Goal: Contribute content: Add original content to the website for others to see

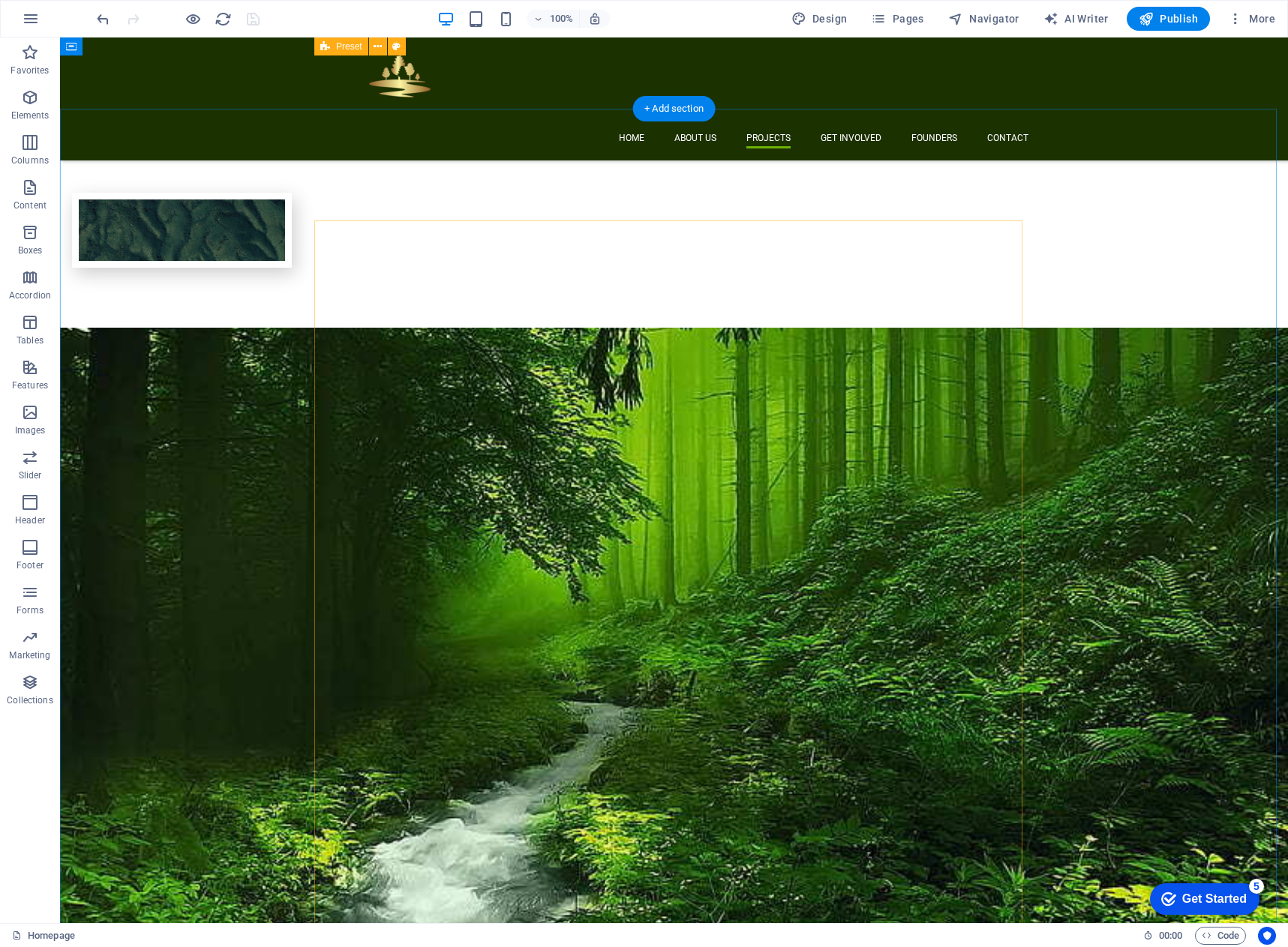
scroll to position [1650, 0]
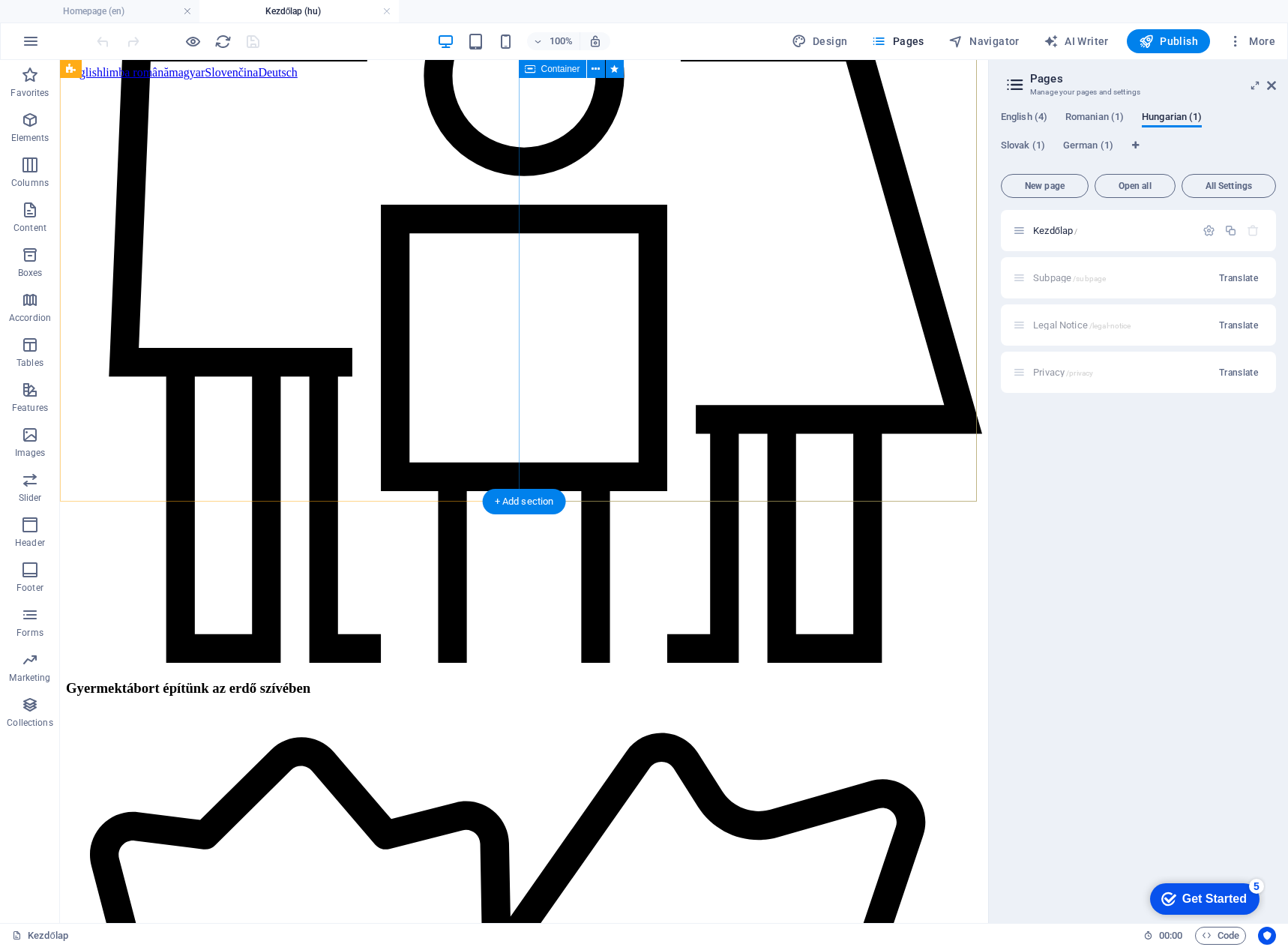
scroll to position [1640, 0]
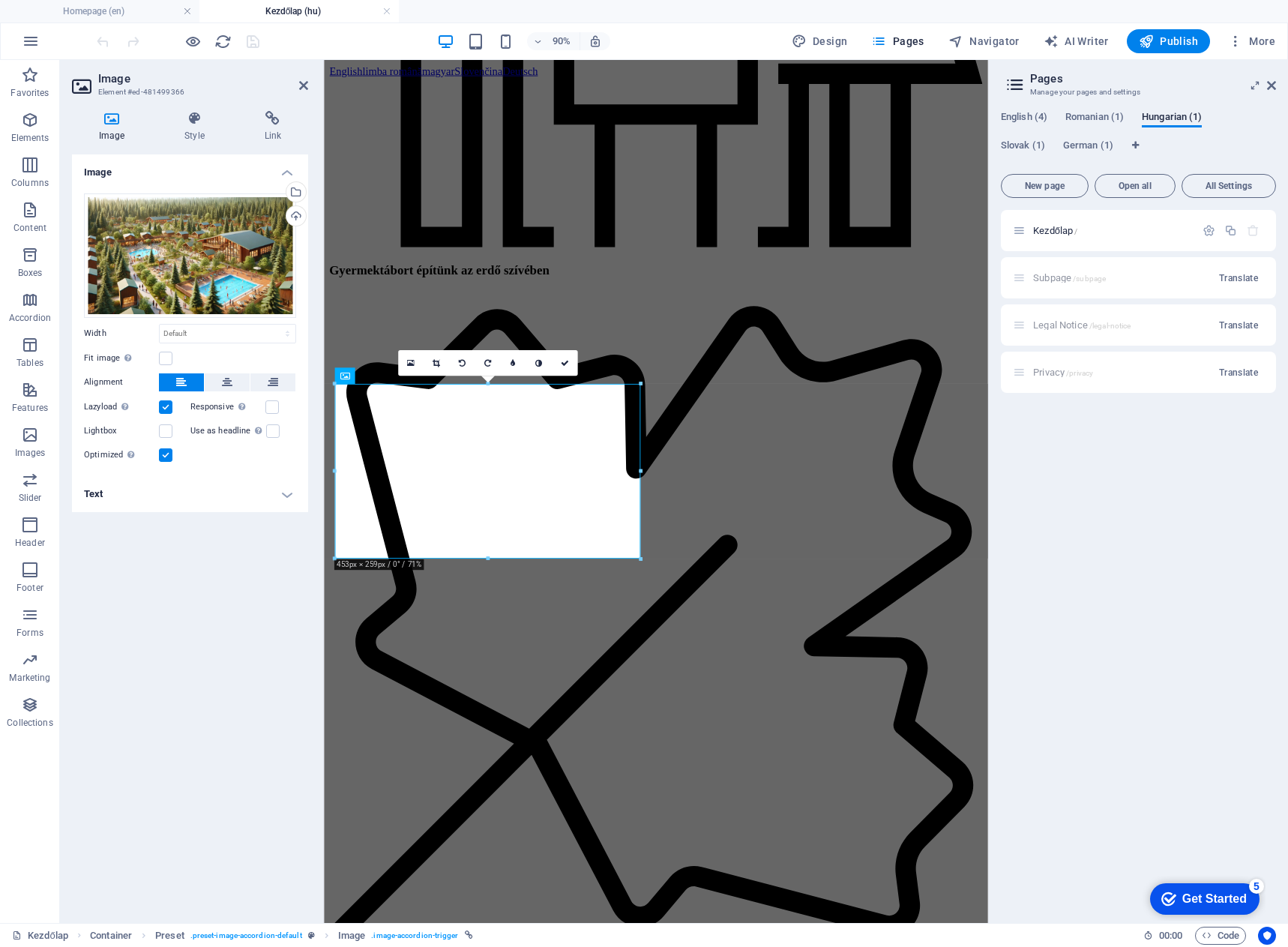
click at [258, 495] on h4 "Text" at bounding box center [190, 494] width 236 height 36
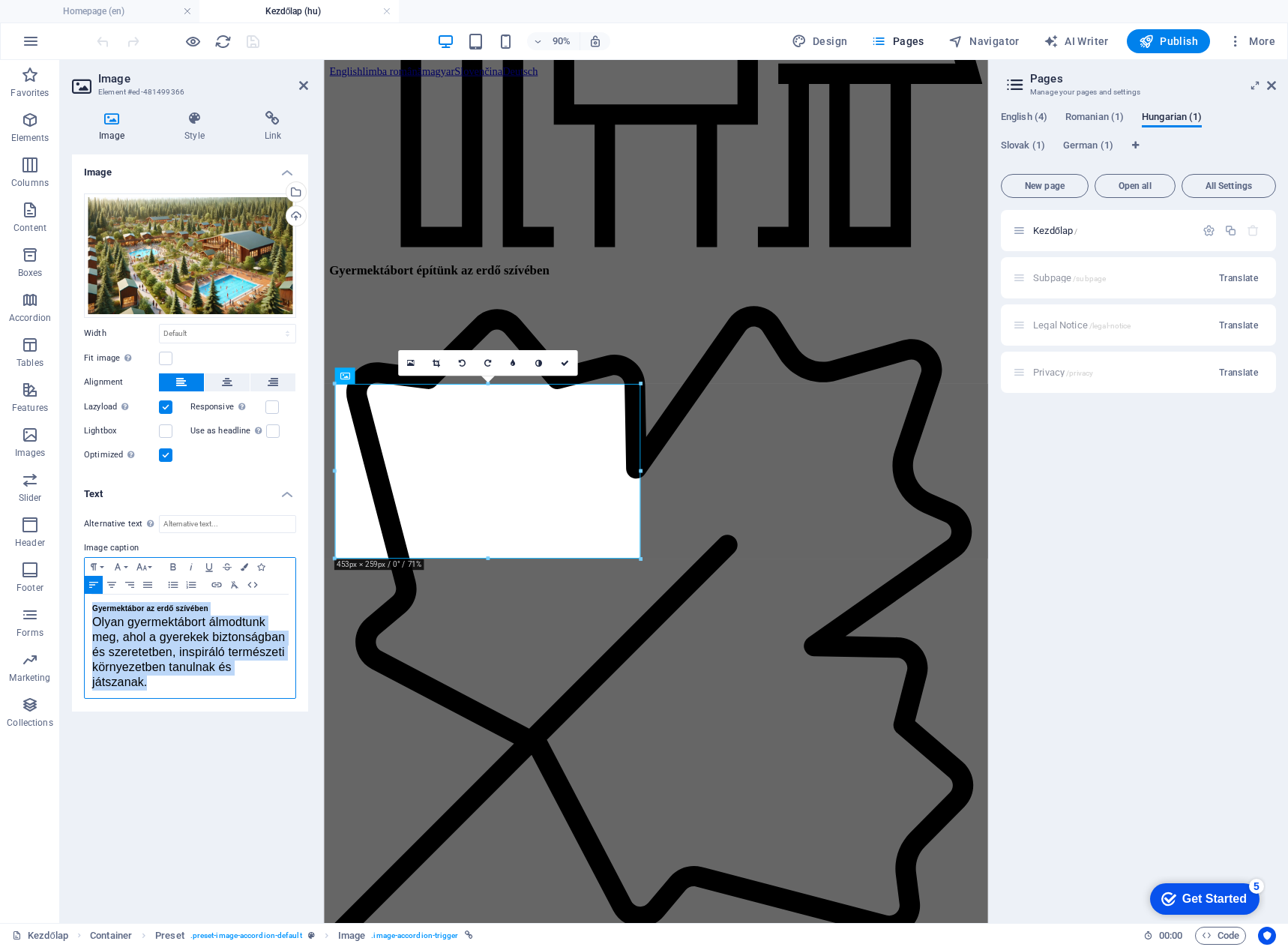
drag, startPoint x: 169, startPoint y: 688, endPoint x: 80, endPoint y: 610, distance: 118.3
click at [80, 610] on div "Alternative text The alternative text is used by devices that cannot display im…" at bounding box center [190, 607] width 236 height 208
copy div "Gyermektábor az erdő szívében Olyan gyermektábort álmodtunk meg, ahol a gyereke…"
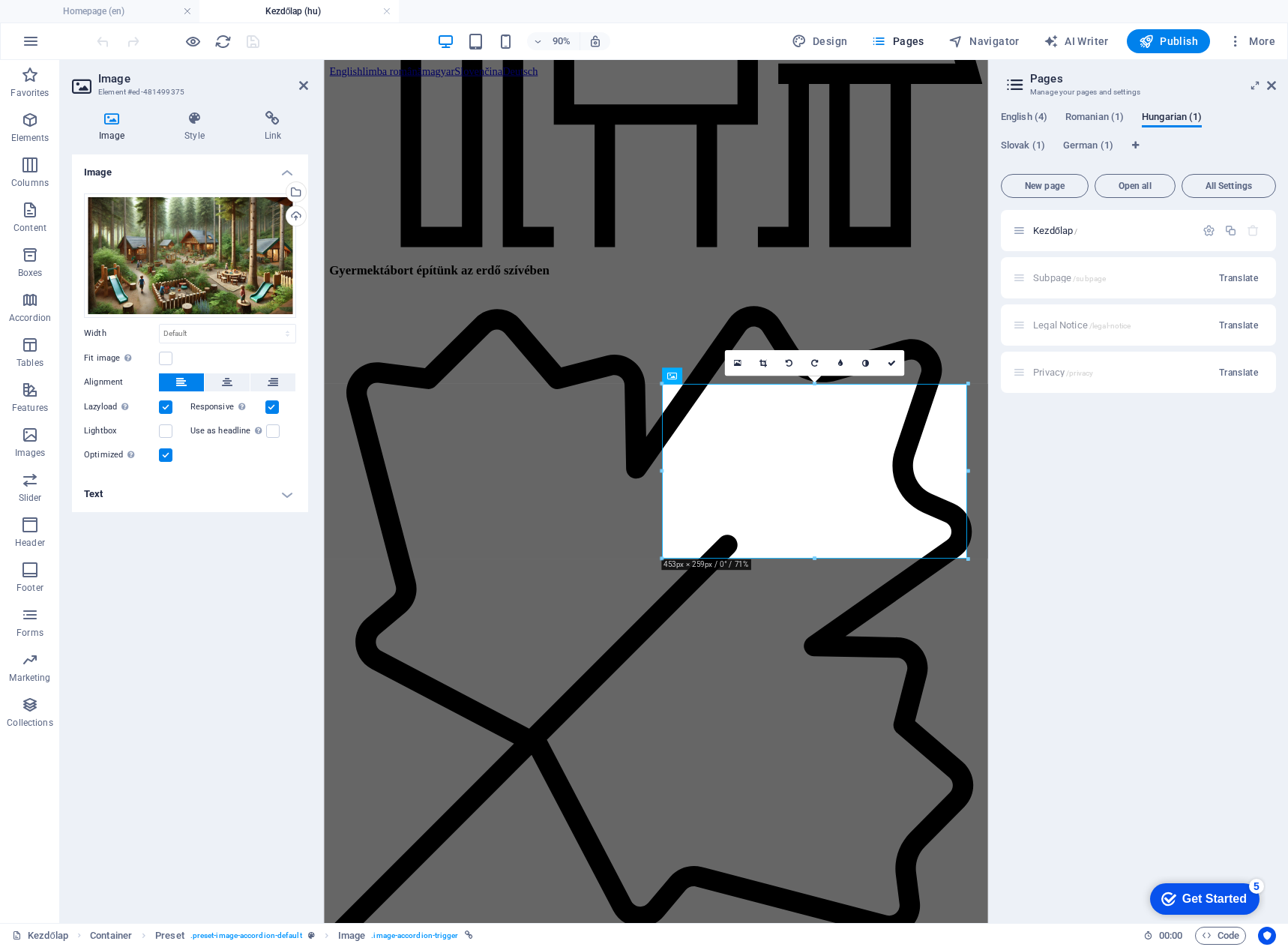
click at [290, 492] on h4 "Text" at bounding box center [190, 494] width 236 height 36
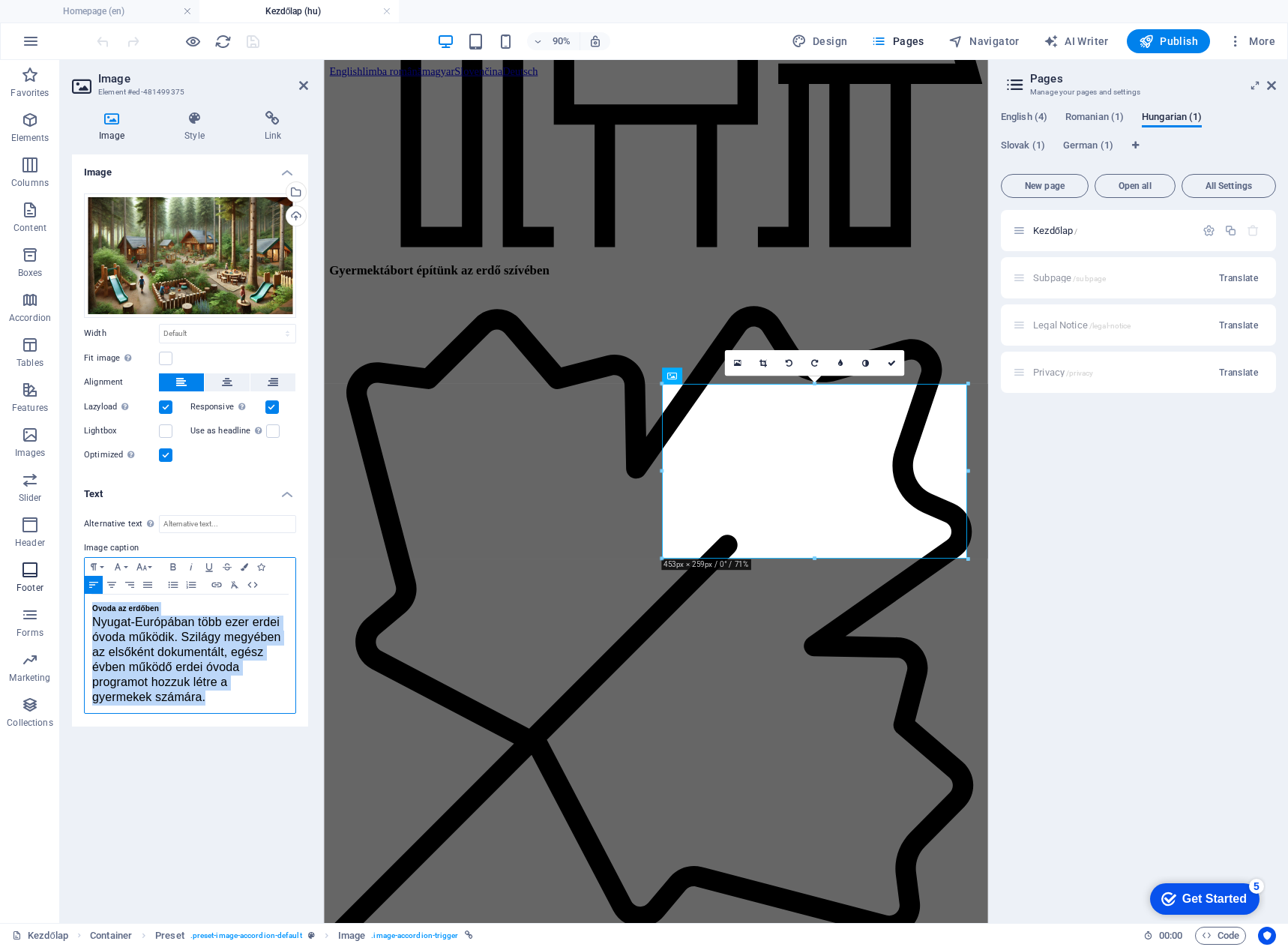
drag, startPoint x: 250, startPoint y: 701, endPoint x: 42, endPoint y: 585, distance: 238.2
click at [42, 585] on section "Favorites Elements Columns Content Boxes Accordion Tables Features Images Slide…" at bounding box center [494, 492] width 989 height 863
copy div "Ovoda az erdőben Nyugat-Európában több ezer erdei óvoda működik. Szilágy megyéb…"
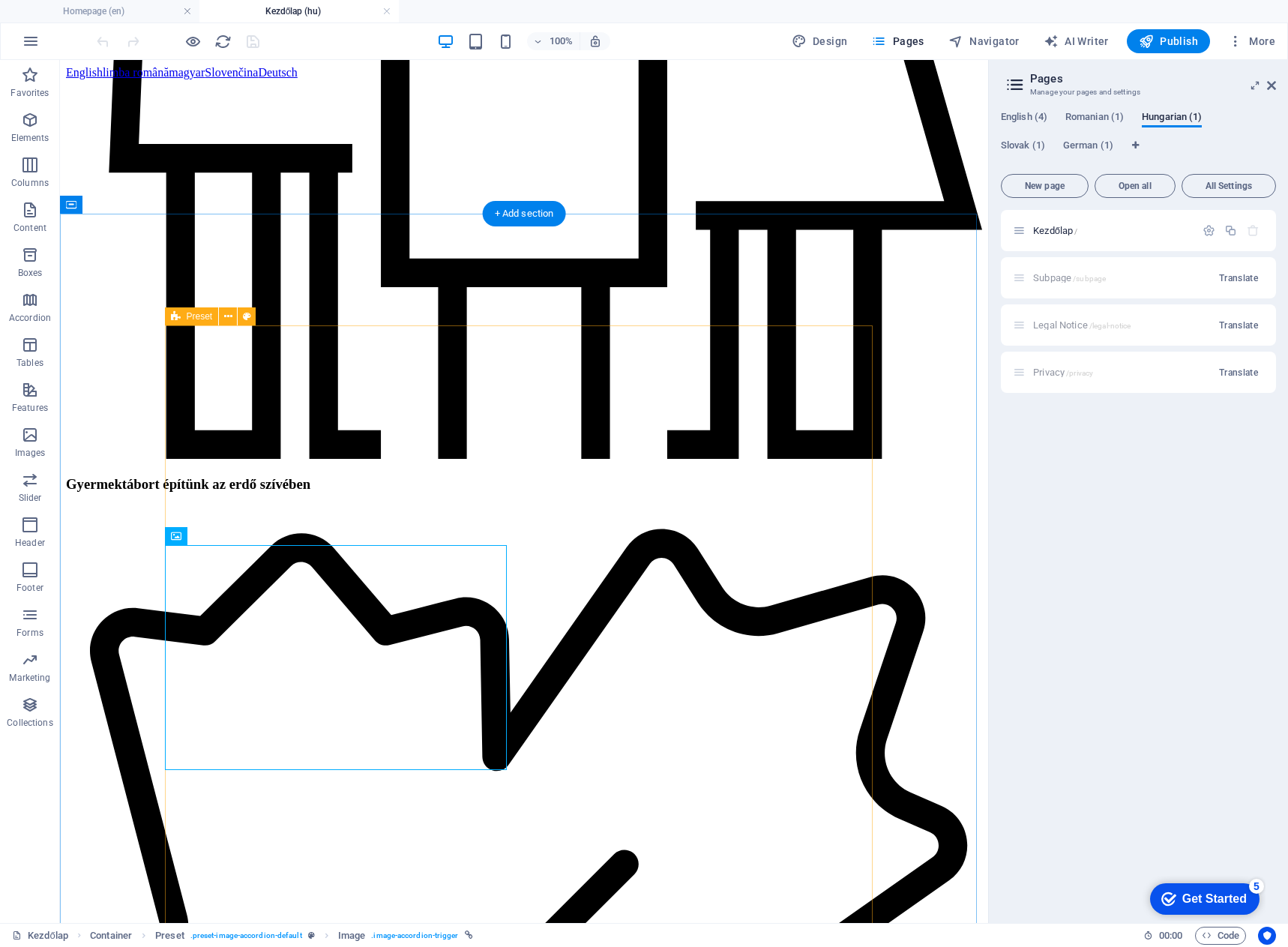
scroll to position [1640, 0]
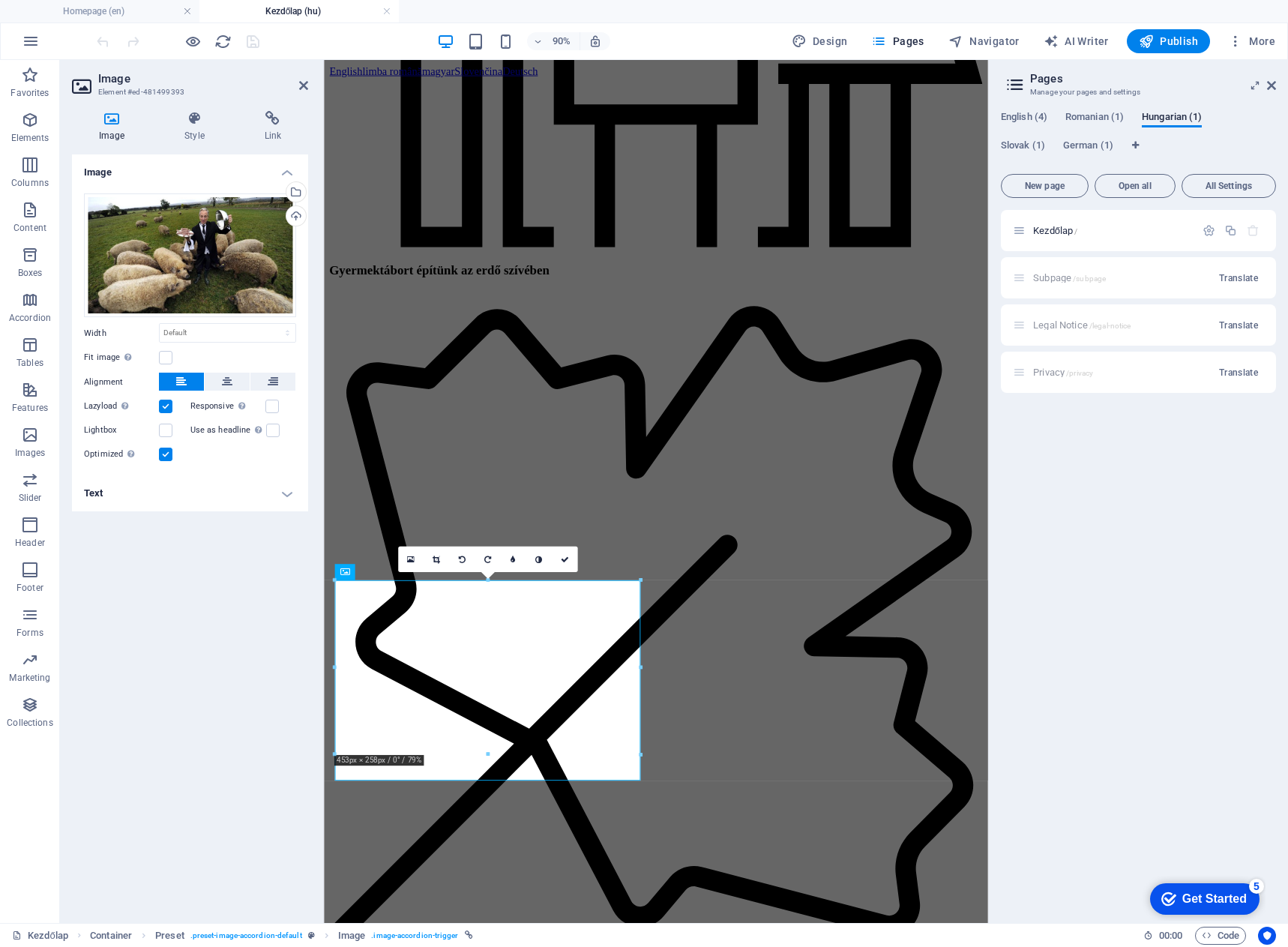
click at [289, 493] on h4 "Text" at bounding box center [190, 493] width 236 height 36
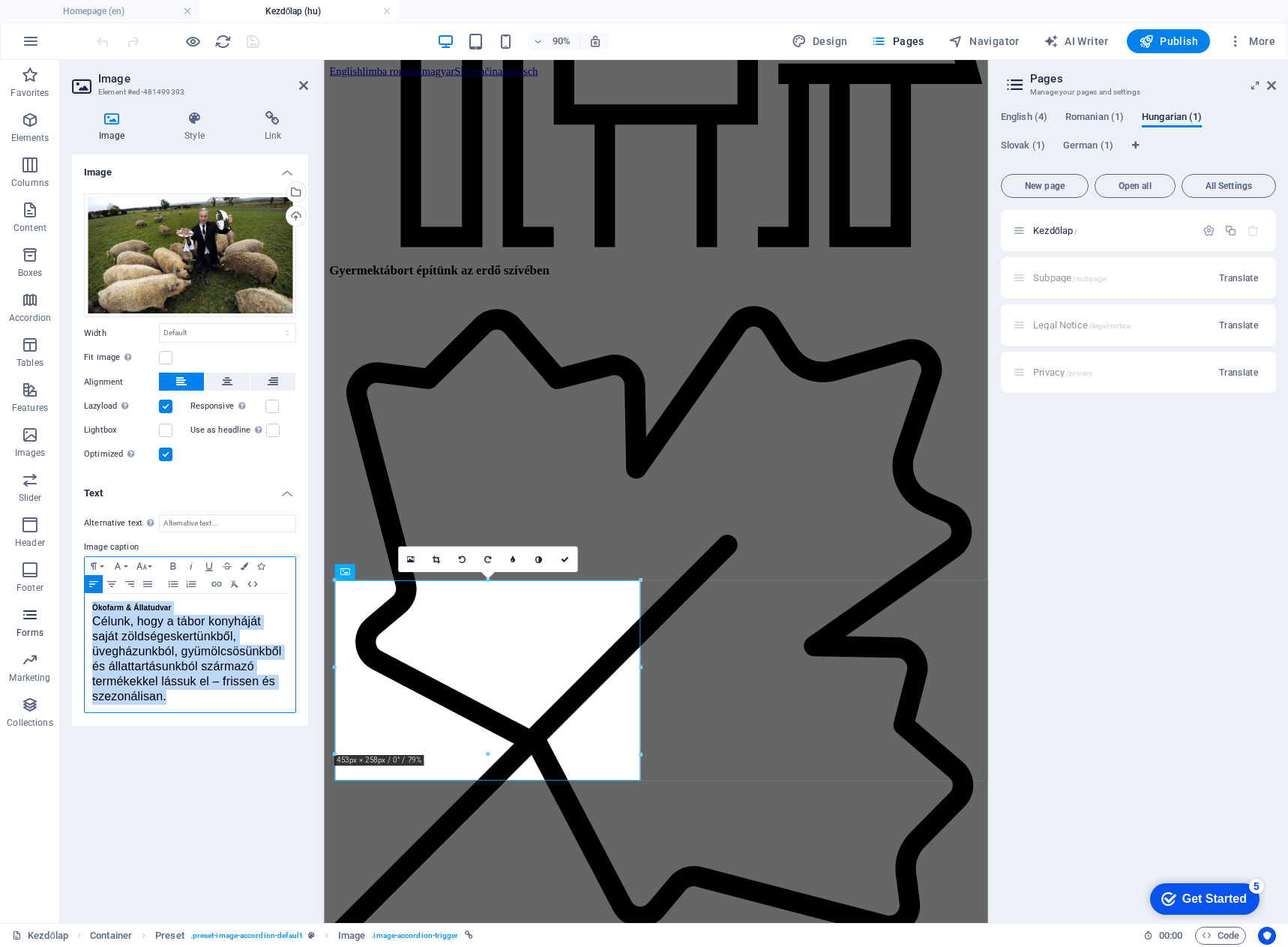
drag, startPoint x: 182, startPoint y: 695, endPoint x: 40, endPoint y: 603, distance: 169.2
click at [40, 603] on section "Favorites Elements Columns Content Boxes Accordion Tables Features Images Slide…" at bounding box center [494, 492] width 989 height 863
copy div "Ökofarm & Állatudvar Célunk, hogy a tábor konyháját saját zöldségeskertünkből, …"
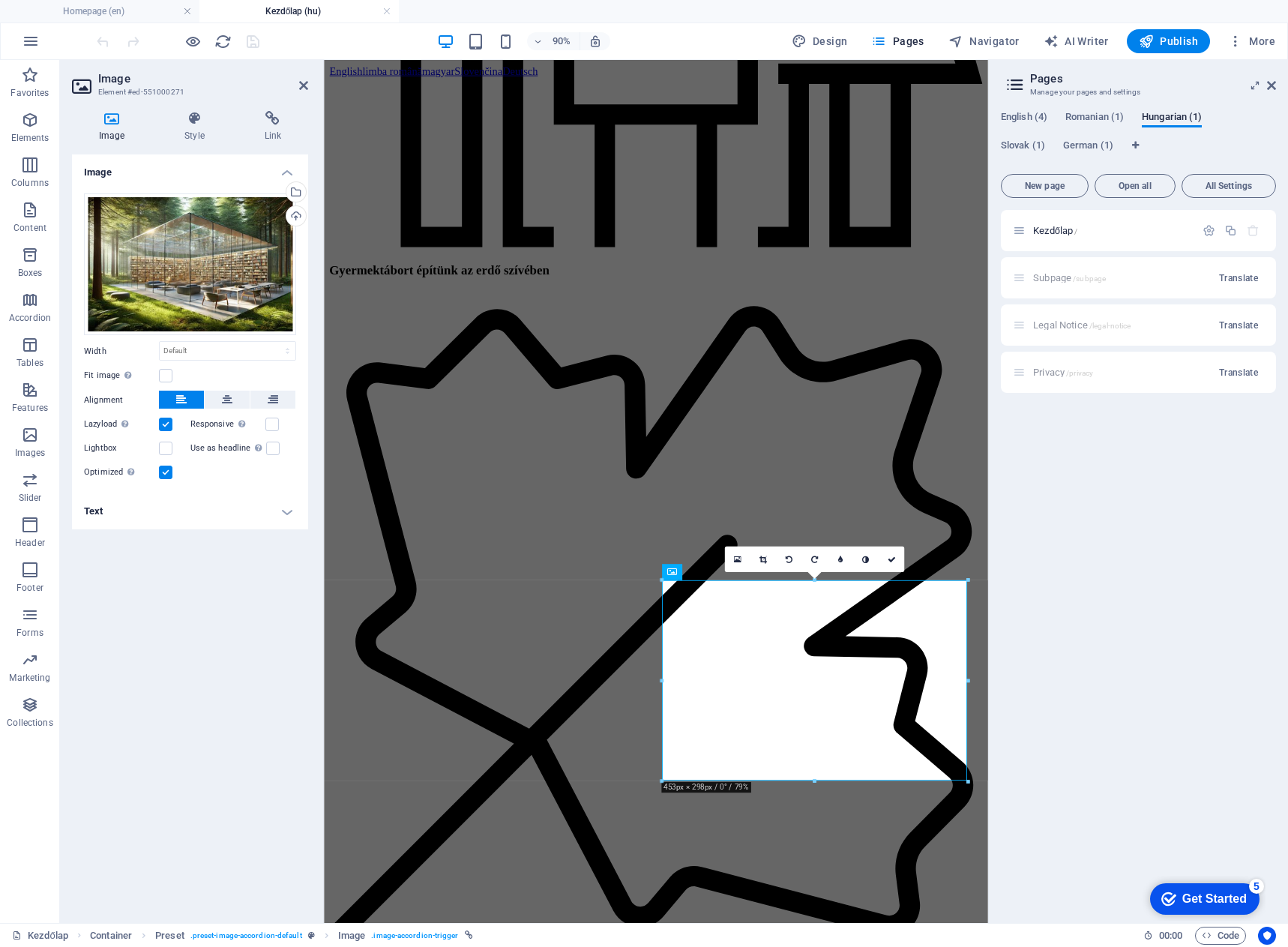
click at [274, 517] on h4 "Text" at bounding box center [190, 511] width 236 height 36
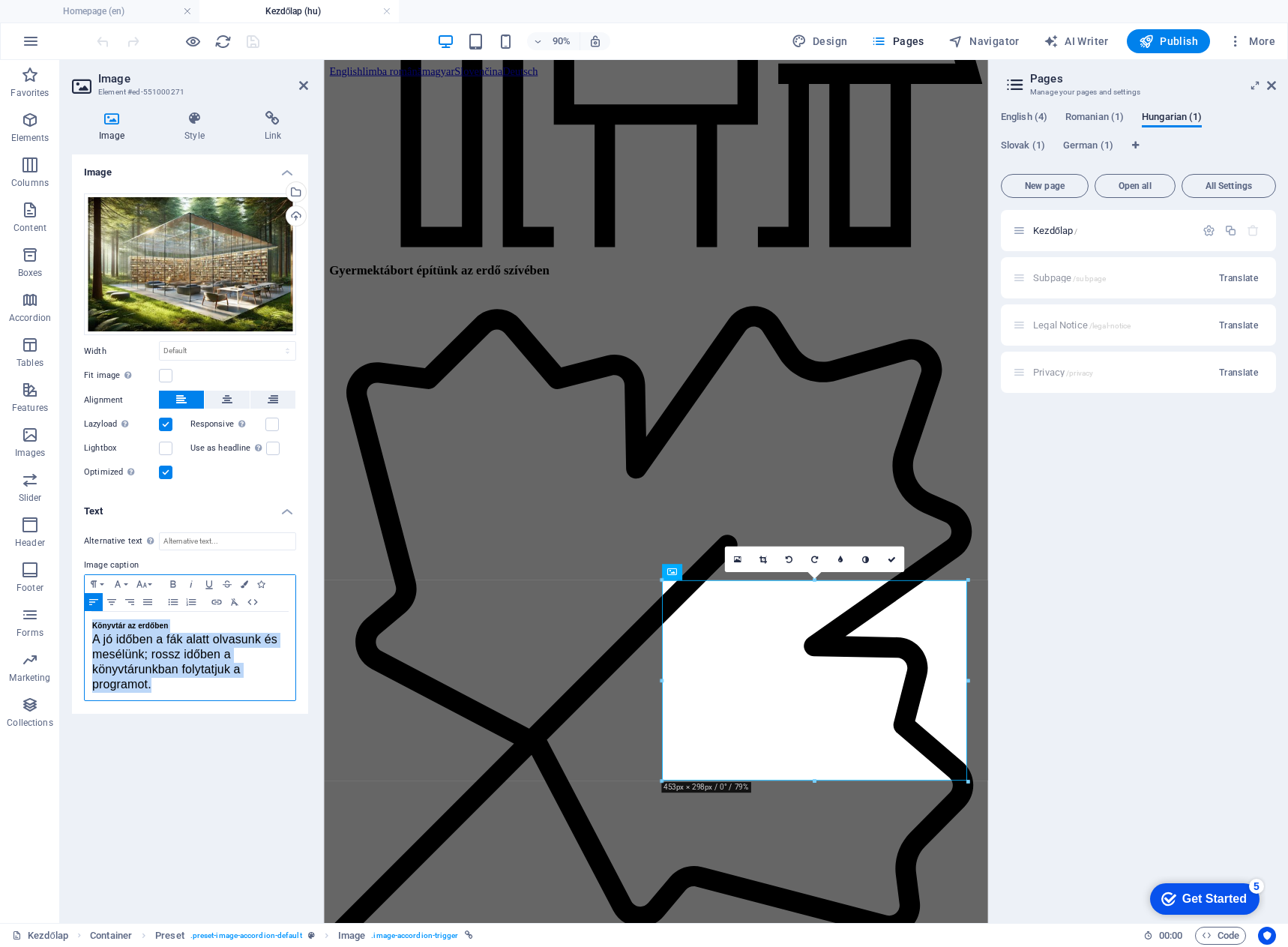
drag, startPoint x: 172, startPoint y: 683, endPoint x: 74, endPoint y: 628, distance: 112.4
click at [74, 628] on div "Alternative text The alternative text is used by devices that cannot display im…" at bounding box center [190, 617] width 236 height 194
copy div "Könyvtár az erdőben A jó időben a fák alatt olvasunk és mesélünk; rossz időben …"
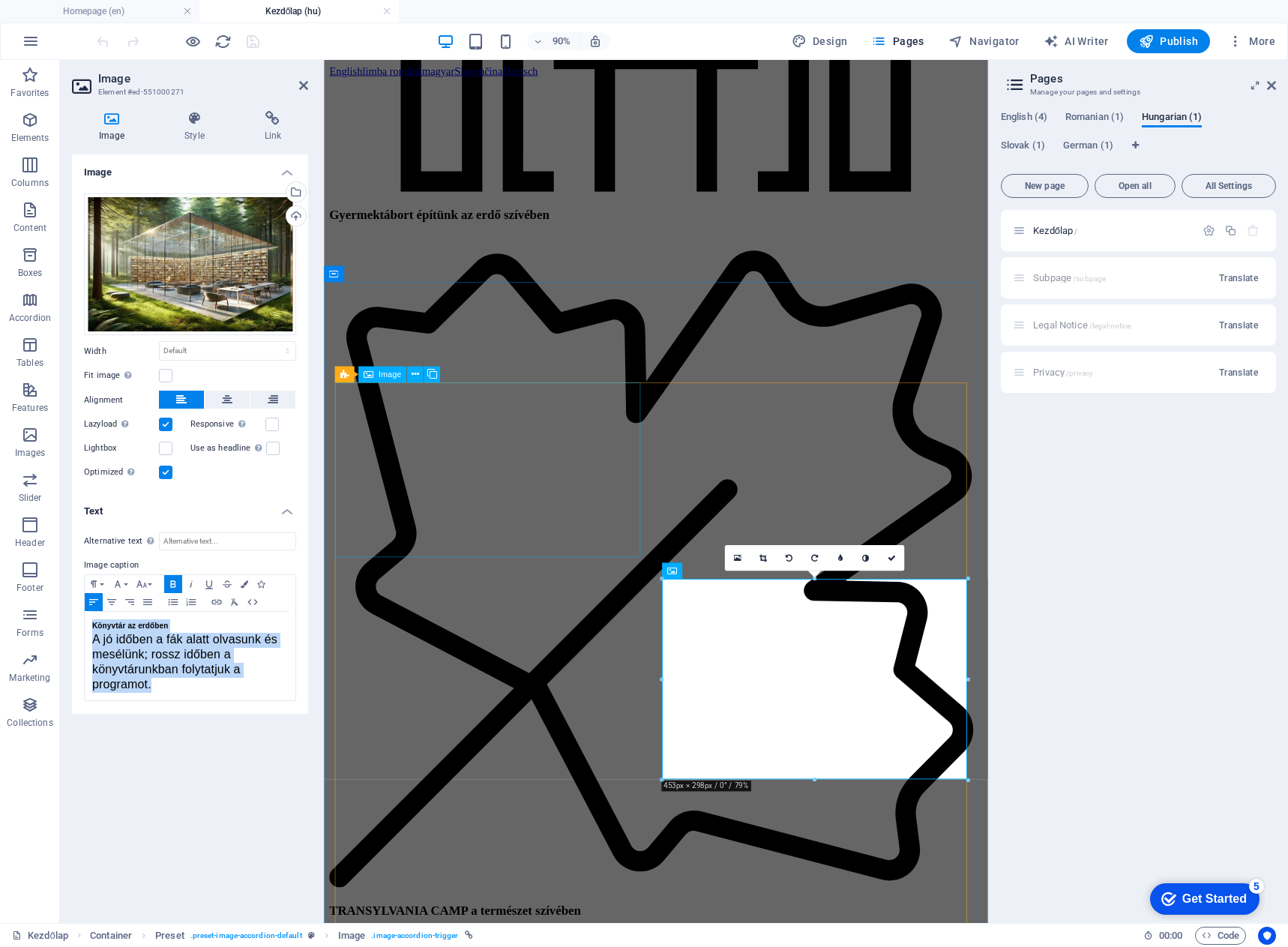
scroll to position [2036, 0]
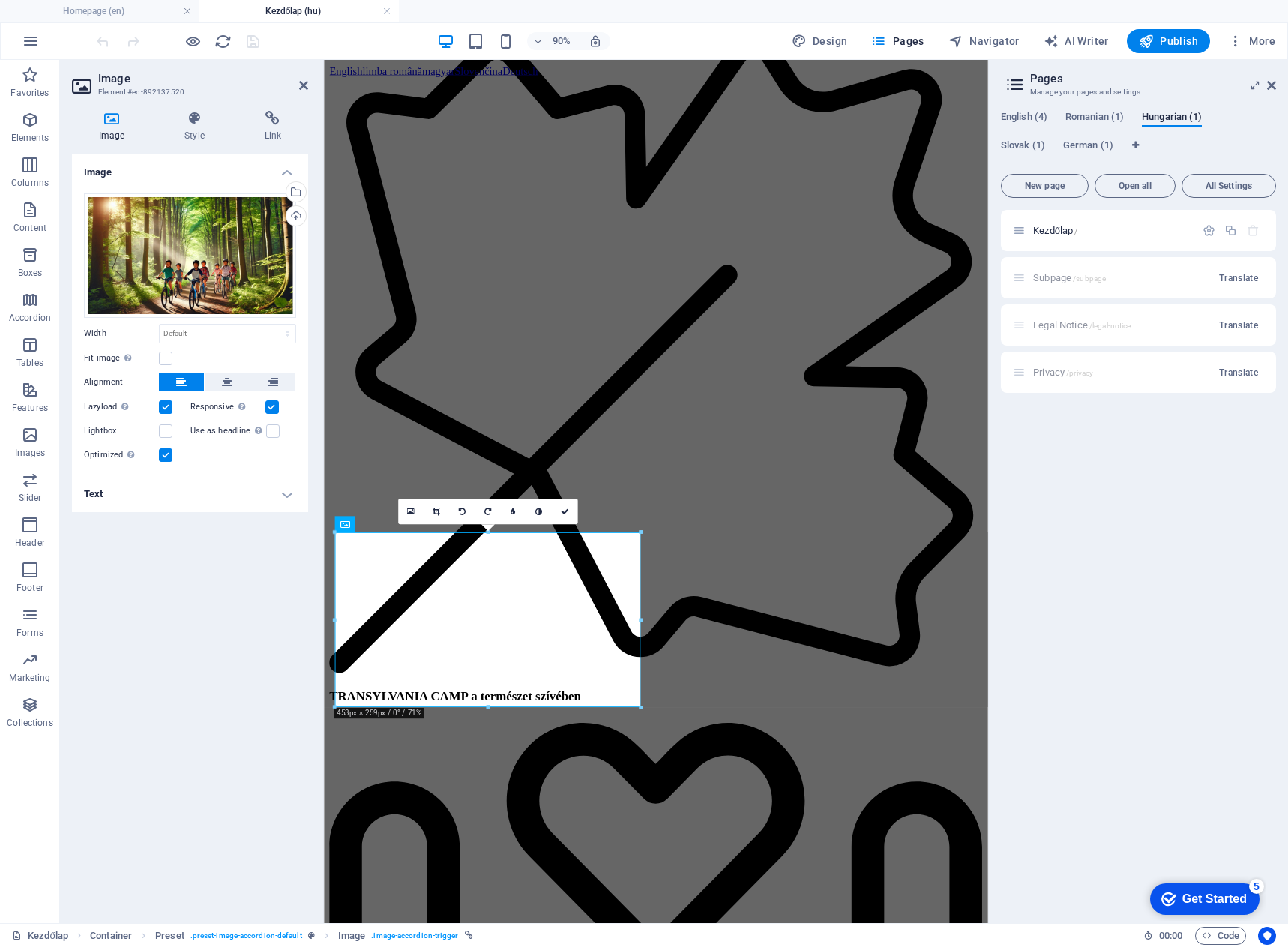
click at [256, 509] on h4 "Text" at bounding box center [190, 494] width 236 height 36
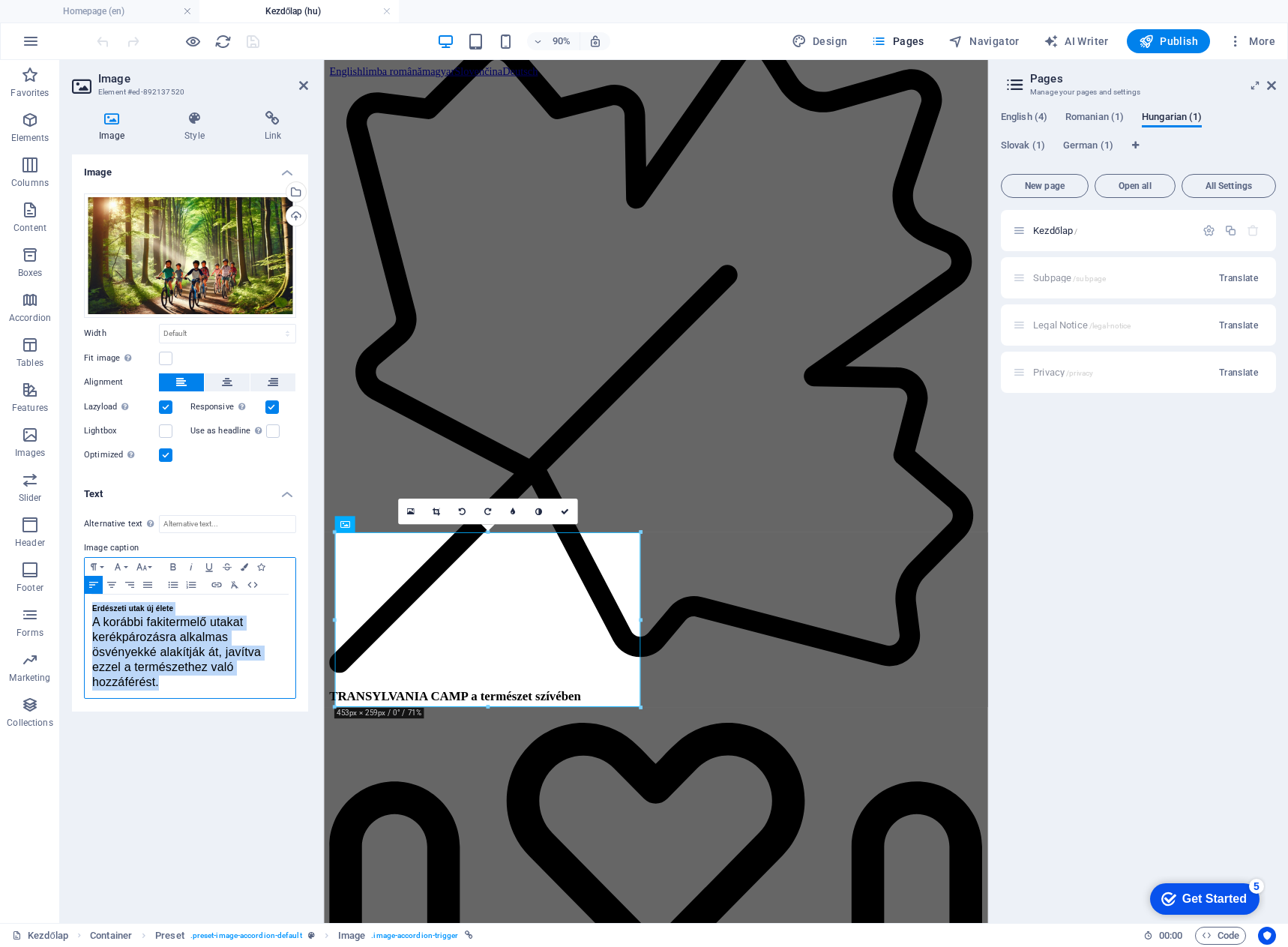
drag, startPoint x: 201, startPoint y: 685, endPoint x: 65, endPoint y: 608, distance: 156.3
click at [65, 608] on div "Image Style Link Image Drag files here, click to choose files or select files f…" at bounding box center [190, 511] width 260 height 825
copy div "Erdészeti utak új élete A korábbi fakitermelő utakat kerékpározásra alkalmas ös…"
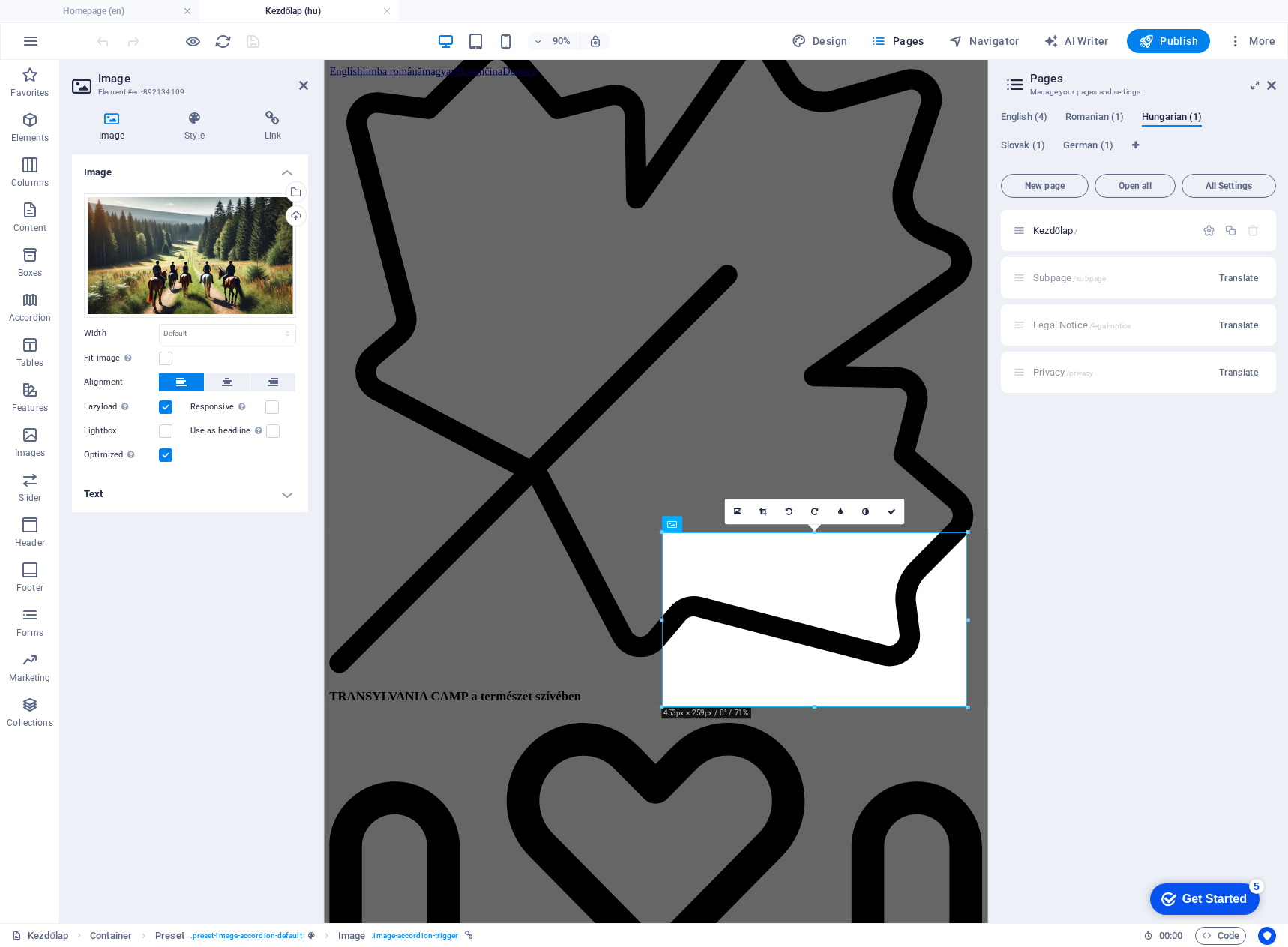
click at [243, 502] on h4 "Text" at bounding box center [190, 494] width 236 height 36
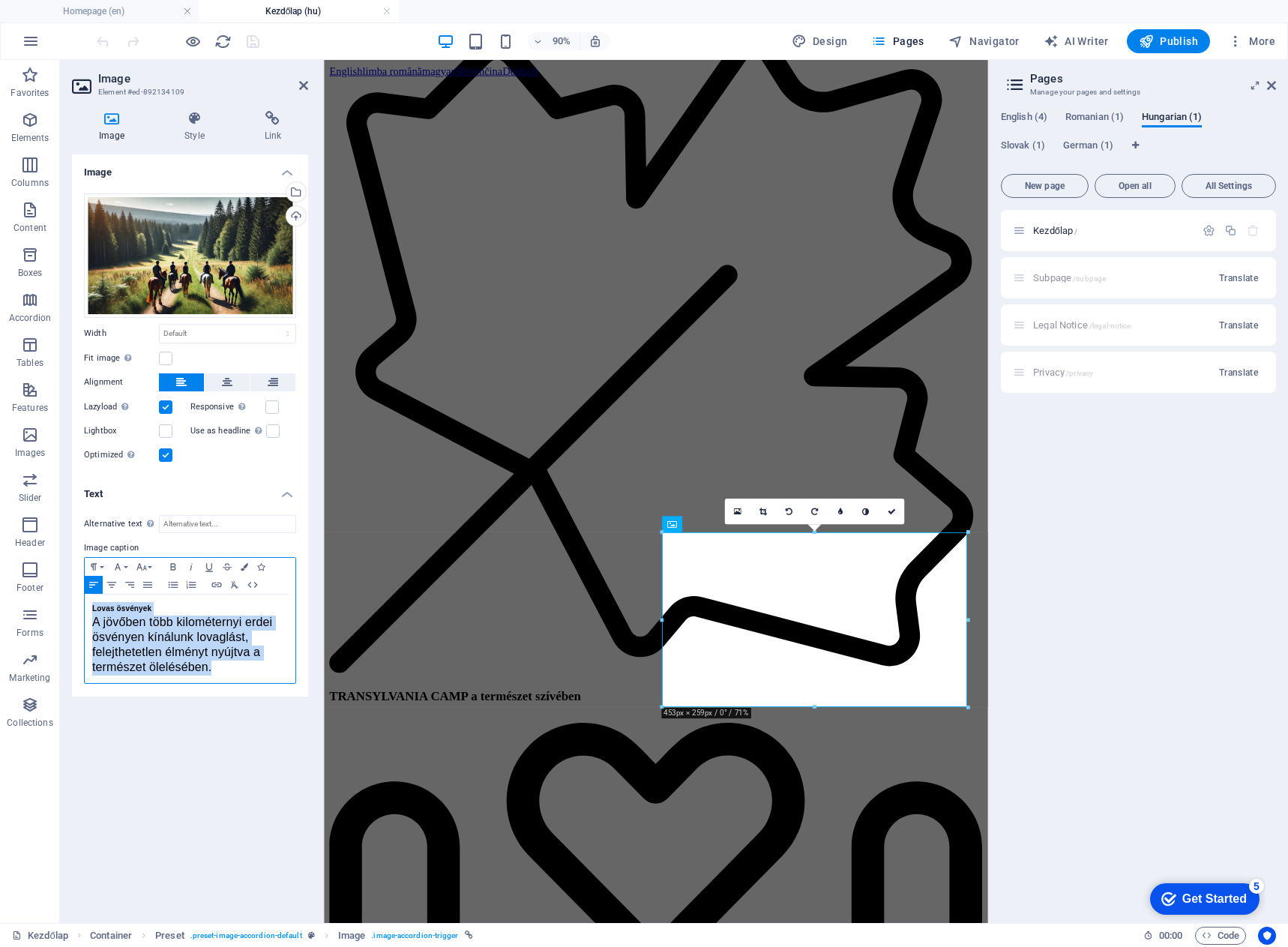
drag, startPoint x: 227, startPoint y: 673, endPoint x: 73, endPoint y: 612, distance: 165.6
click at [73, 612] on div "Alternative text The alternative text is used by devices that cannot display im…" at bounding box center [190, 600] width 236 height 194
copy div "Lovas ösvények A jövőben több kilométernyi erdei ösvényen kínálunk lovaglást, f…"
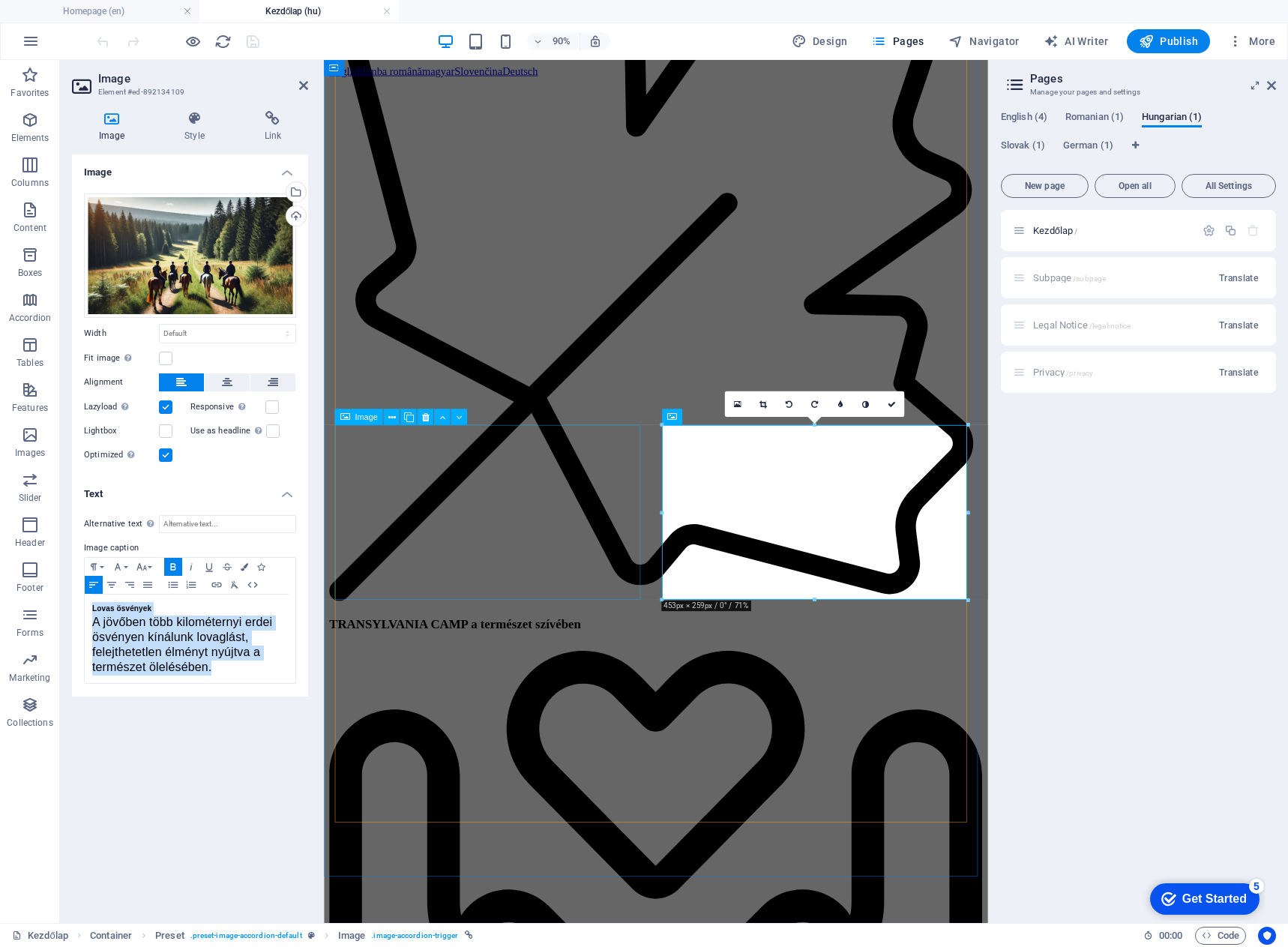
scroll to position [2187, 0]
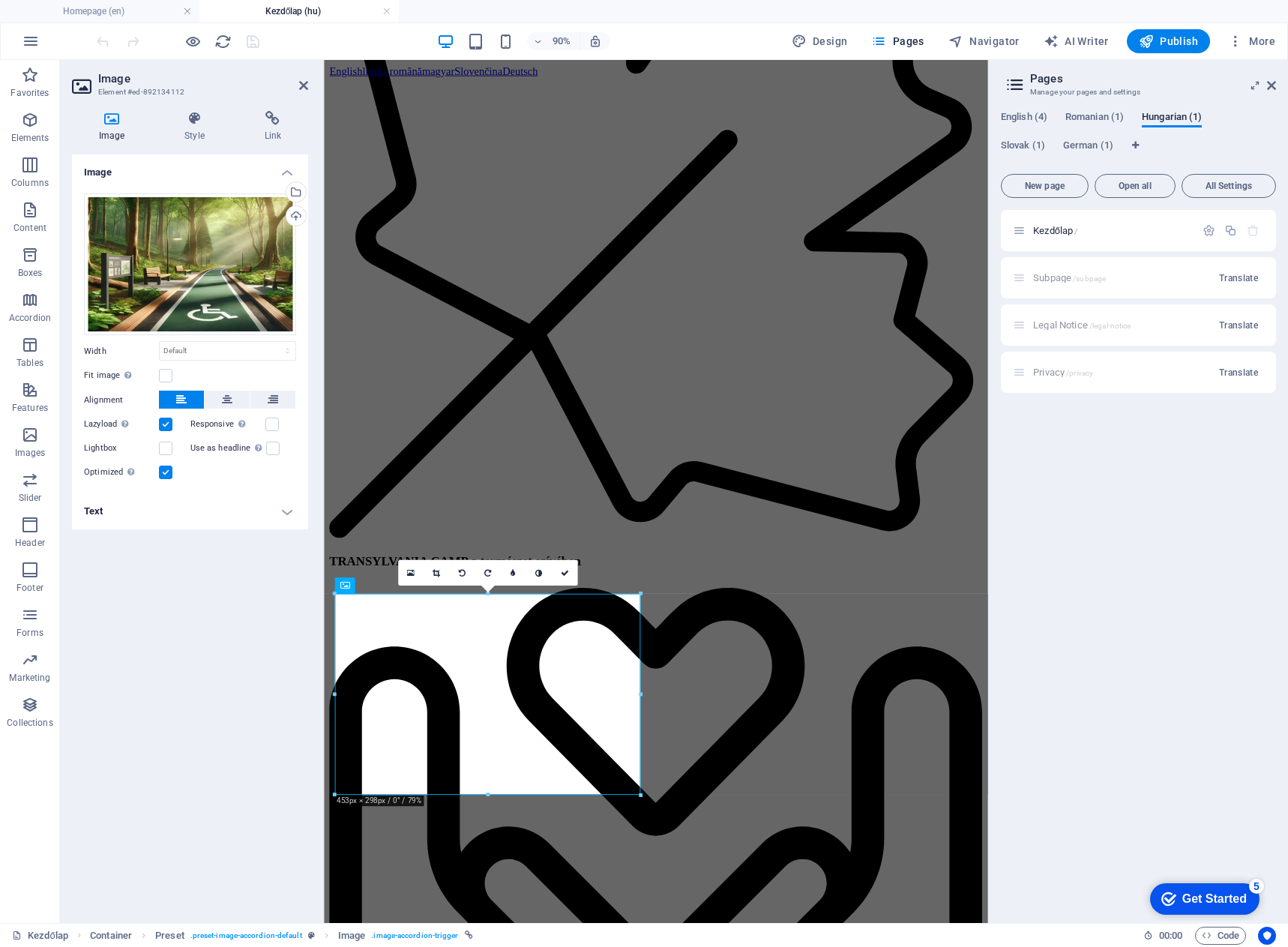
click at [209, 512] on h4 "Text" at bounding box center [190, 511] width 236 height 36
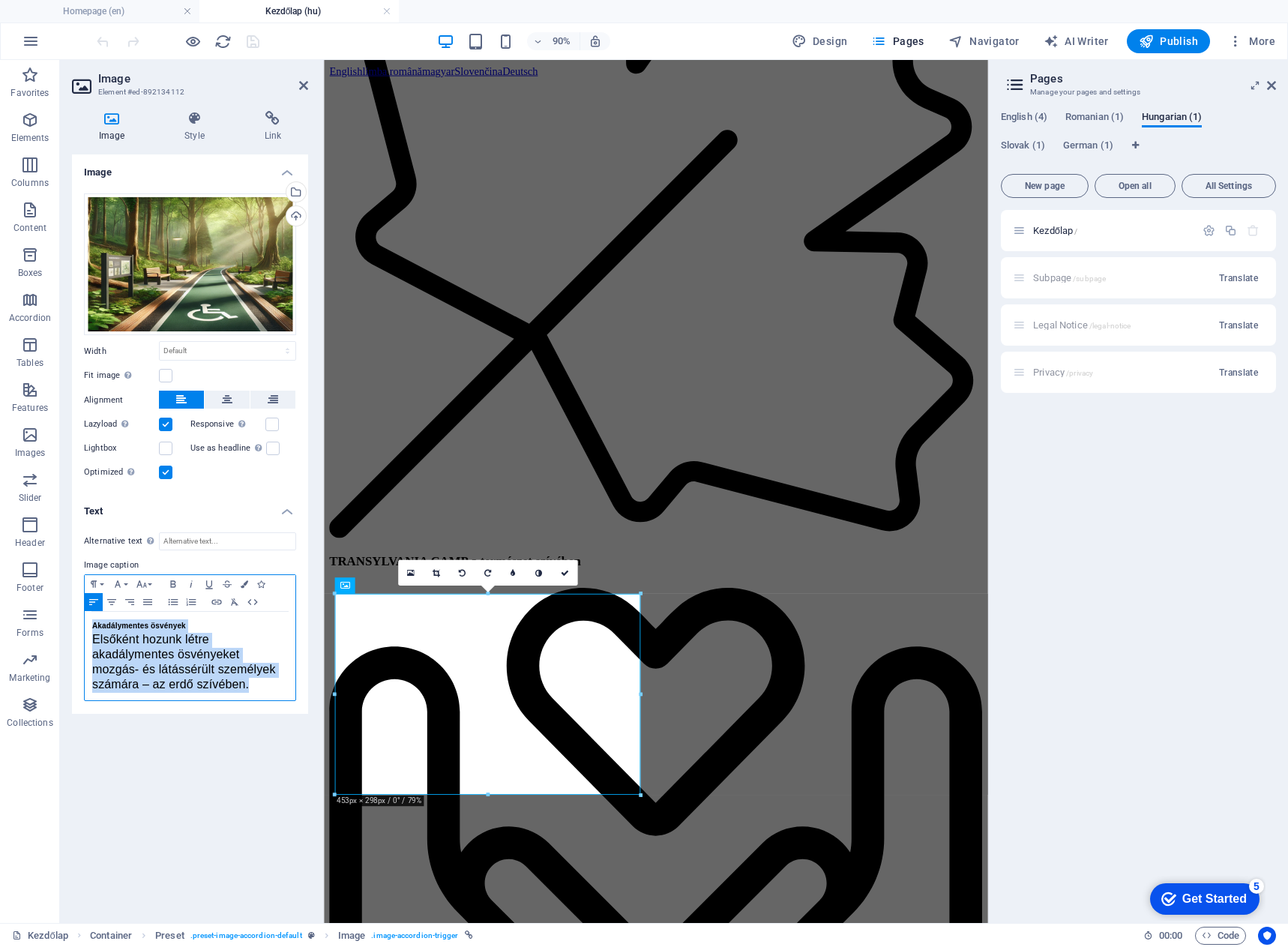
drag, startPoint x: 261, startPoint y: 686, endPoint x: 84, endPoint y: 630, distance: 185.6
click at [84, 630] on div "Paragraph Format Normal Heading 1 Heading 2 Heading 3 Heading 4 Heading 5 Headi…" at bounding box center [190, 638] width 212 height 127
copy div "Akadálymentes ösvények Elsőként hozunk létre akadálymentes ösvényeket mozgás- é…"
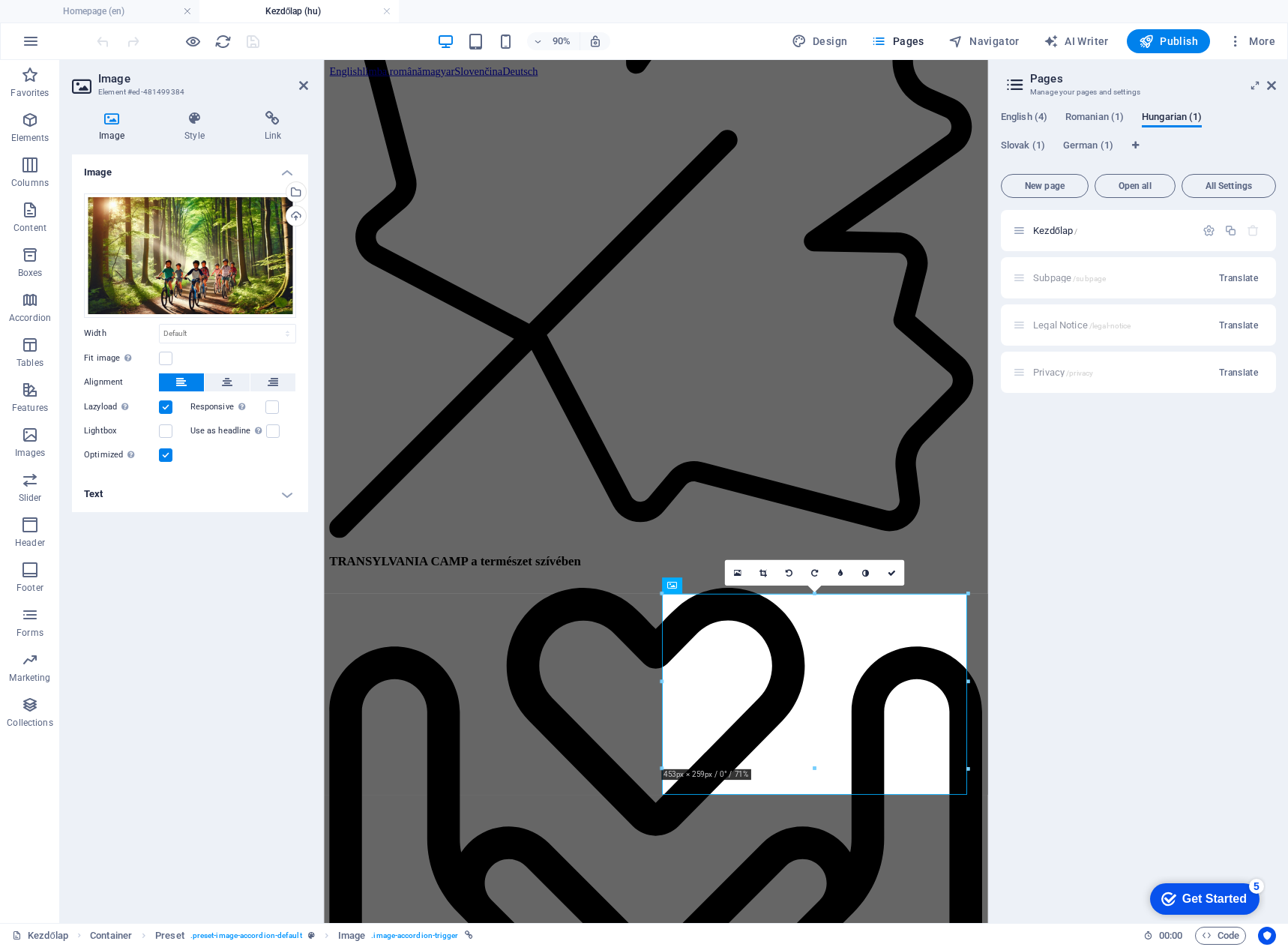
click at [283, 502] on h4 "Text" at bounding box center [190, 494] width 236 height 36
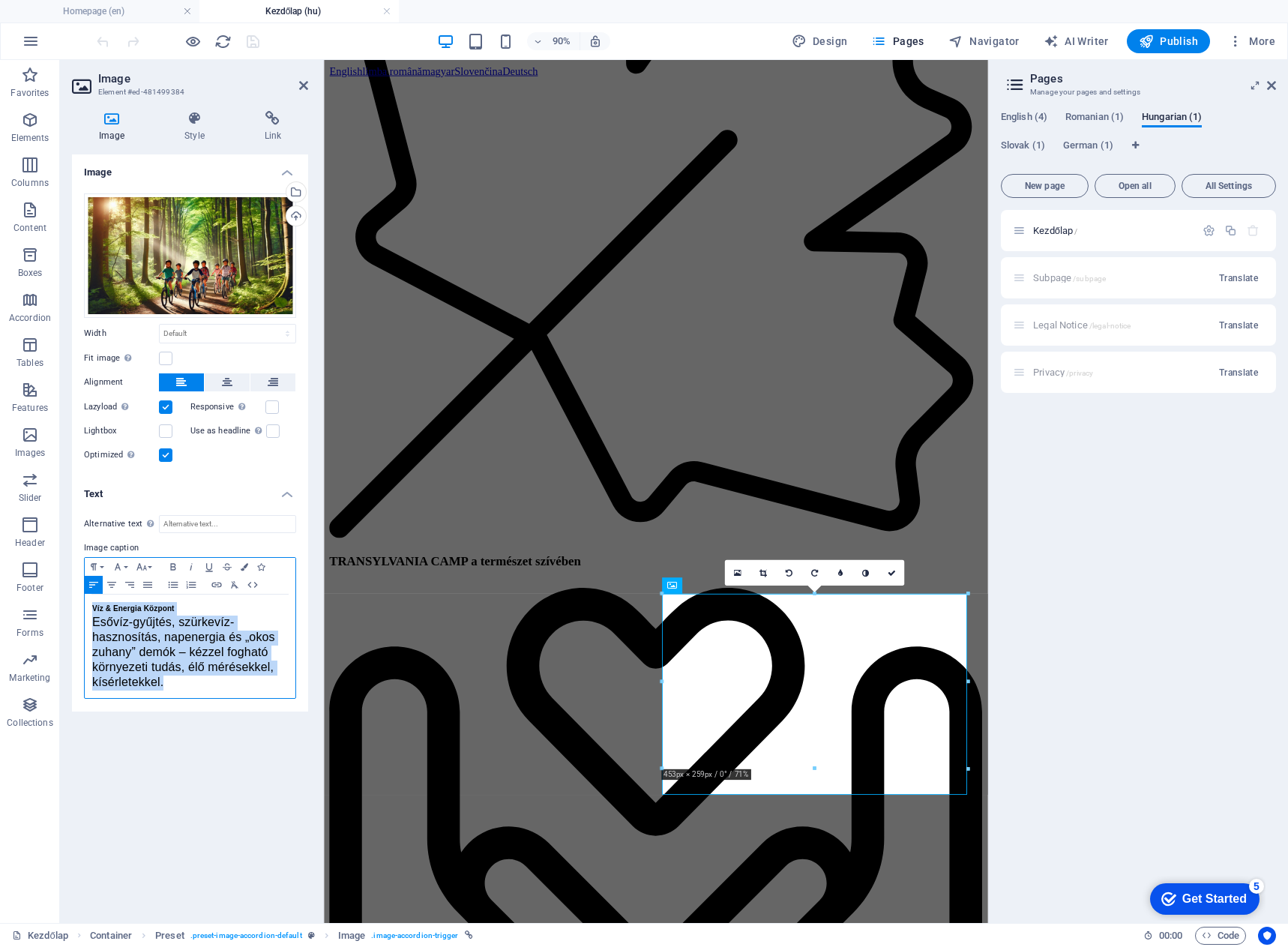
drag, startPoint x: 178, startPoint y: 685, endPoint x: 74, endPoint y: 605, distance: 131.2
click at [74, 605] on div "Alternative text The alternative text is used by devices that cannot display im…" at bounding box center [190, 607] width 236 height 208
copy div "Víz & Energia Központ Esővíz-gyűjtés, szürkevíz-hasznosítás, napenergia és „oko…"
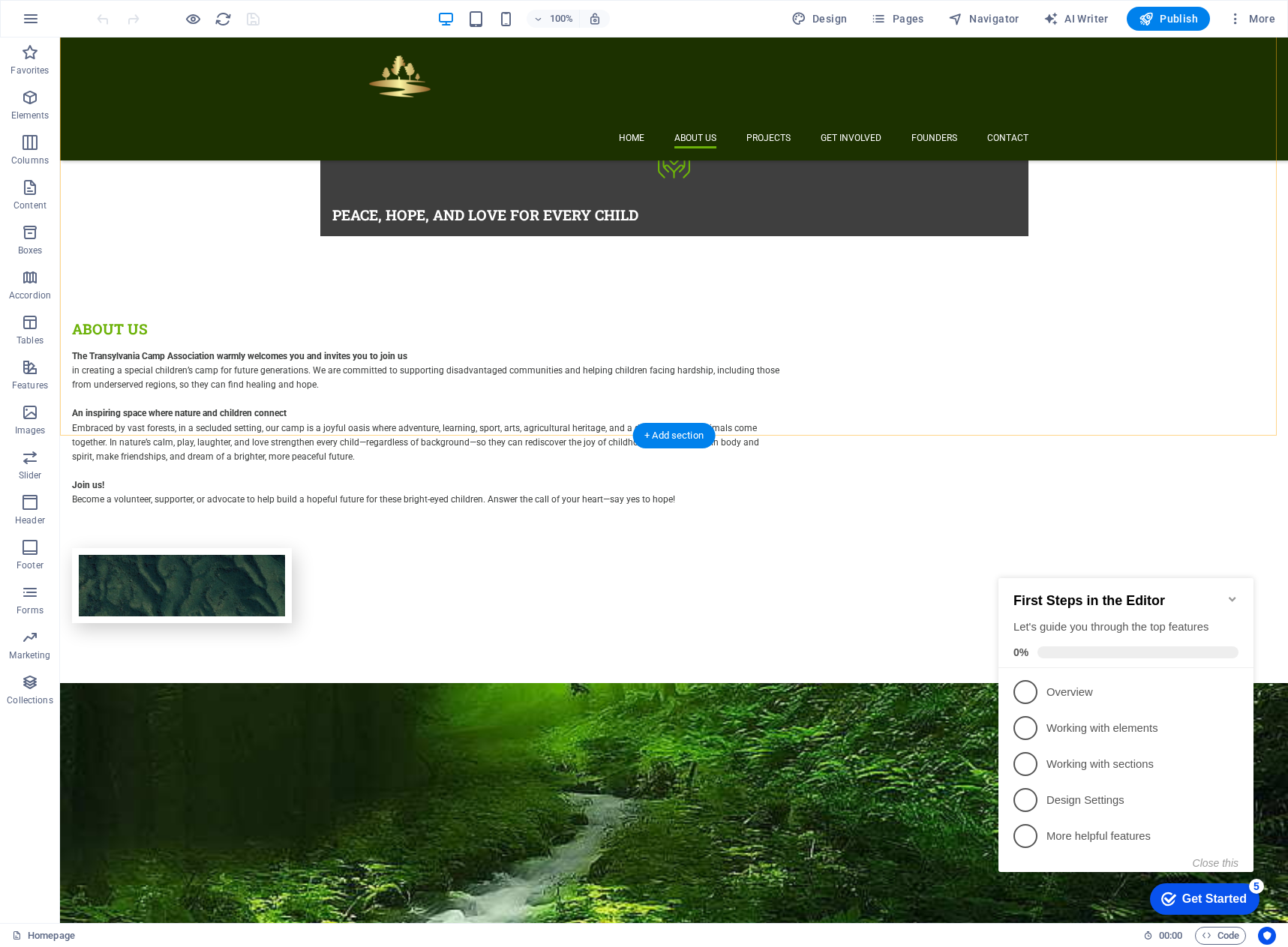
scroll to position [1350, 0]
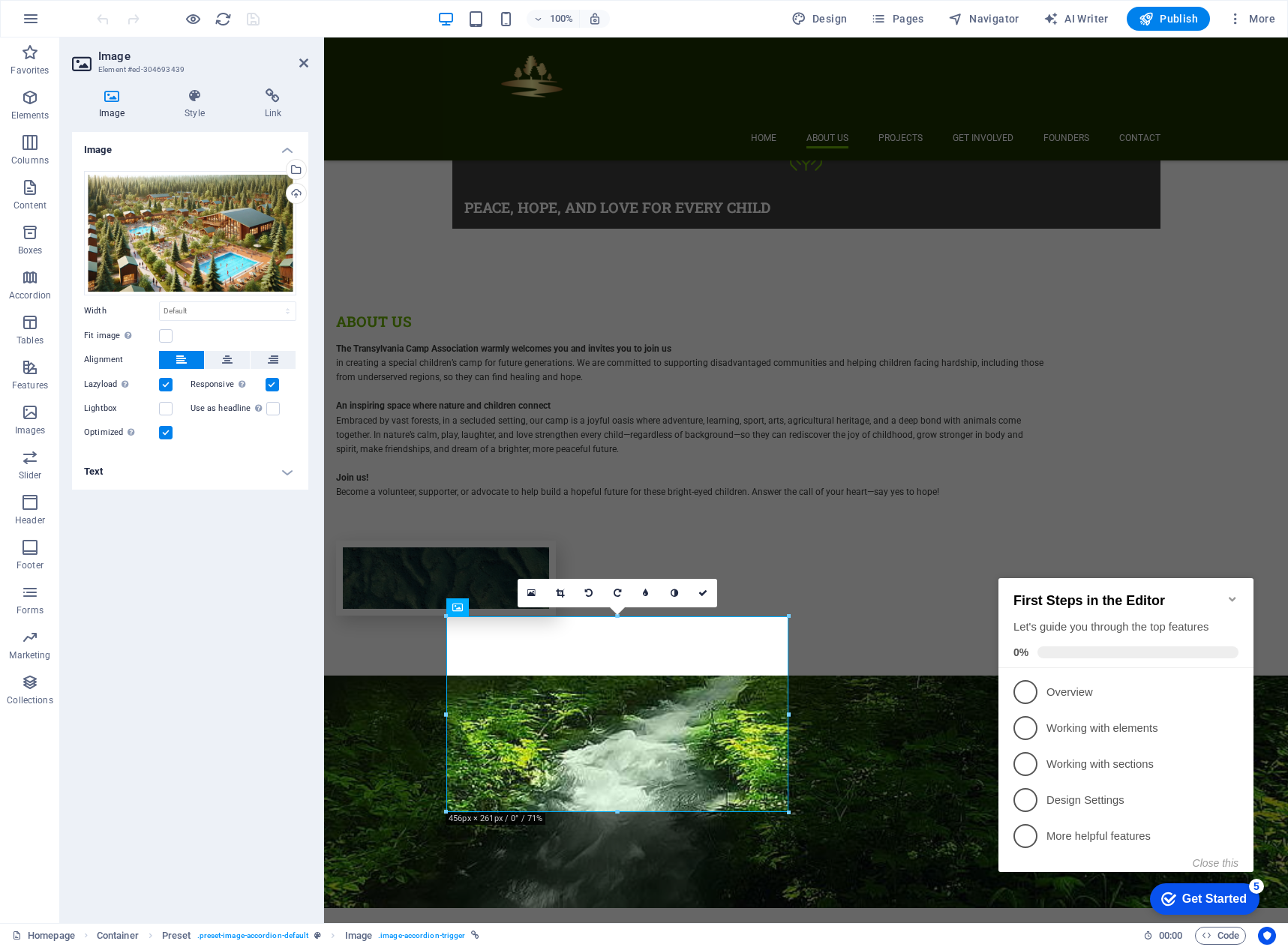
click at [279, 468] on h4 "Text" at bounding box center [190, 471] width 236 height 36
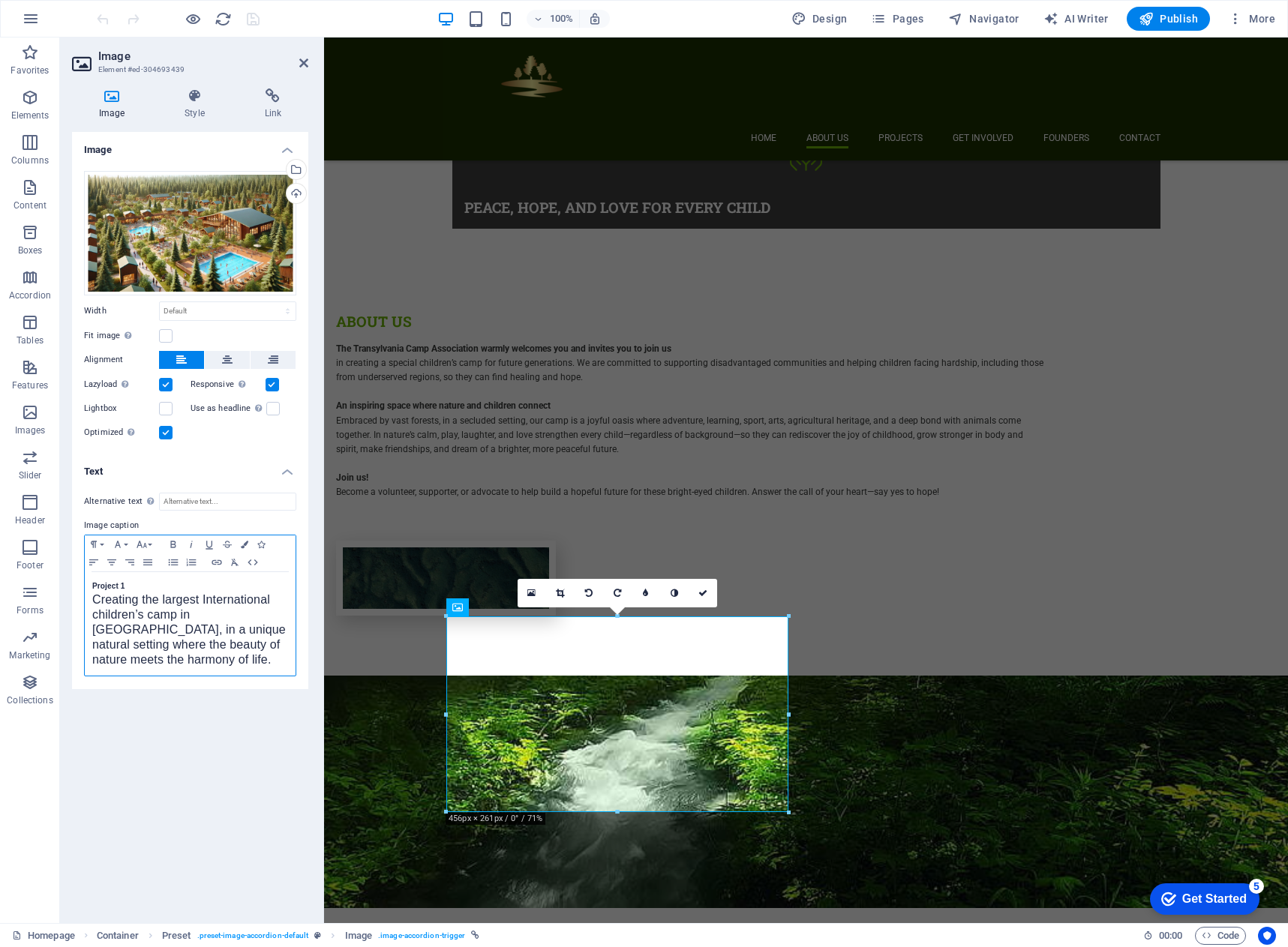
click at [90, 588] on div "Project 1 Creating the largest International children’s camp in [GEOGRAPHIC_DAT…" at bounding box center [190, 624] width 210 height 103
click at [90, 603] on div "Children’s Camp in the Heart of the Forest Creating the largest International c…" at bounding box center [190, 624] width 210 height 103
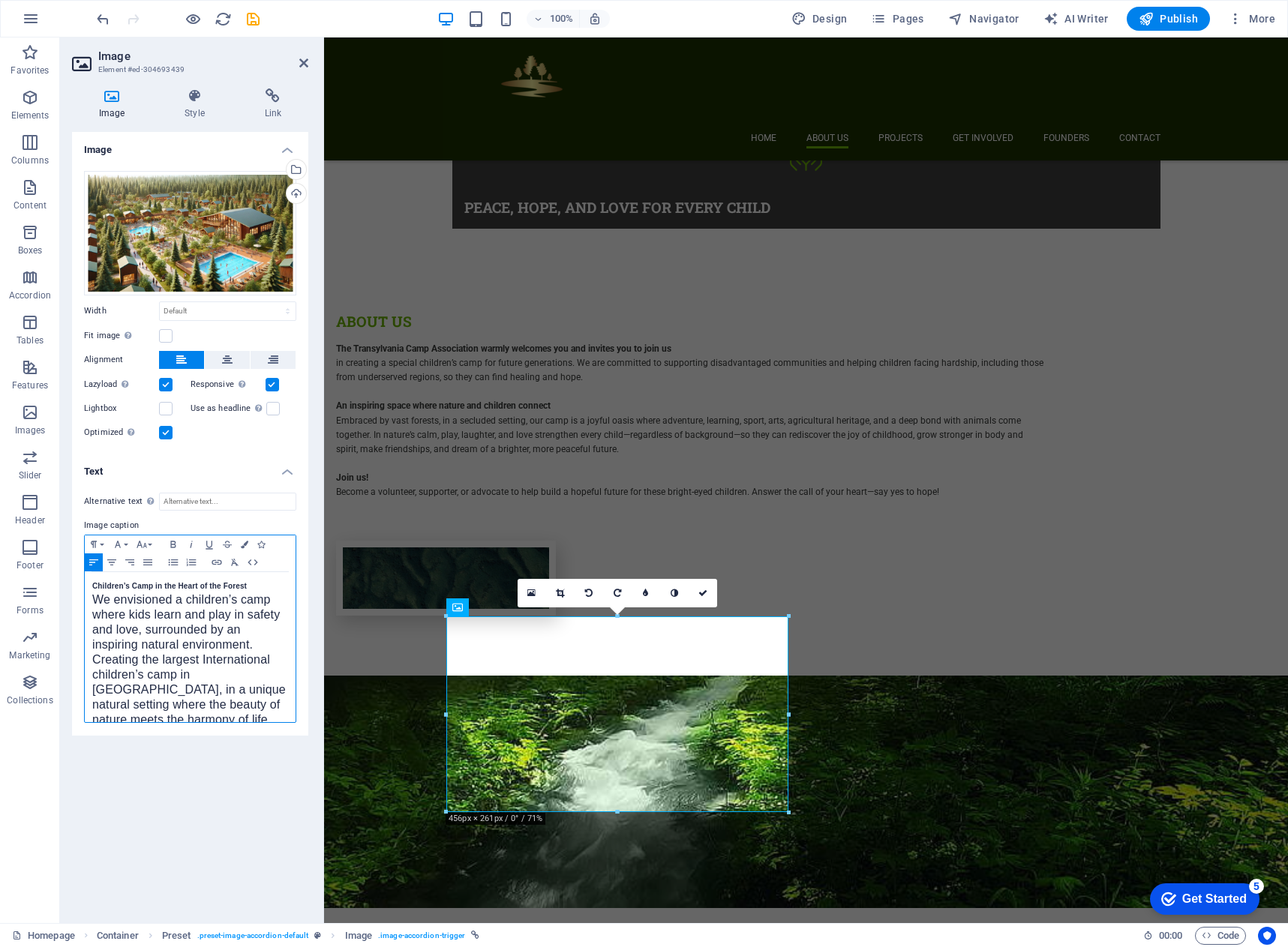
click at [182, 672] on span "Creating the largest International children’s camp in [GEOGRAPHIC_DATA], in a u…" at bounding box center [188, 690] width 194 height 73
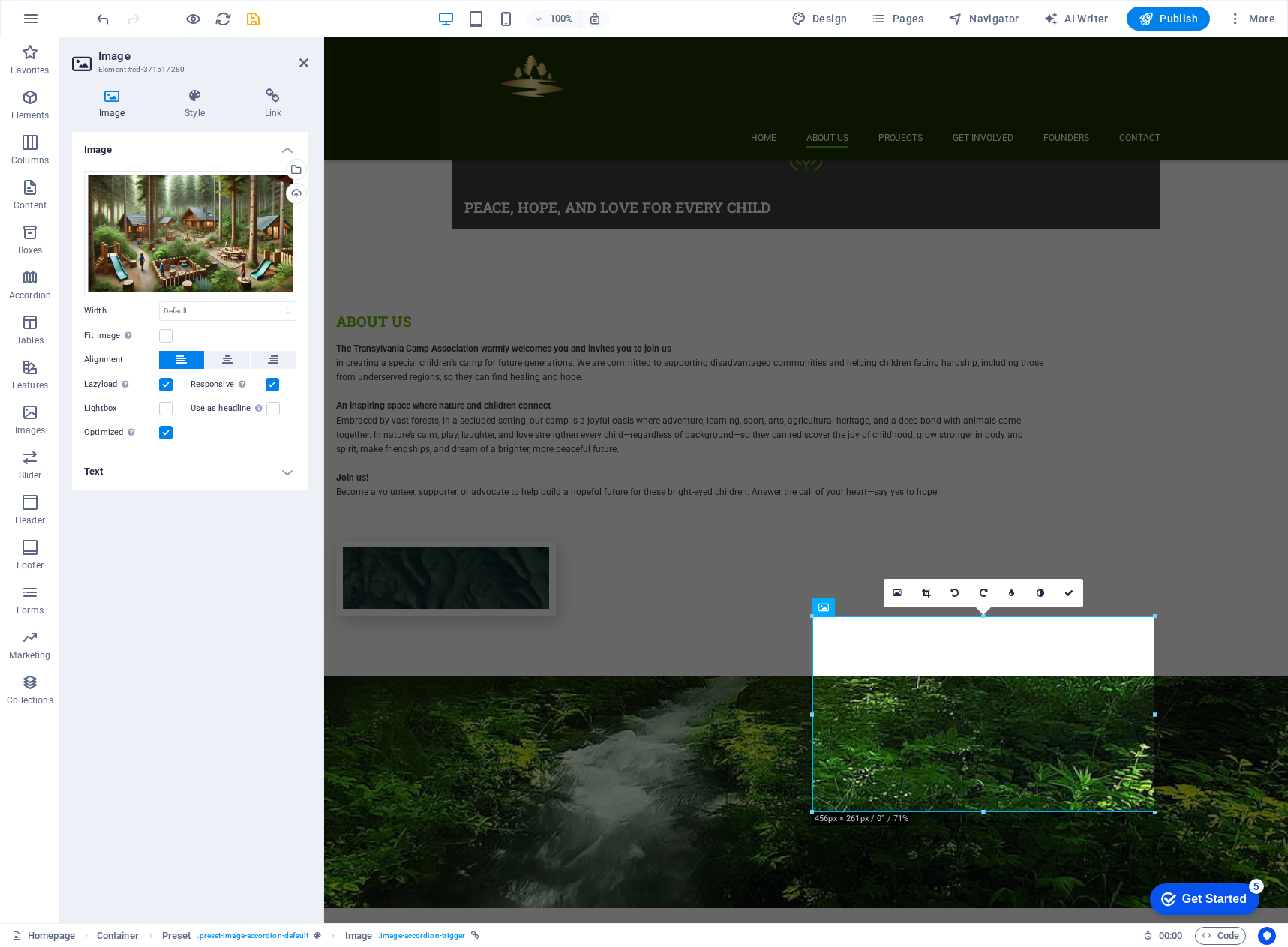
click at [228, 467] on h4 "Text" at bounding box center [190, 471] width 236 height 36
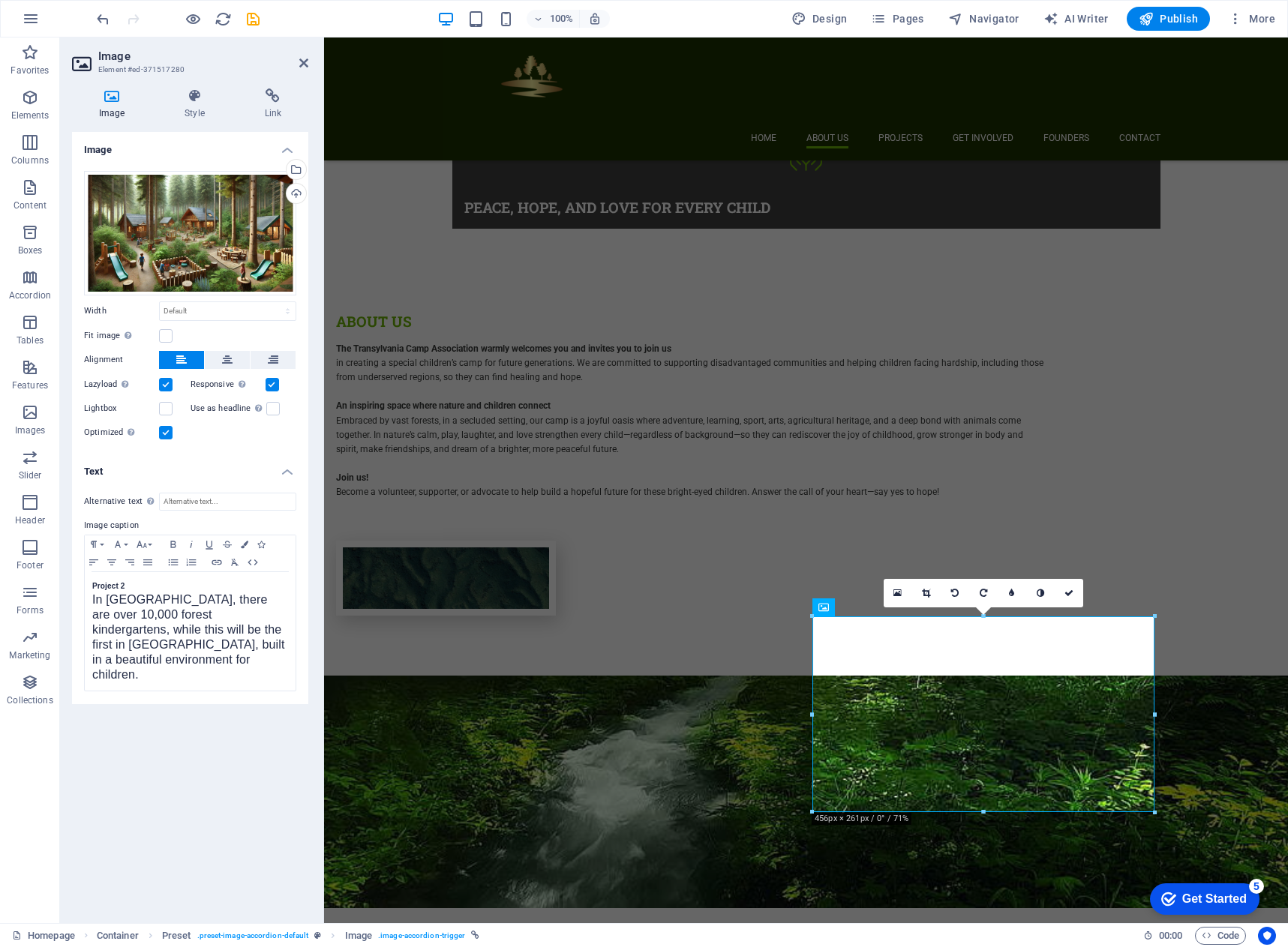
click at [83, 584] on div "Alternative text The alternative text is used by devices that cannot display im…" at bounding box center [190, 593] width 236 height 223
click at [88, 585] on div "Project 2 In [GEOGRAPHIC_DATA], there are over 10,000 forest kindergartens, whi…" at bounding box center [190, 632] width 210 height 119
click at [87, 598] on div "Forest Kindergarten In [GEOGRAPHIC_DATA], there are over 10,000 forest kinderga…" at bounding box center [190, 632] width 210 height 119
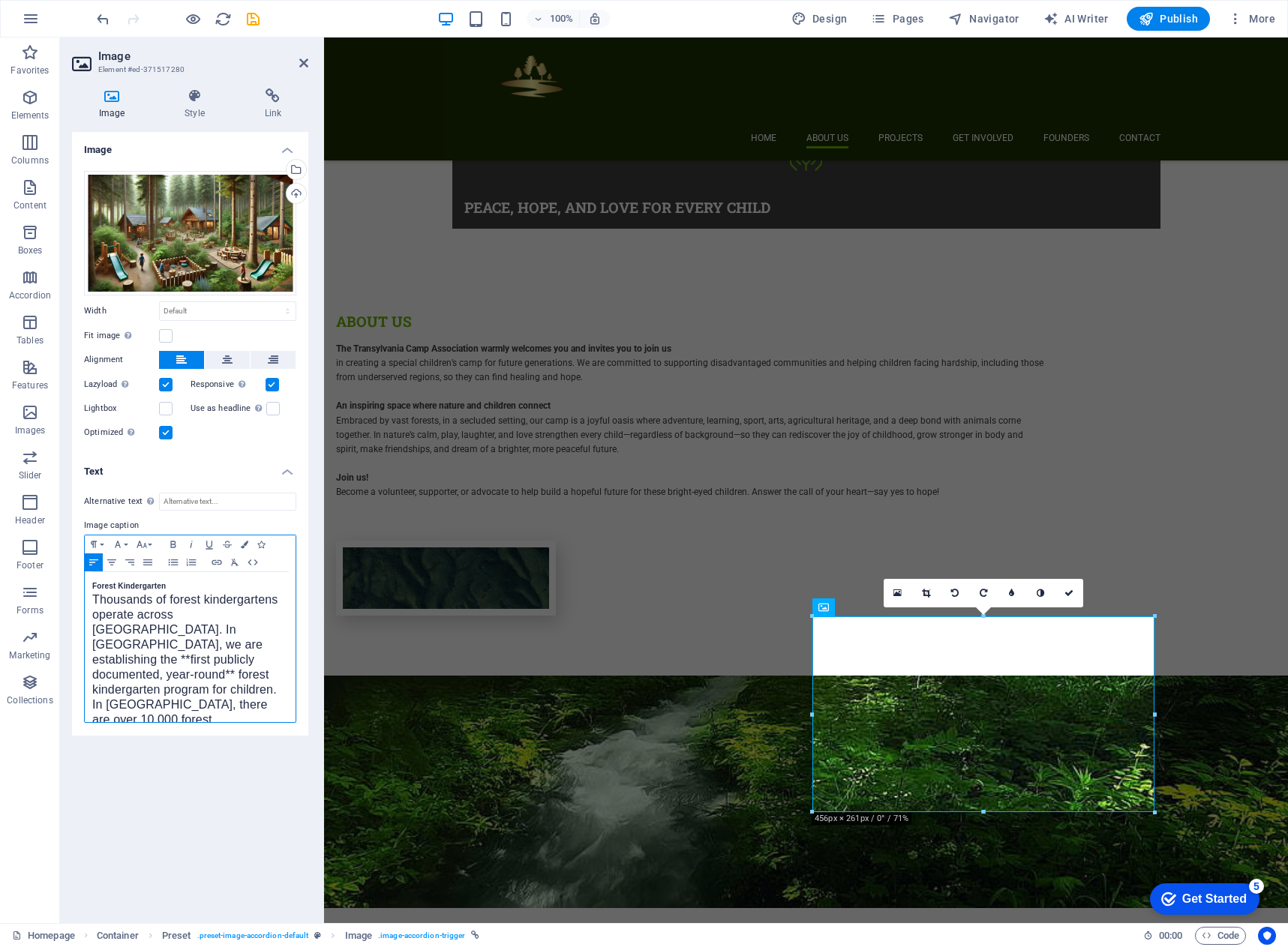
click at [185, 698] on span "In [GEOGRAPHIC_DATA], there are over 10,000 forest kindergartens, while this wi…" at bounding box center [188, 742] width 193 height 87
click at [122, 648] on span "Thousands of forest kindergartens operate across [GEOGRAPHIC_DATA]. In [GEOGRAP…" at bounding box center [185, 645] width 185 height 103
click at [134, 658] on span "Thousands of forest kindergartens operate across [GEOGRAPHIC_DATA]. In [GEOGRAP…" at bounding box center [185, 645] width 185 height 103
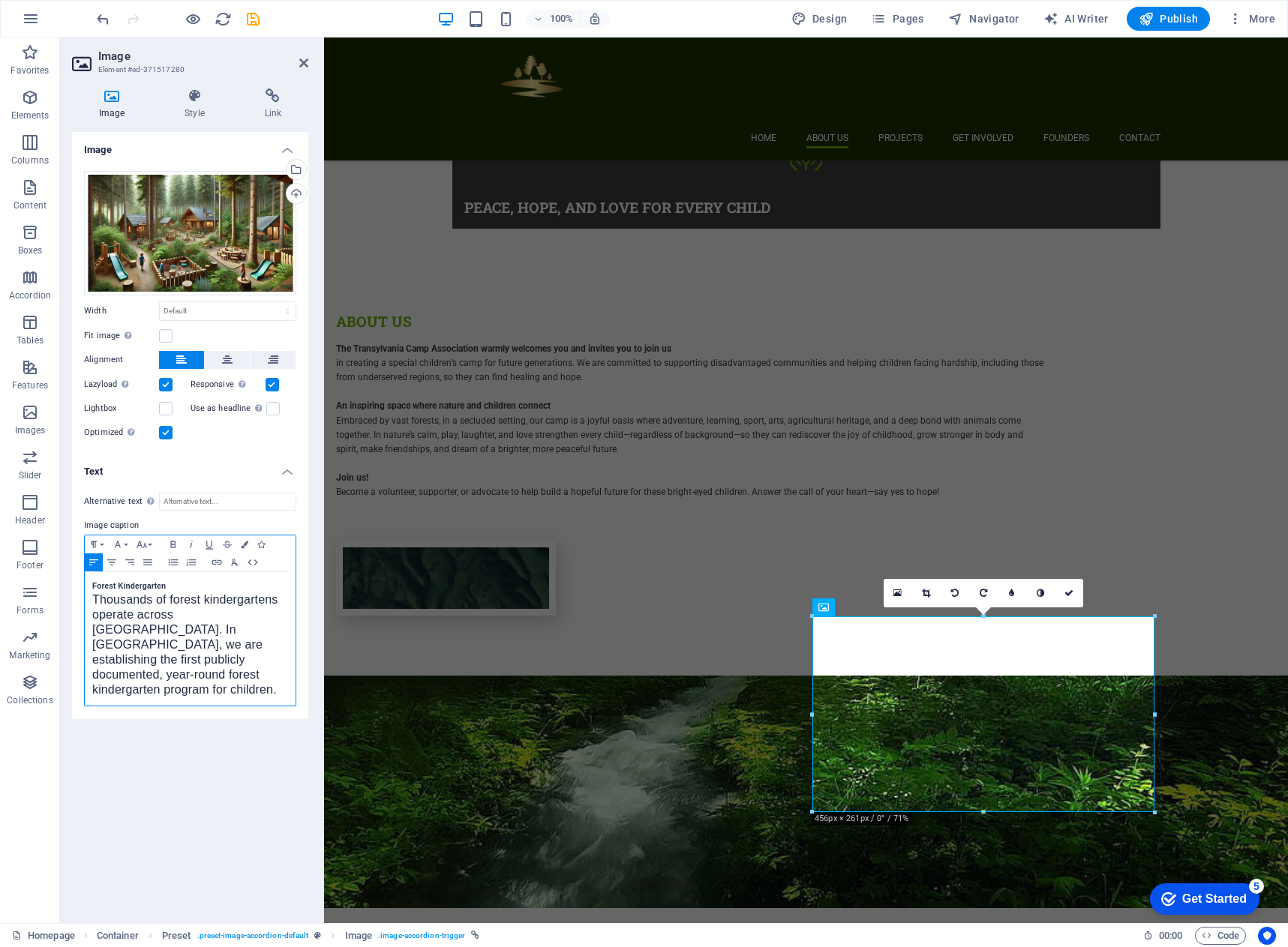
click at [283, 645] on p "Thousands of forest kindergartens operate across [GEOGRAPHIC_DATA]. In [GEOGRAP…" at bounding box center [190, 646] width 196 height 105
click at [1069, 595] on icon at bounding box center [1068, 594] width 9 height 9
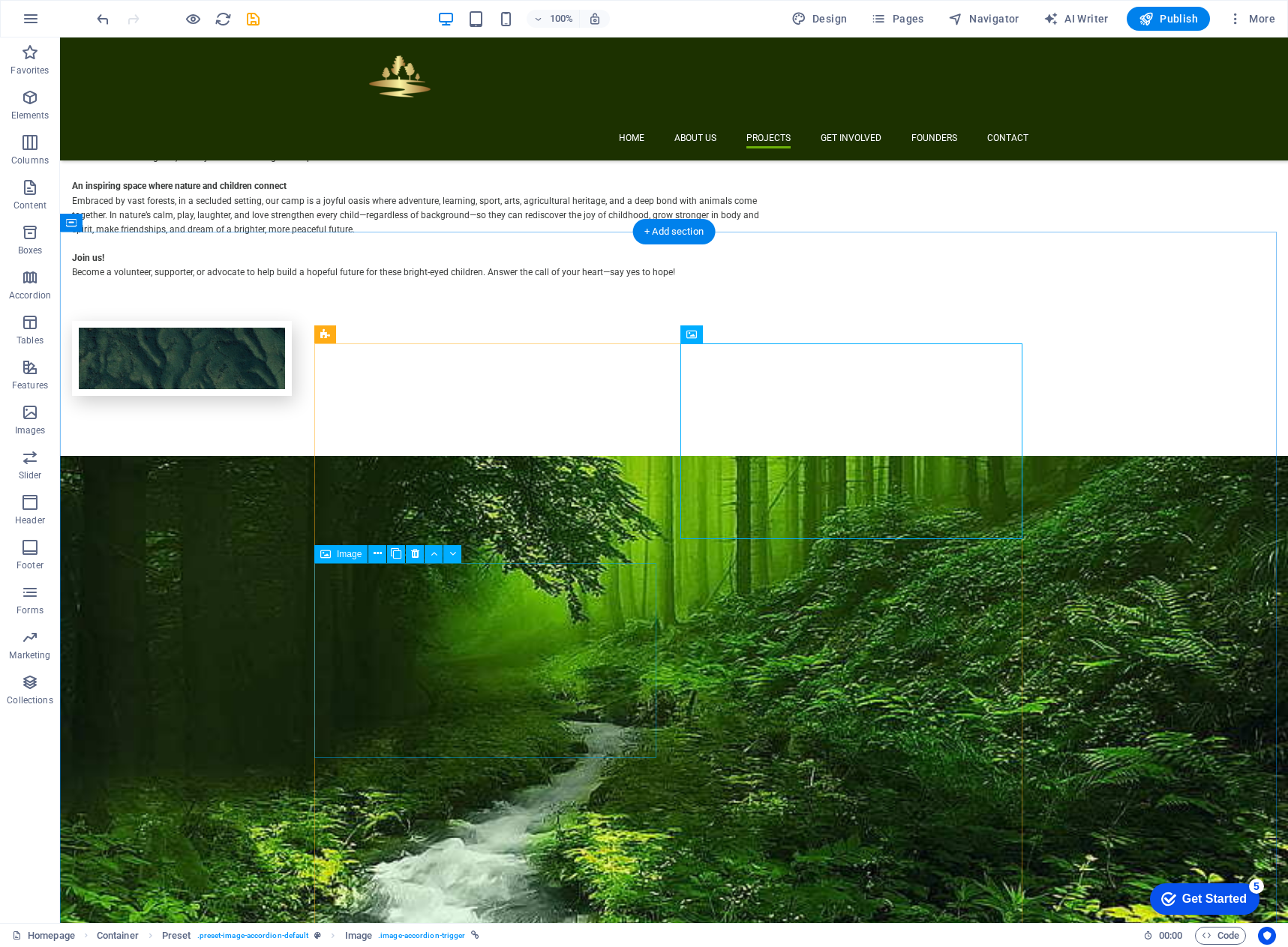
scroll to position [1575, 0]
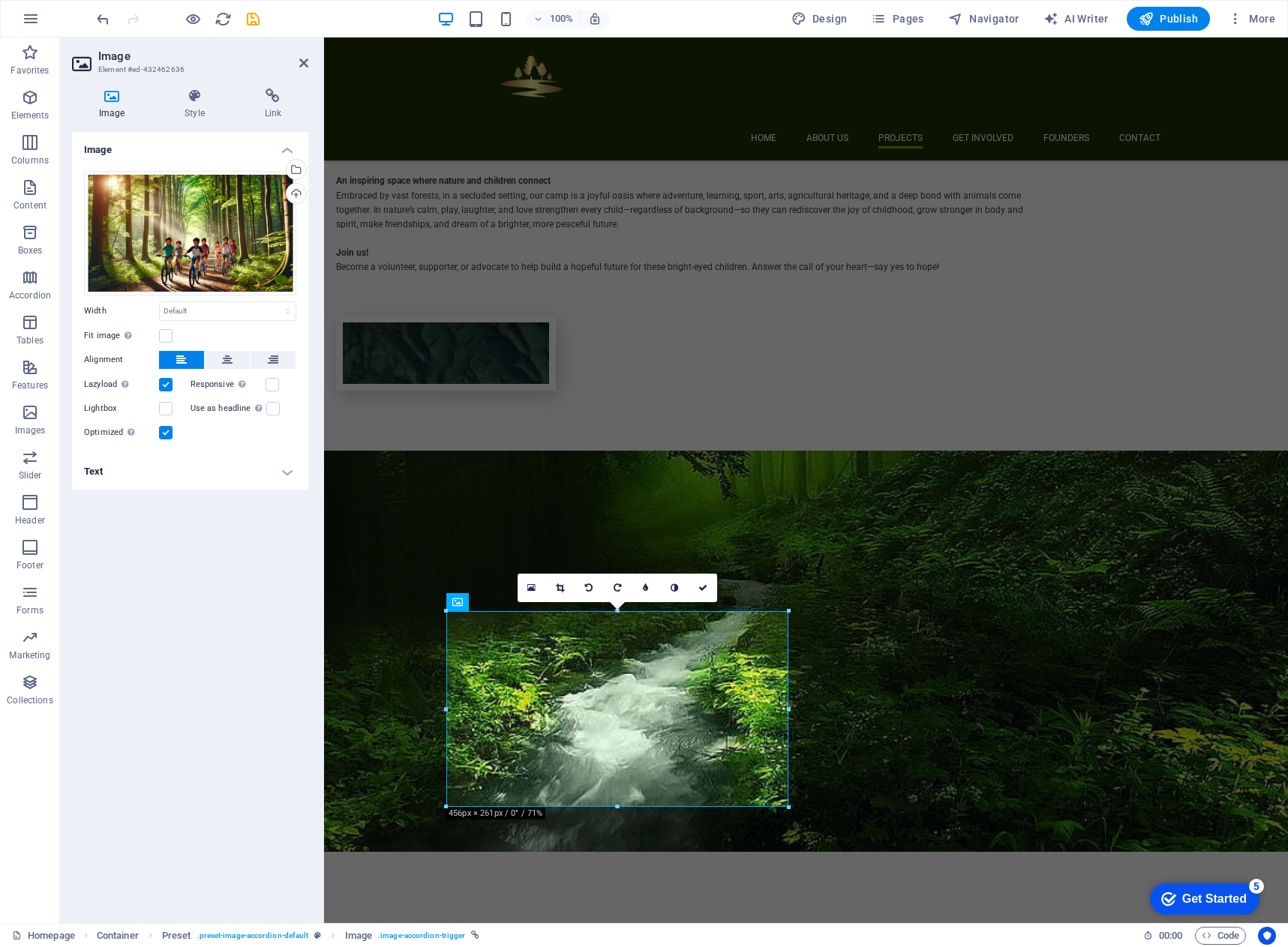
click at [214, 473] on h4 "Text" at bounding box center [190, 471] width 236 height 36
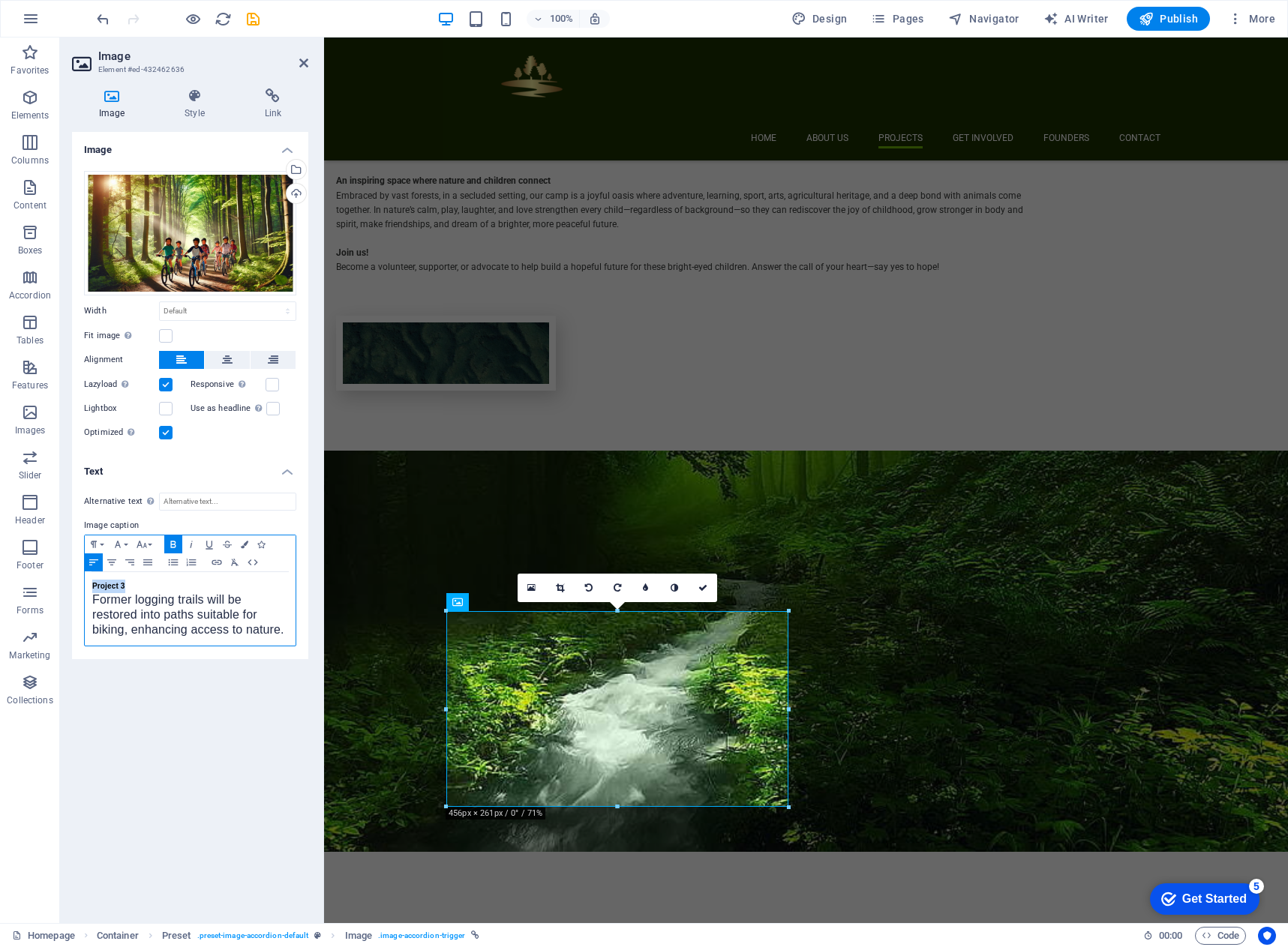
drag, startPoint x: 125, startPoint y: 588, endPoint x: 81, endPoint y: 587, distance: 44.0
click at [81, 587] on div "Alternative text The alternative text is used by devices that cannot display im…" at bounding box center [190, 570] width 236 height 179
click at [93, 601] on span "Former logging trails will be restored into paths suitable for biking, enhancin…" at bounding box center [188, 615] width 192 height 43
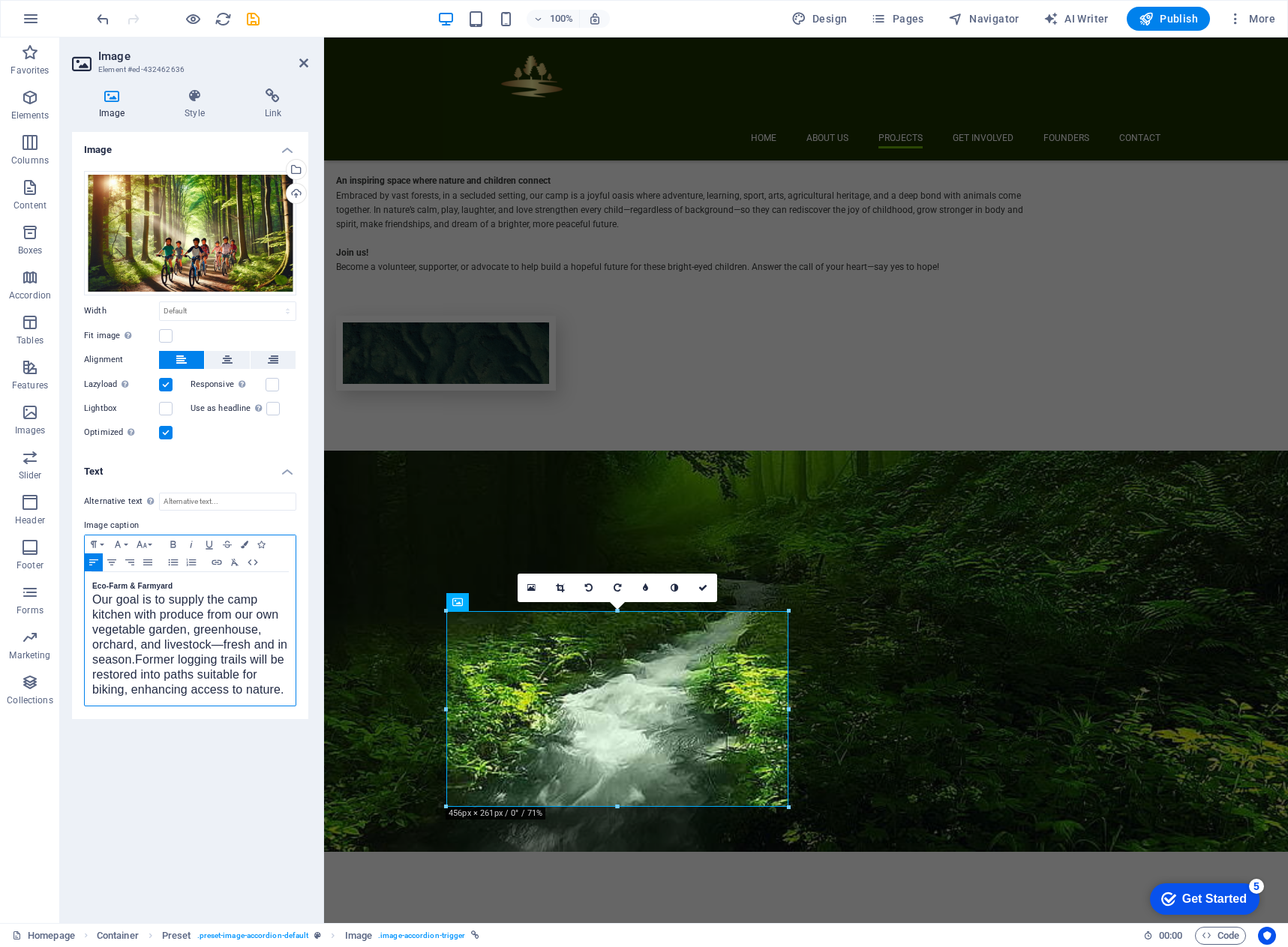
scroll to position [280, 1]
click at [178, 673] on span "Former logging trails will be restored into paths suitable for biking, enhancin…" at bounding box center [188, 689] width 192 height 43
click at [220, 645] on span "Our goal is to supply the camp kitchen with produce from our own vegetable gard…" at bounding box center [189, 630] width 195 height 73
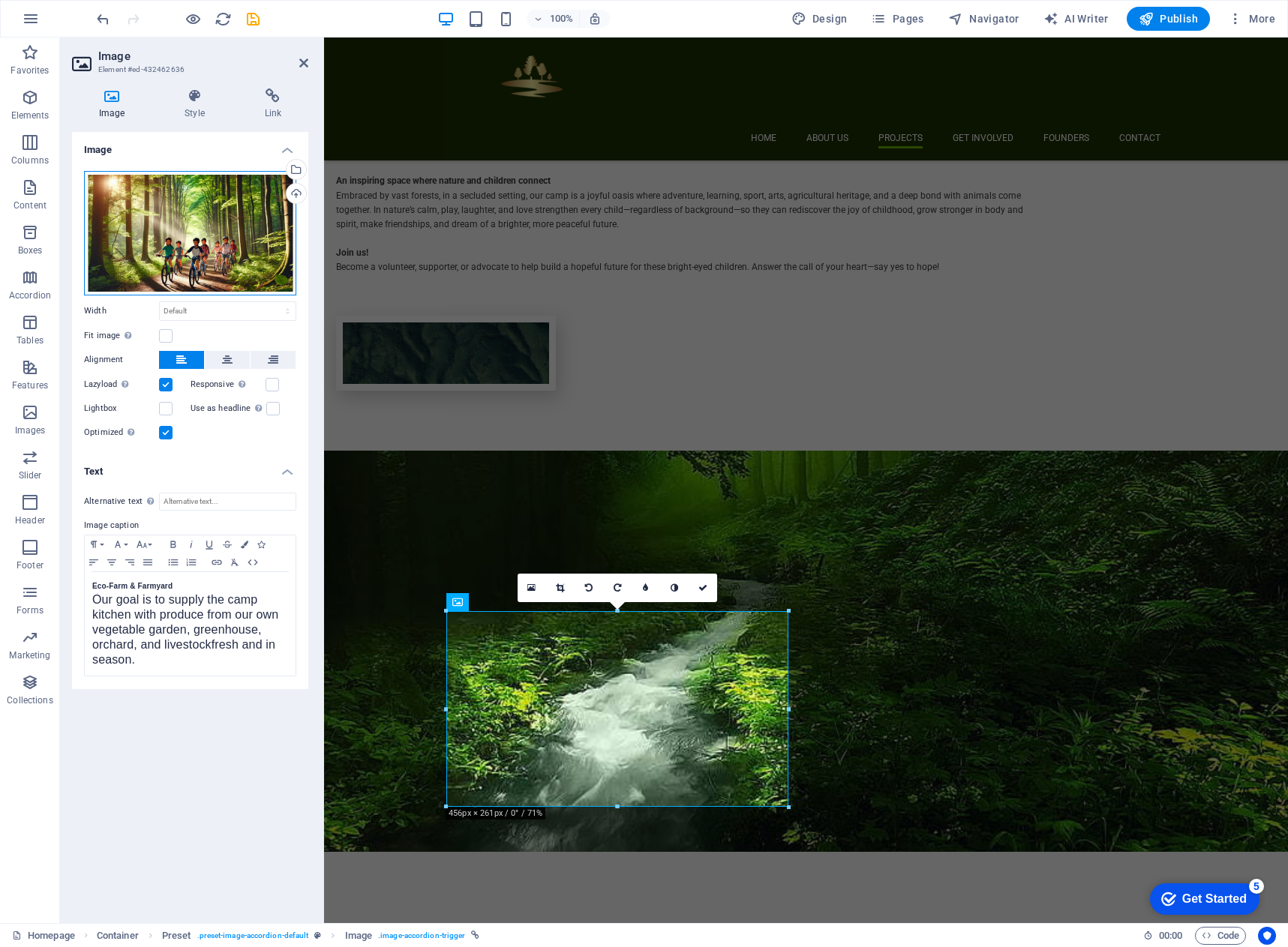
click at [207, 233] on div "Drag files here, click to choose files or select files from Files or our free s…" at bounding box center [190, 233] width 212 height 125
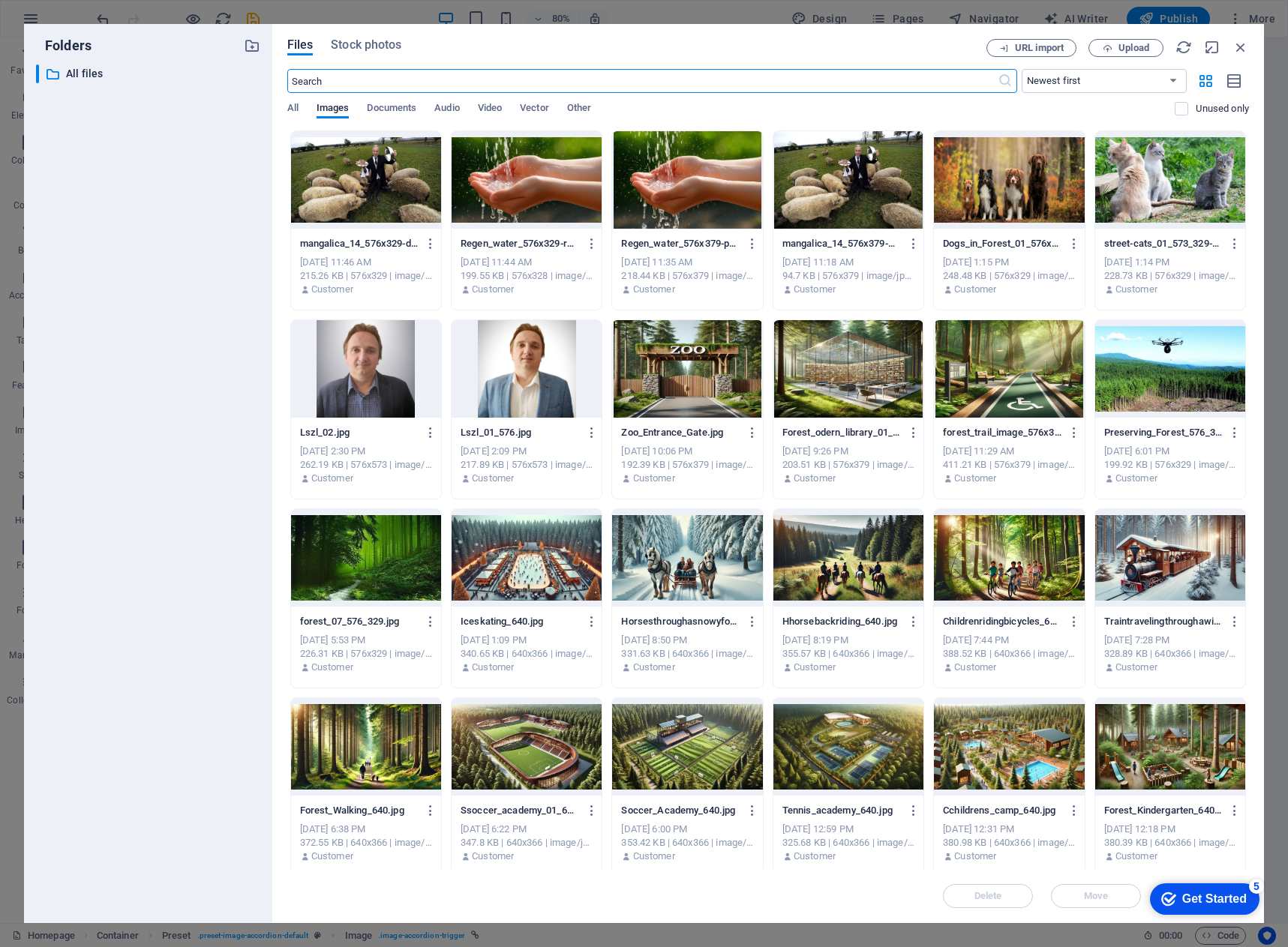
scroll to position [1797, 0]
click at [367, 201] on div at bounding box center [366, 180] width 150 height 97
click at [367, 201] on div "1" at bounding box center [366, 180] width 150 height 97
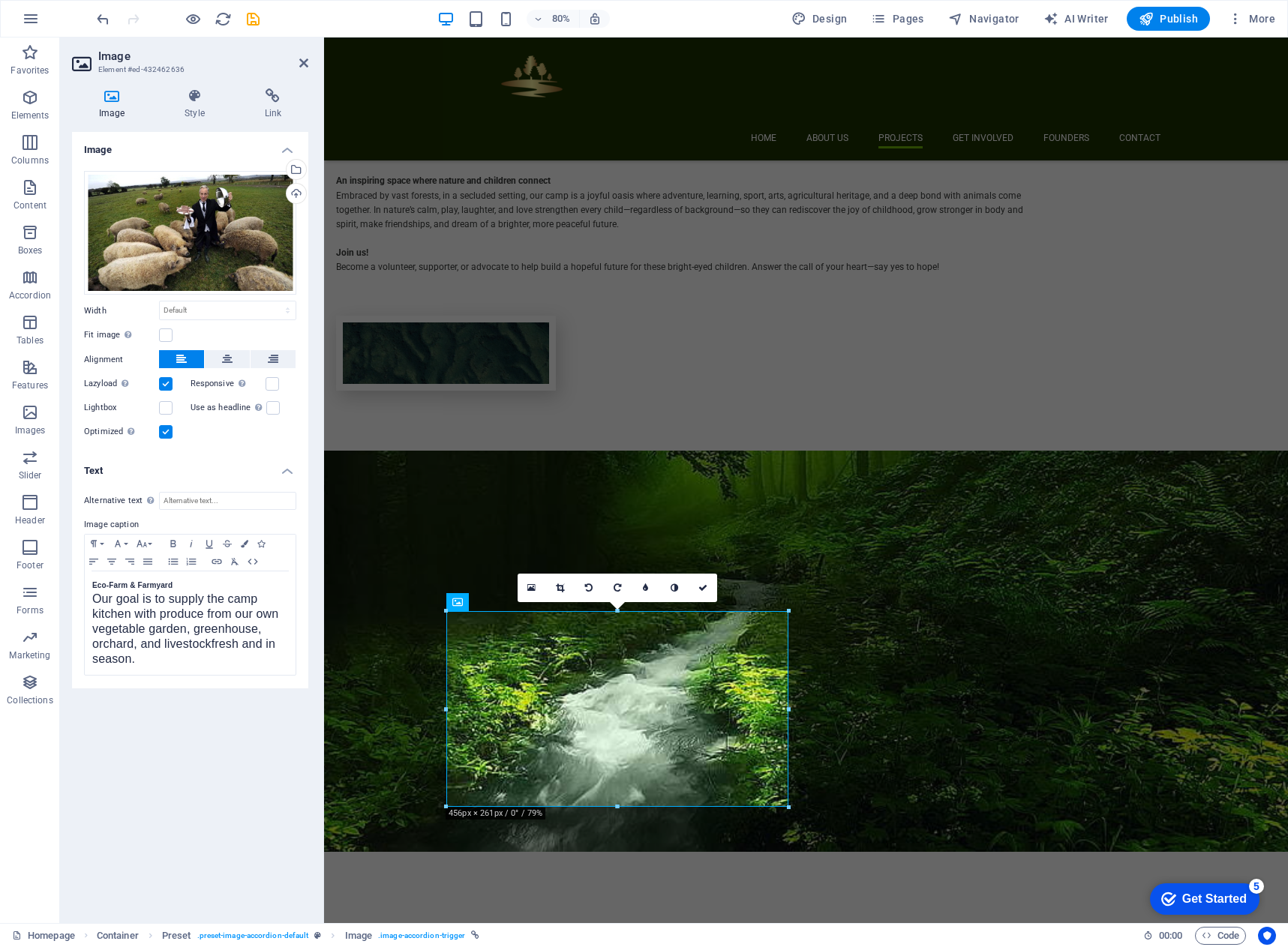
scroll to position [1575, 0]
click at [700, 587] on icon at bounding box center [703, 588] width 9 height 9
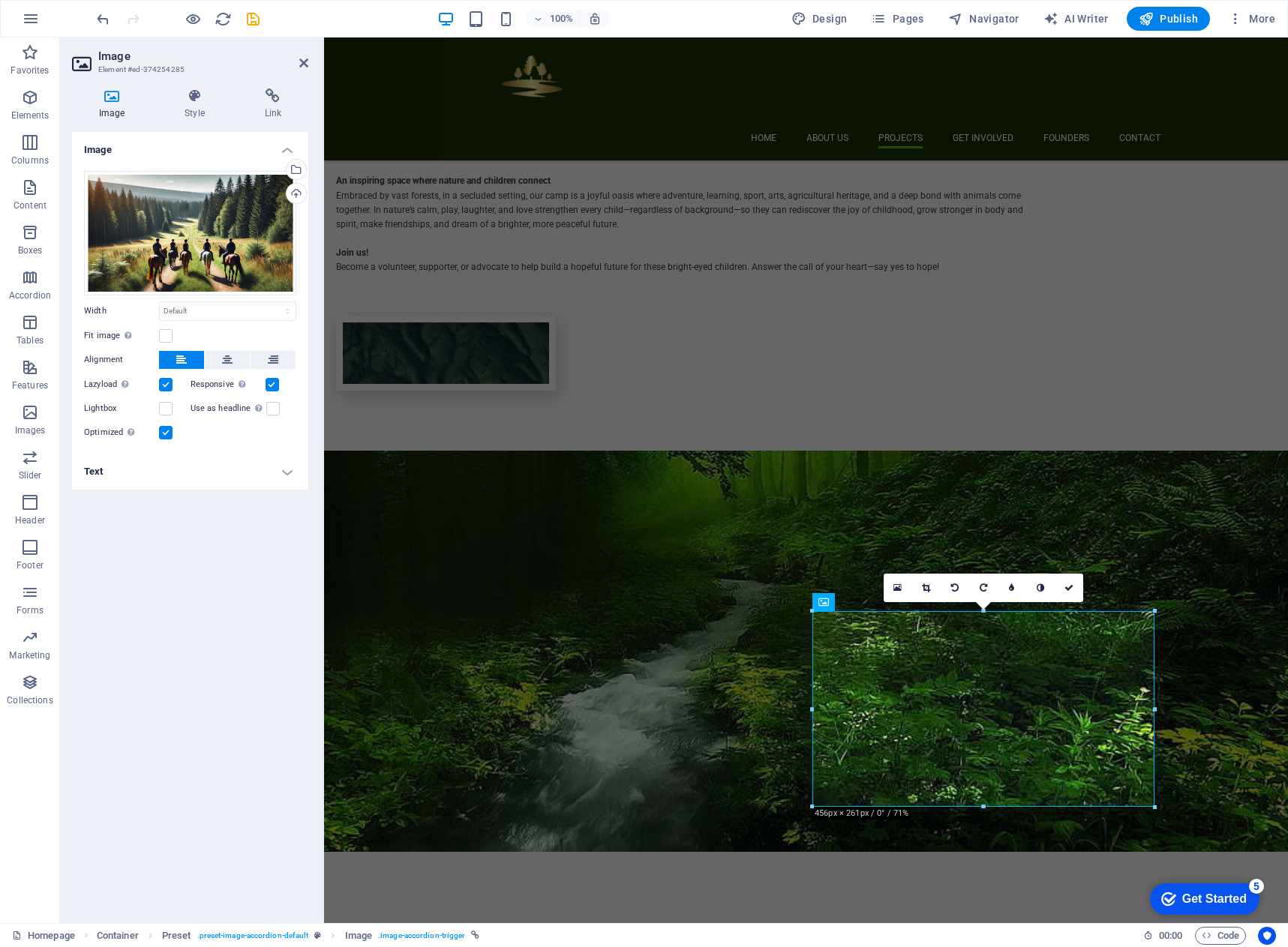
click at [283, 483] on h4 "Text" at bounding box center [190, 471] width 236 height 36
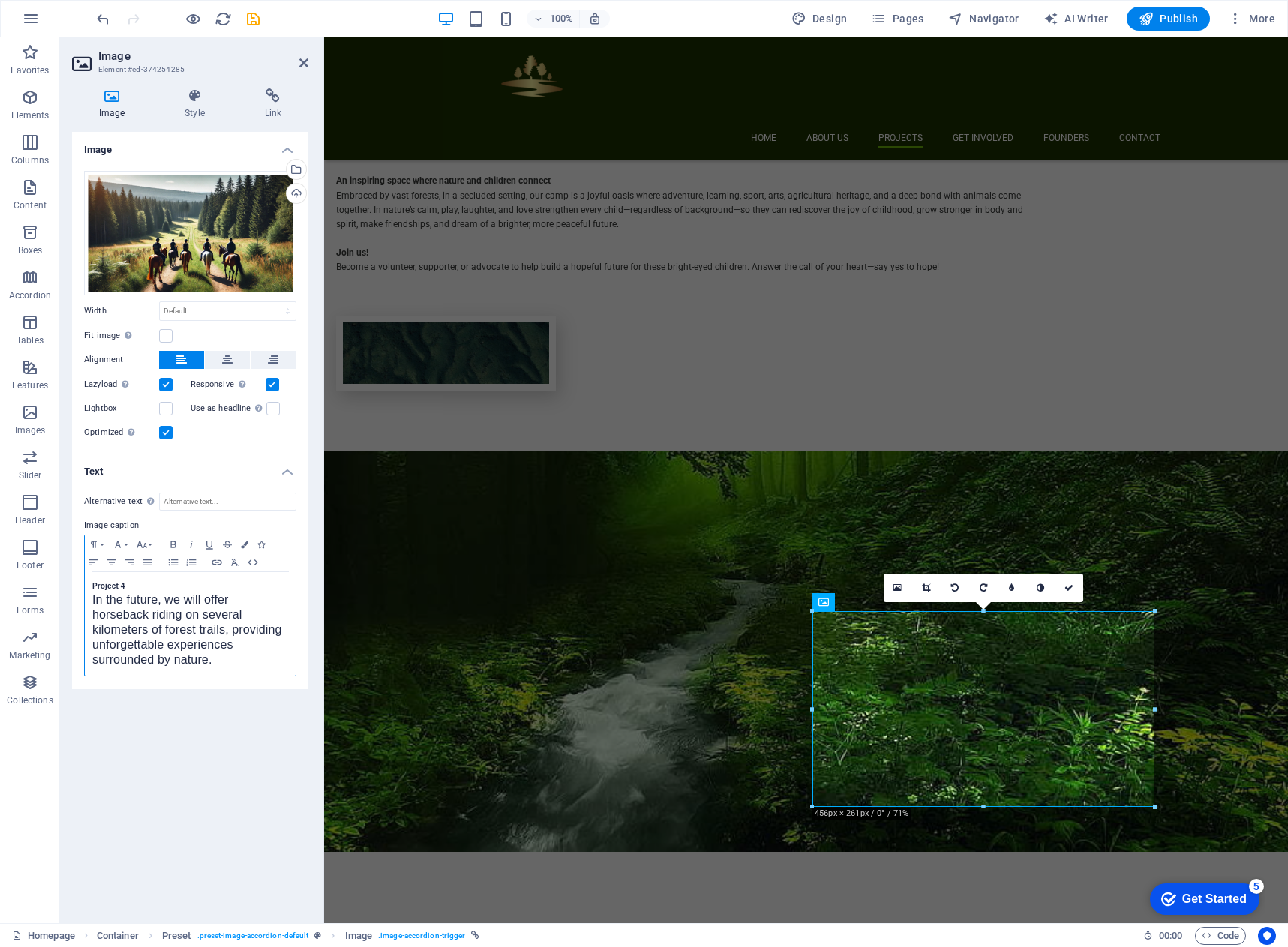
click at [91, 580] on div "Project 4 In the future, we will offer horseback riding on several kilometers o…" at bounding box center [190, 624] width 210 height 103
click at [93, 600] on span "In the future, we will offer horseback riding on several kilometers of forest t…" at bounding box center [187, 630] width 190 height 73
click at [148, 667] on span "In the future, we will offer horseback riding on several kilometers of forest t…" at bounding box center [187, 675] width 190 height 73
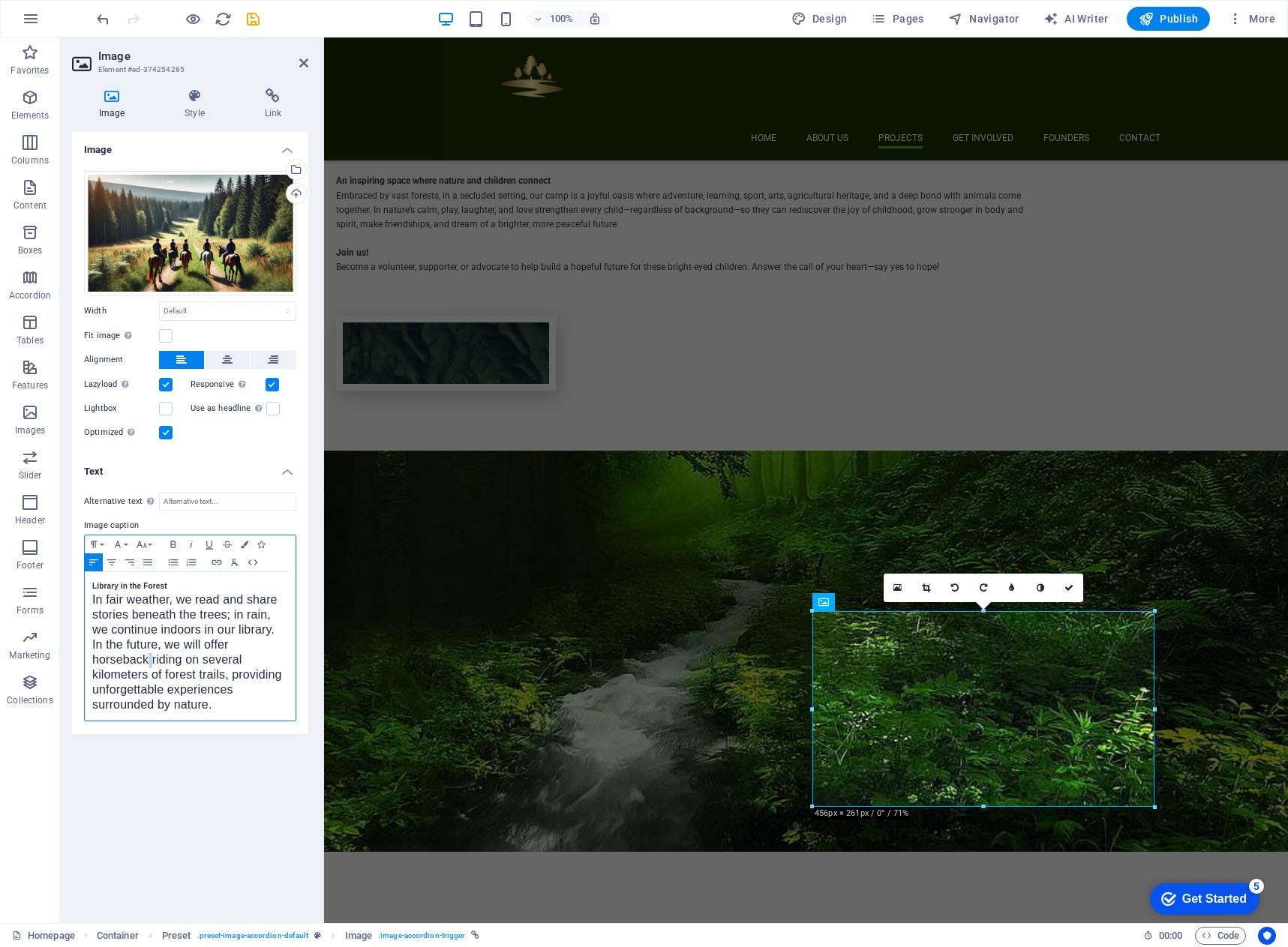
click at [148, 667] on span "In the future, we will offer horseback riding on several kilometers of forest t…" at bounding box center [187, 675] width 190 height 73
click at [1067, 591] on icon at bounding box center [1068, 588] width 9 height 9
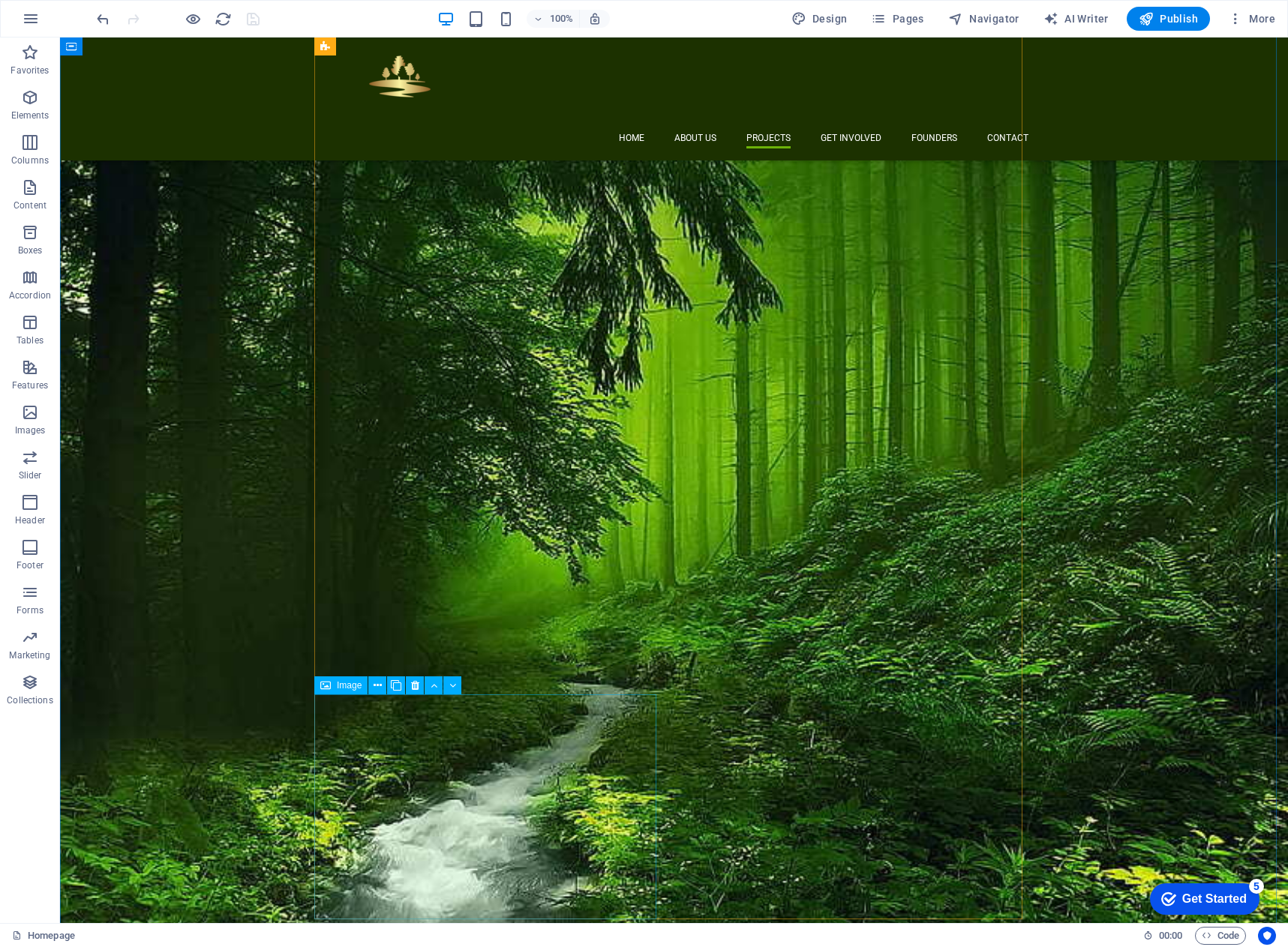
scroll to position [1801, 0]
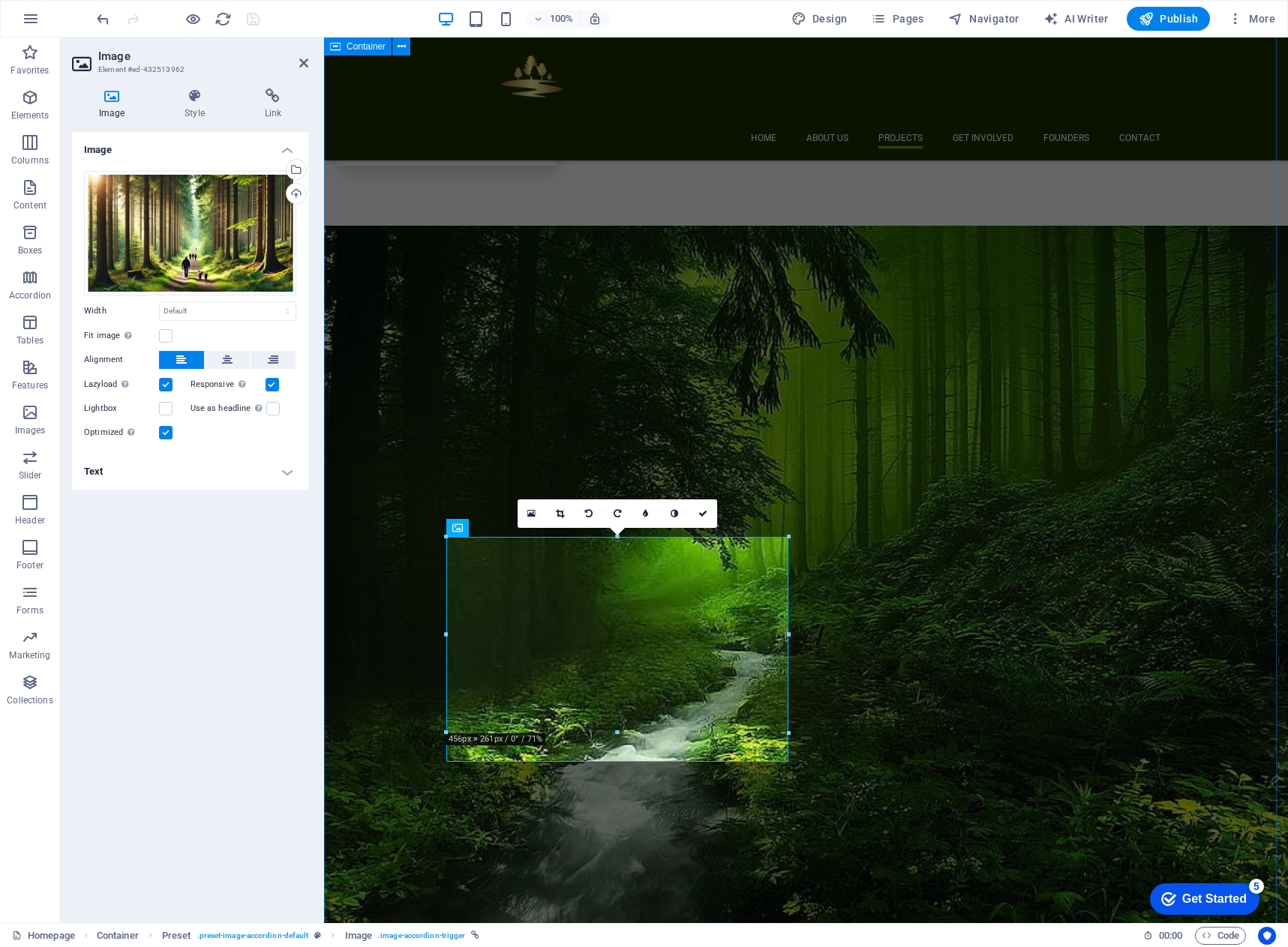
scroll to position [1869, 0]
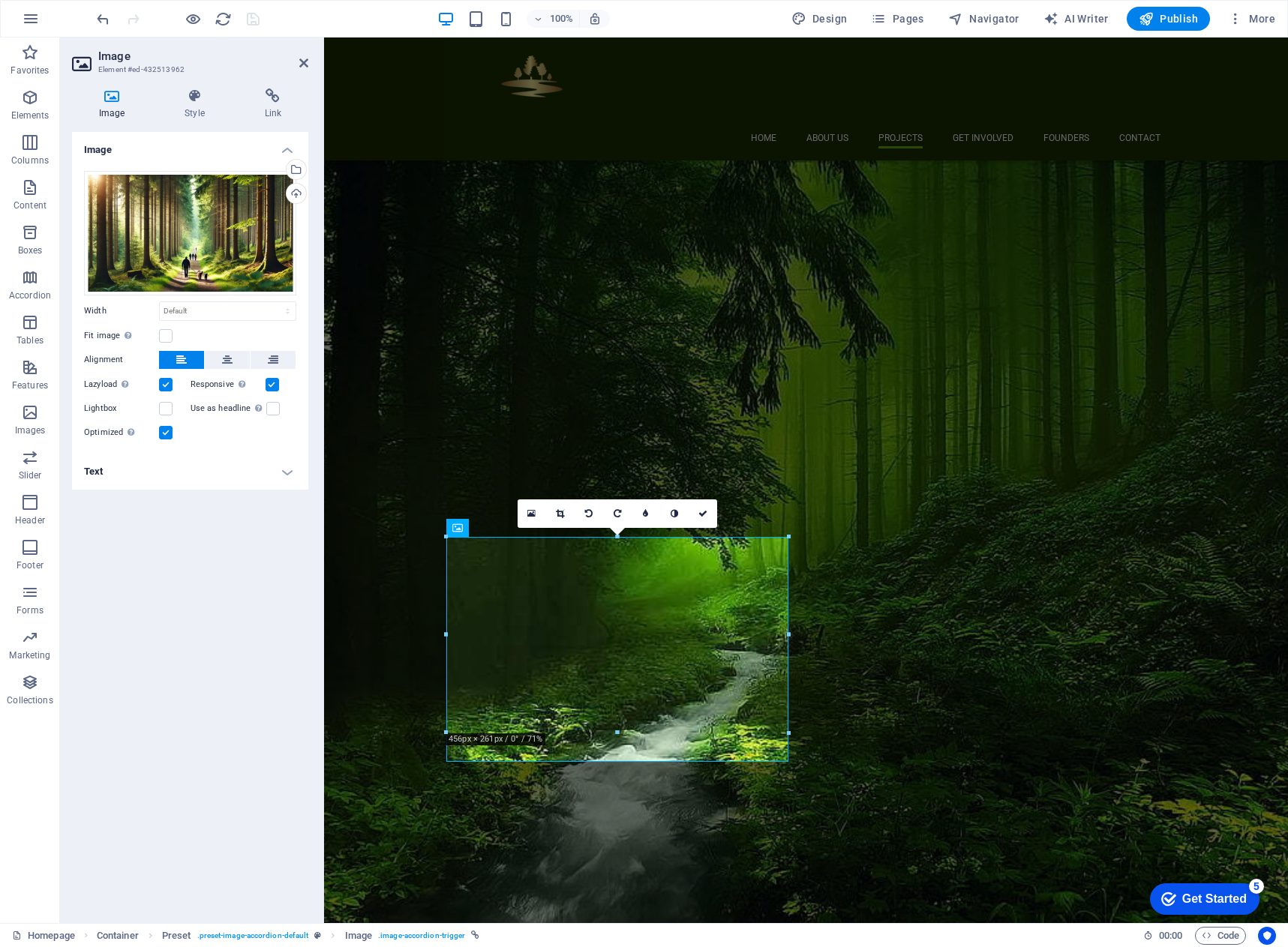
click at [170, 471] on h4 "Text" at bounding box center [190, 471] width 236 height 36
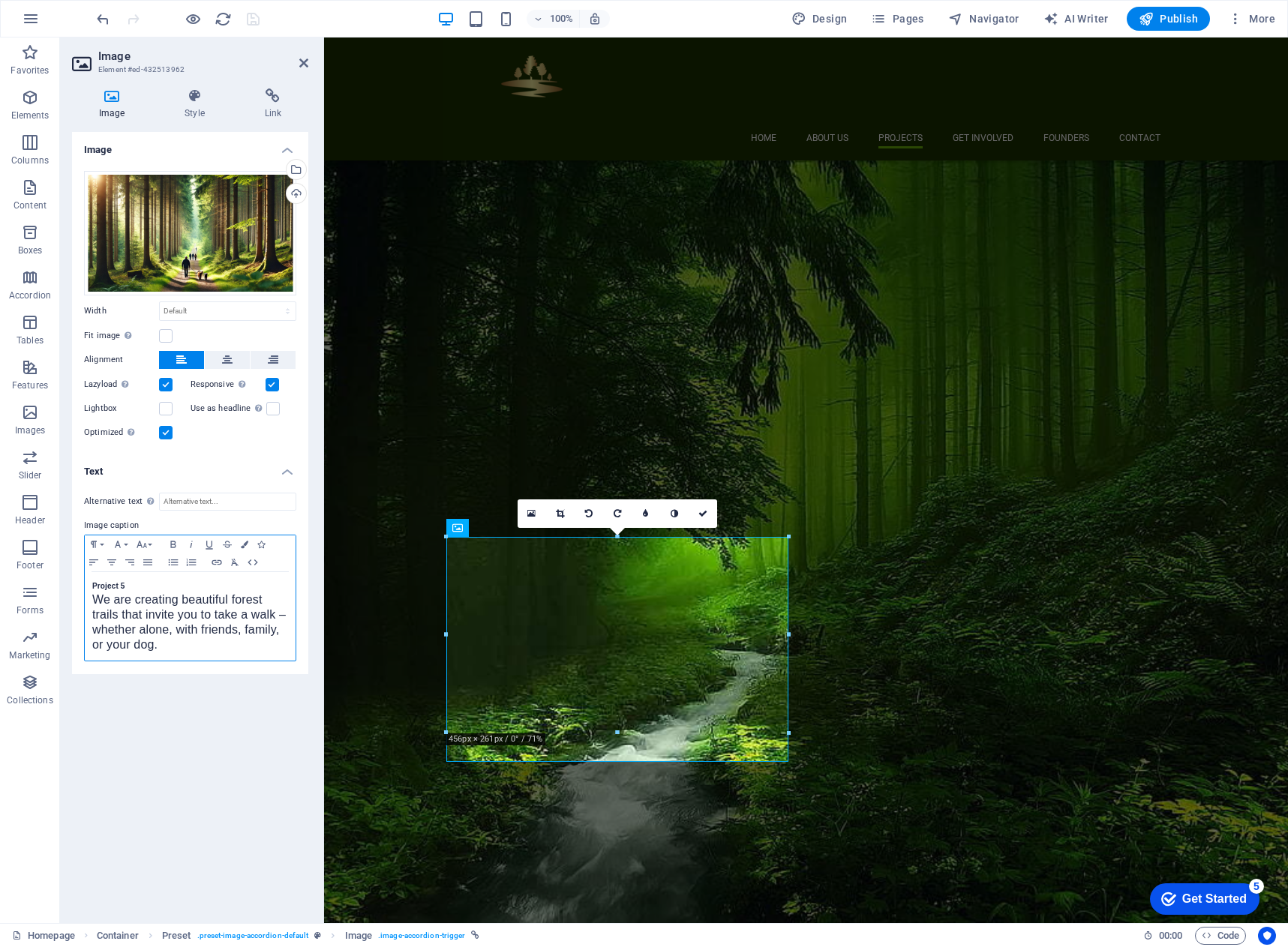
click at [89, 589] on div "Project 5 We are creating beautiful forest trails that invite you to take a wal…" at bounding box center [190, 616] width 210 height 88
click at [93, 603] on span "We are creating beautiful forest trails that invite you to take a walk – whethe…" at bounding box center [188, 622] width 194 height 58
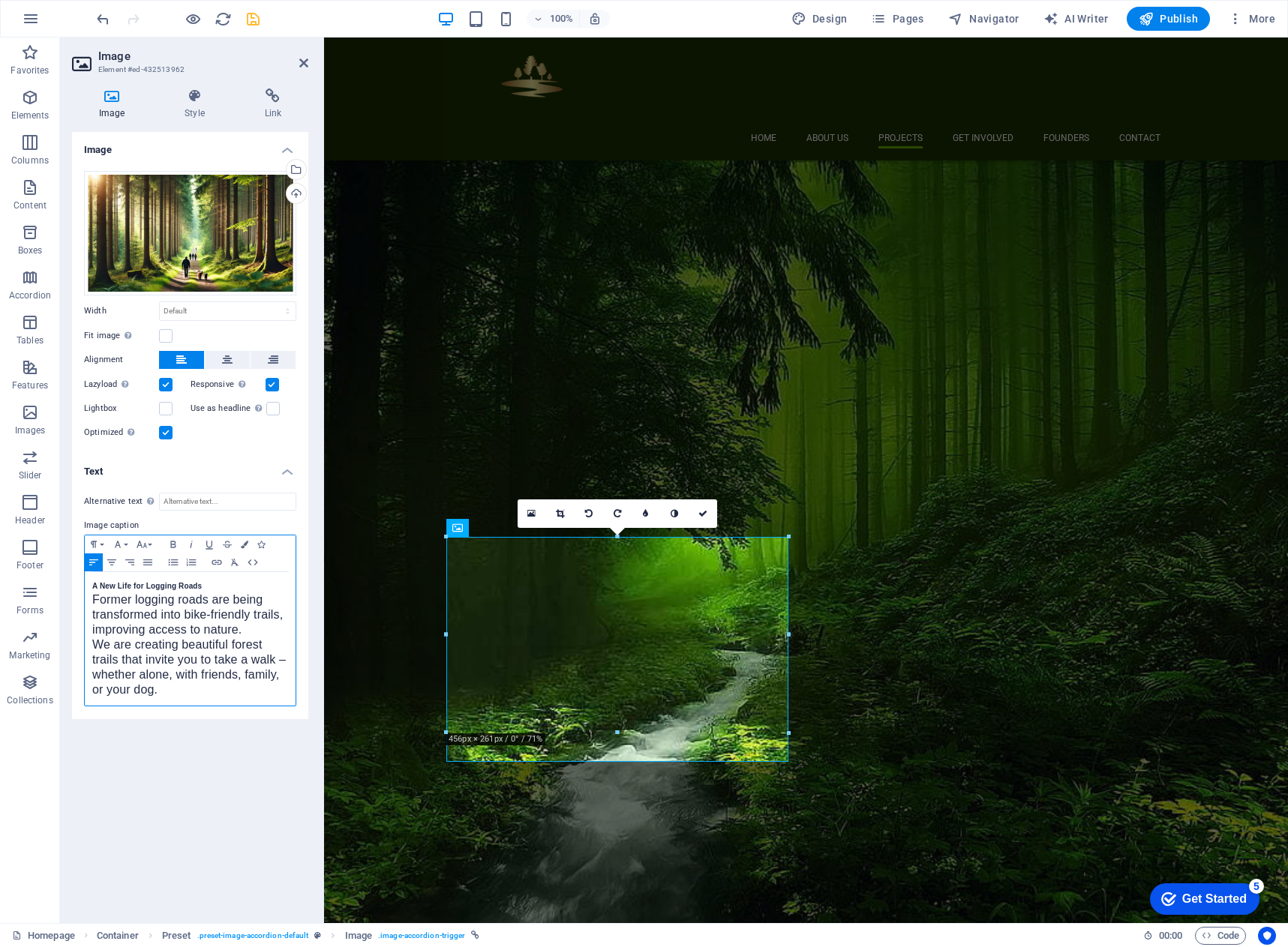
click at [145, 649] on span "We are creating beautiful forest trails that invite you to take a walk – whethe…" at bounding box center [188, 667] width 194 height 58
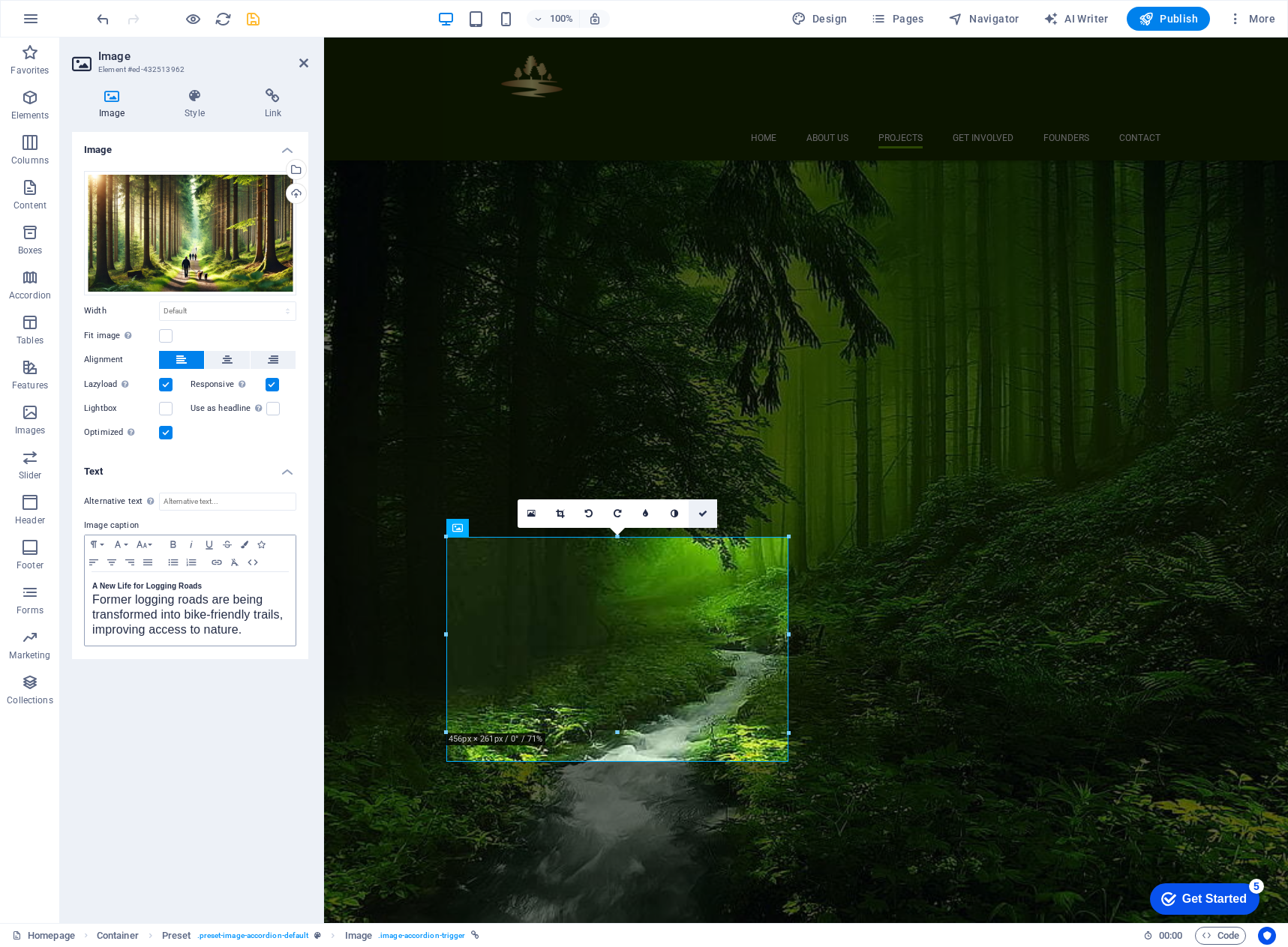
click at [704, 514] on icon at bounding box center [703, 514] width 9 height 9
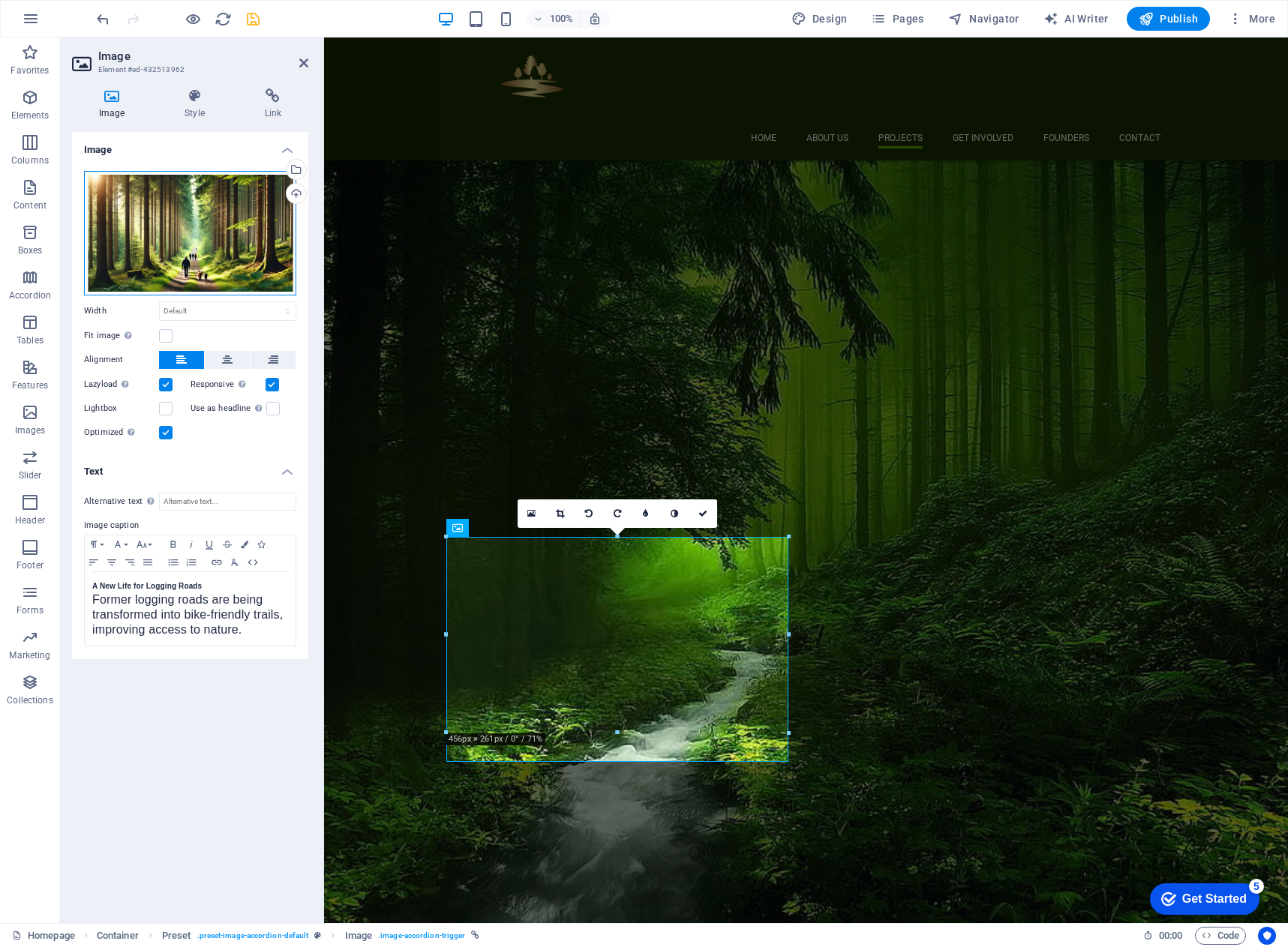
click at [164, 230] on div "Drag files here, click to choose files or select files from Files or our free s…" at bounding box center [190, 233] width 212 height 125
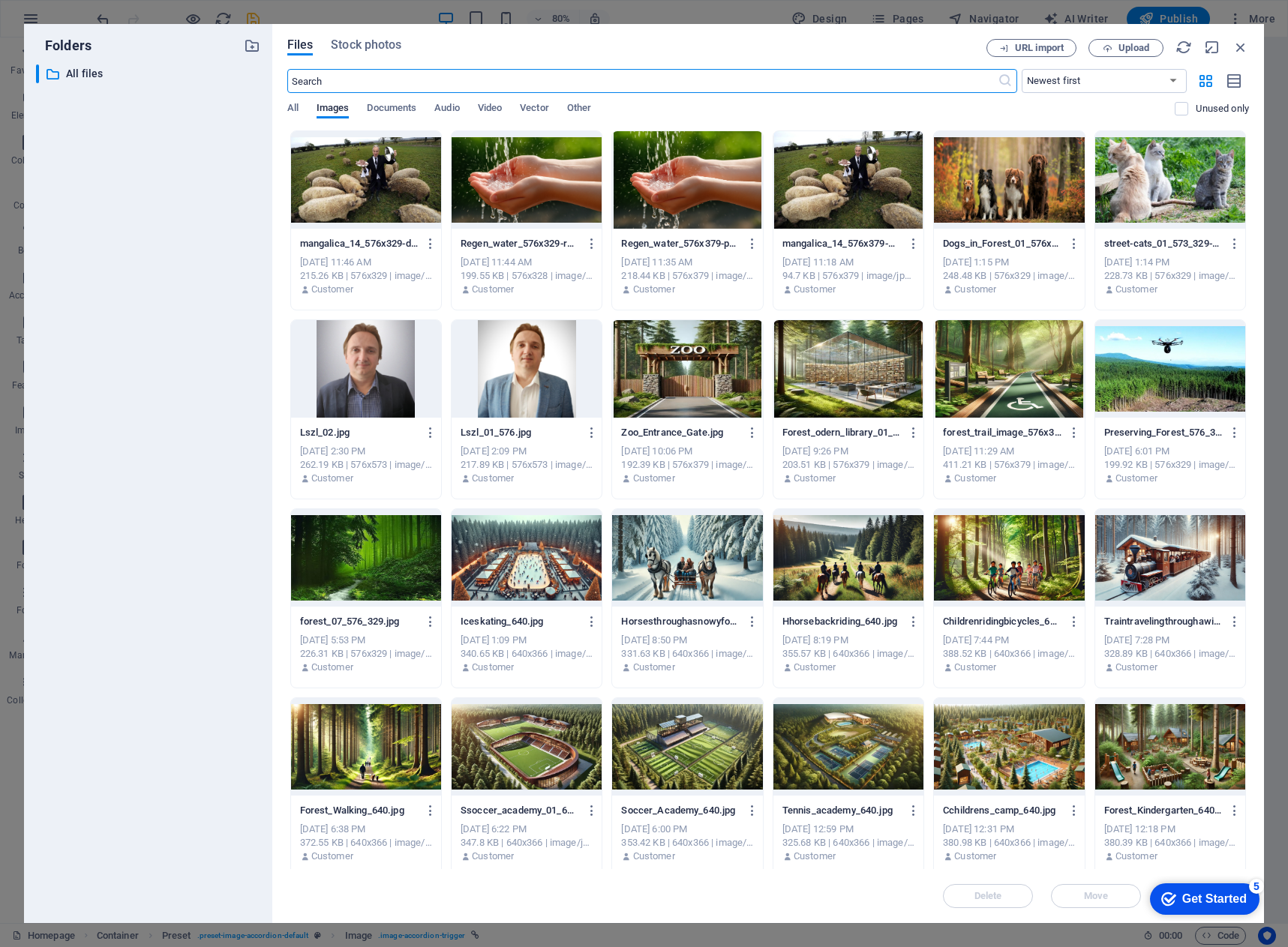
scroll to position [2148, 0]
click at [1012, 567] on div at bounding box center [1008, 558] width 150 height 97
click at [1012, 567] on div "1" at bounding box center [1008, 558] width 150 height 97
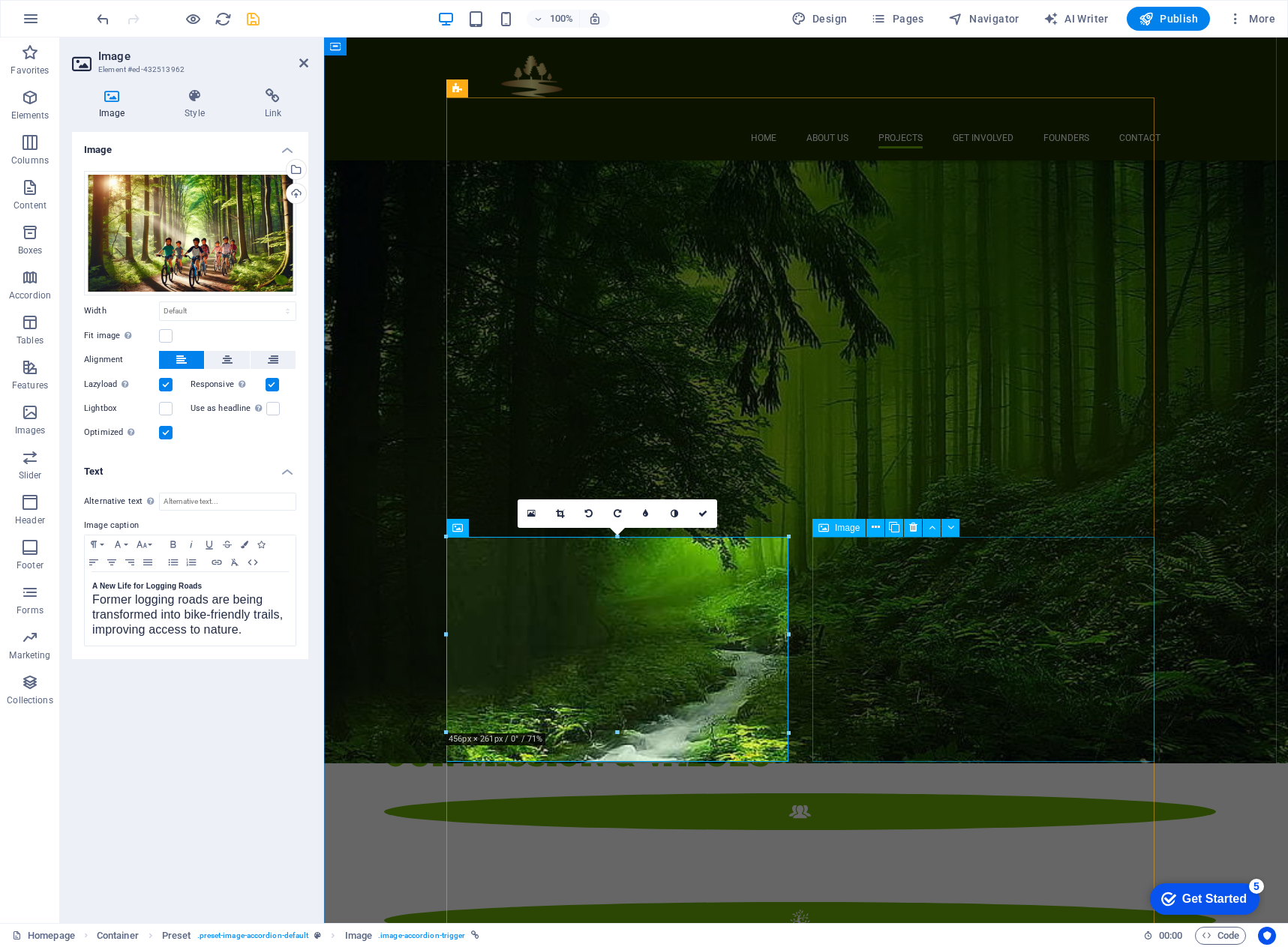
scroll to position [1869, 0]
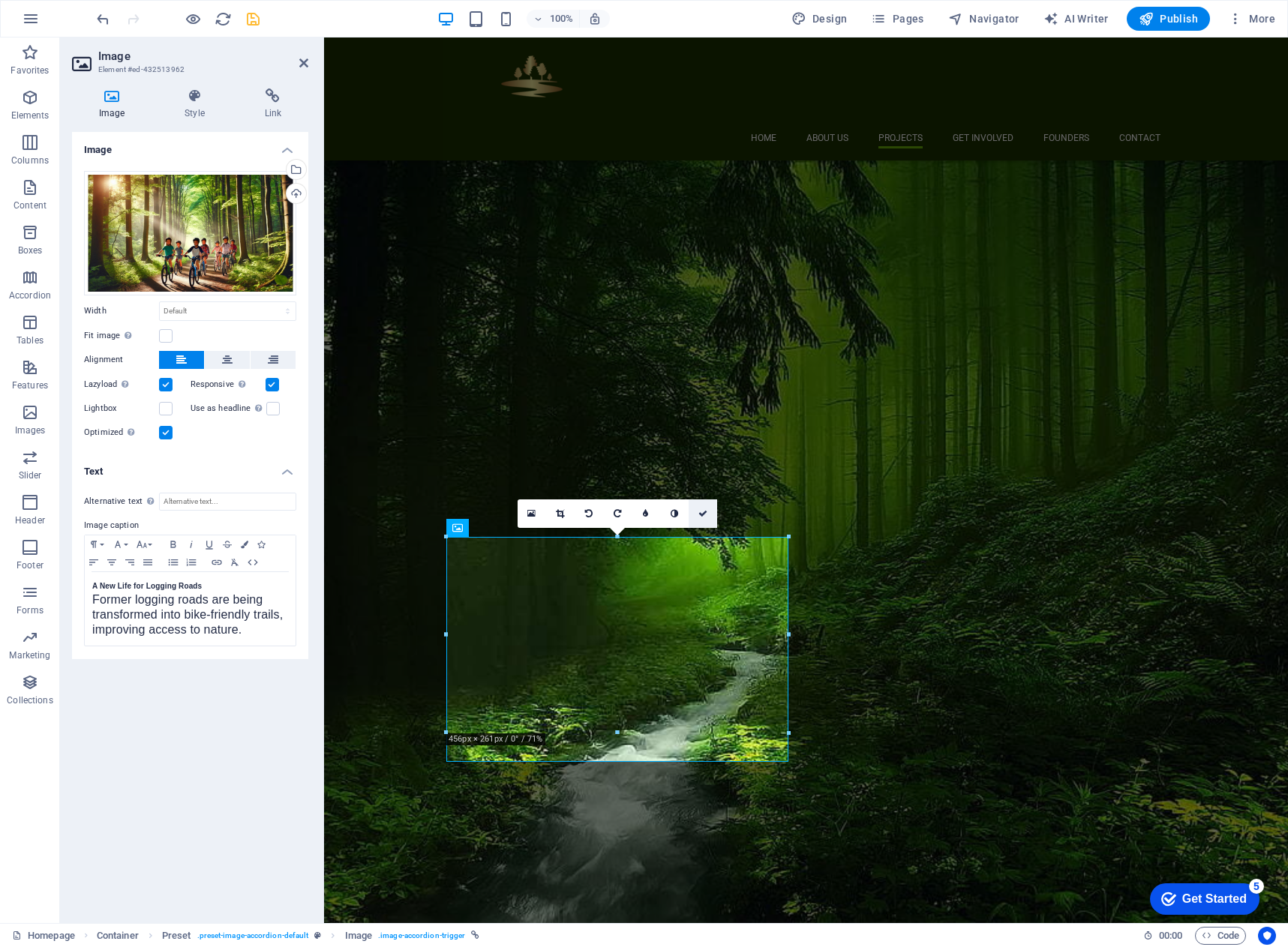
click at [704, 516] on icon at bounding box center [703, 514] width 9 height 9
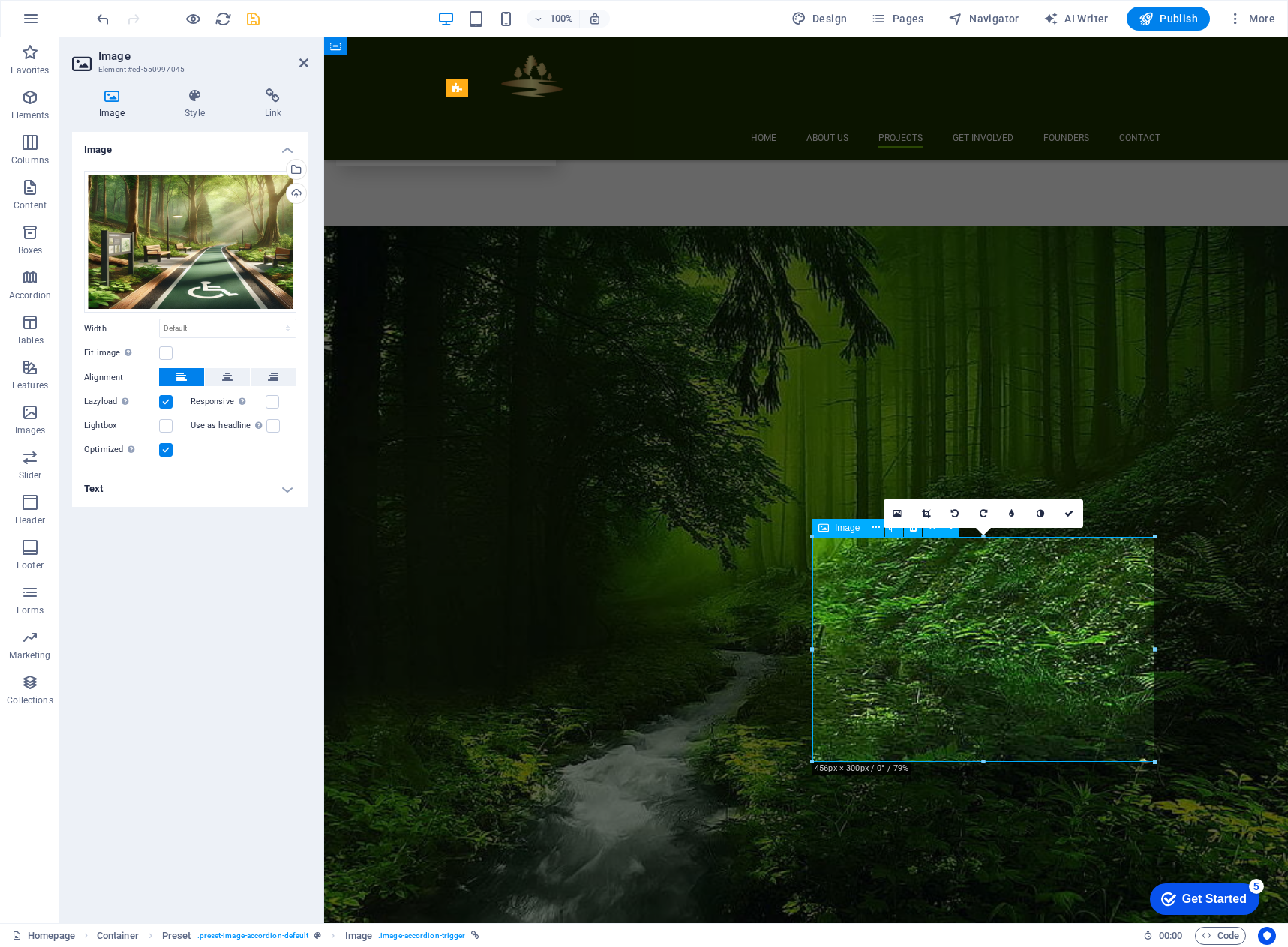
scroll to position [1869, 0]
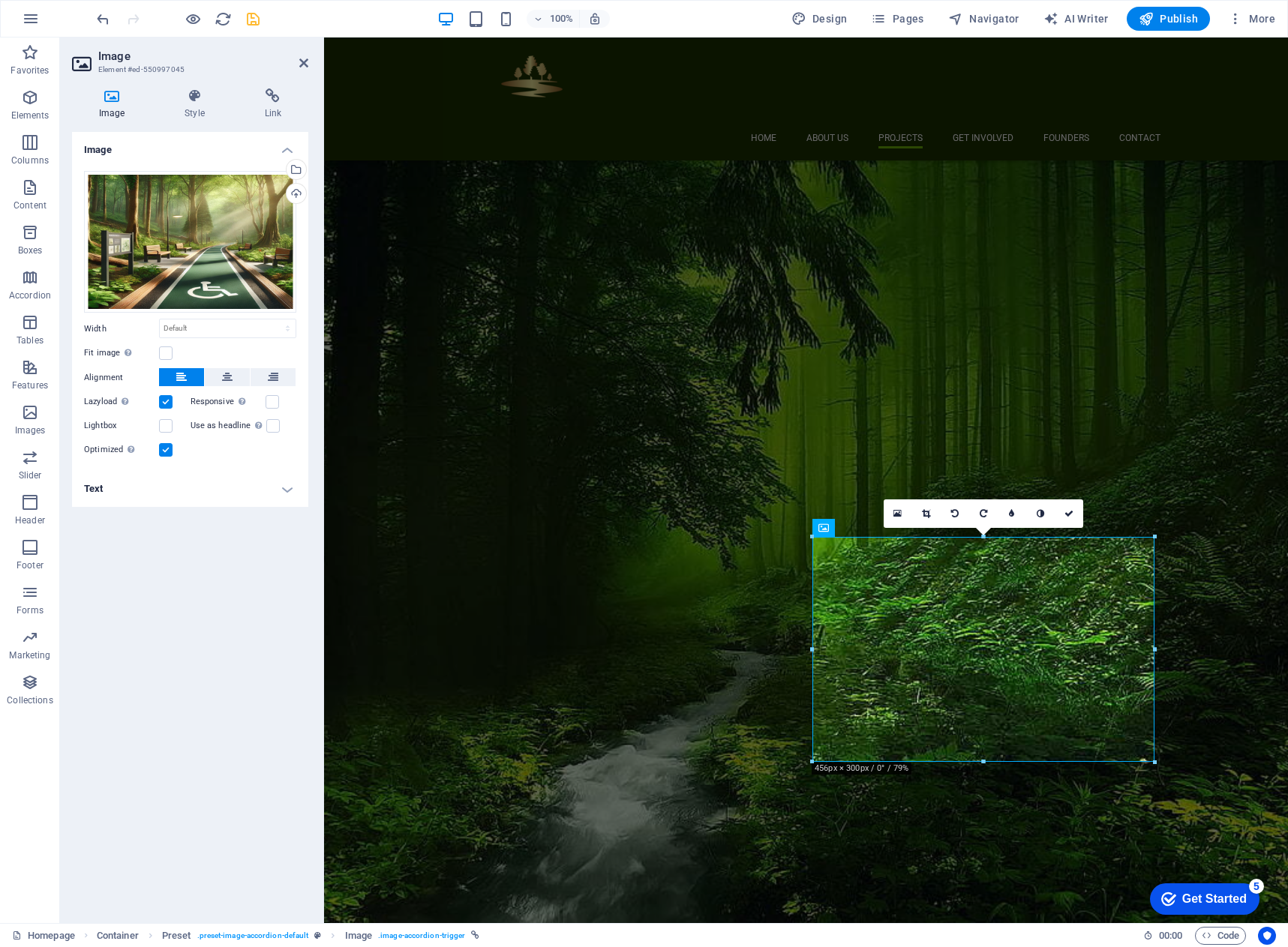
click at [252, 493] on h4 "Text" at bounding box center [190, 489] width 236 height 36
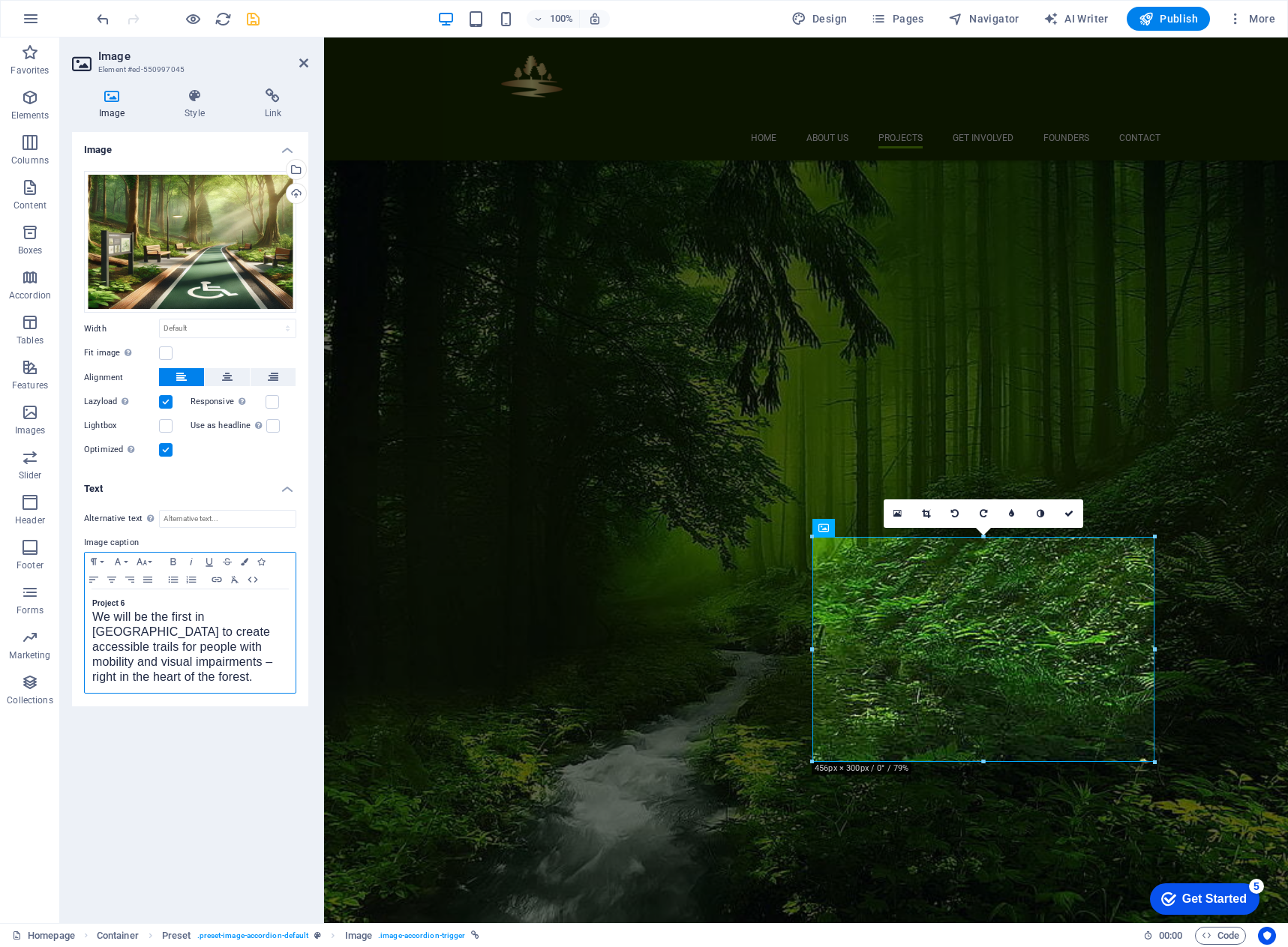
click at [90, 594] on div "Project 6 We will be the first in [GEOGRAPHIC_DATA] to create accessible trails…" at bounding box center [190, 641] width 210 height 103
click at [90, 619] on div "Equestrian Trails We will be the first in [GEOGRAPHIC_DATA] to create accessibl…" at bounding box center [190, 641] width 210 height 103
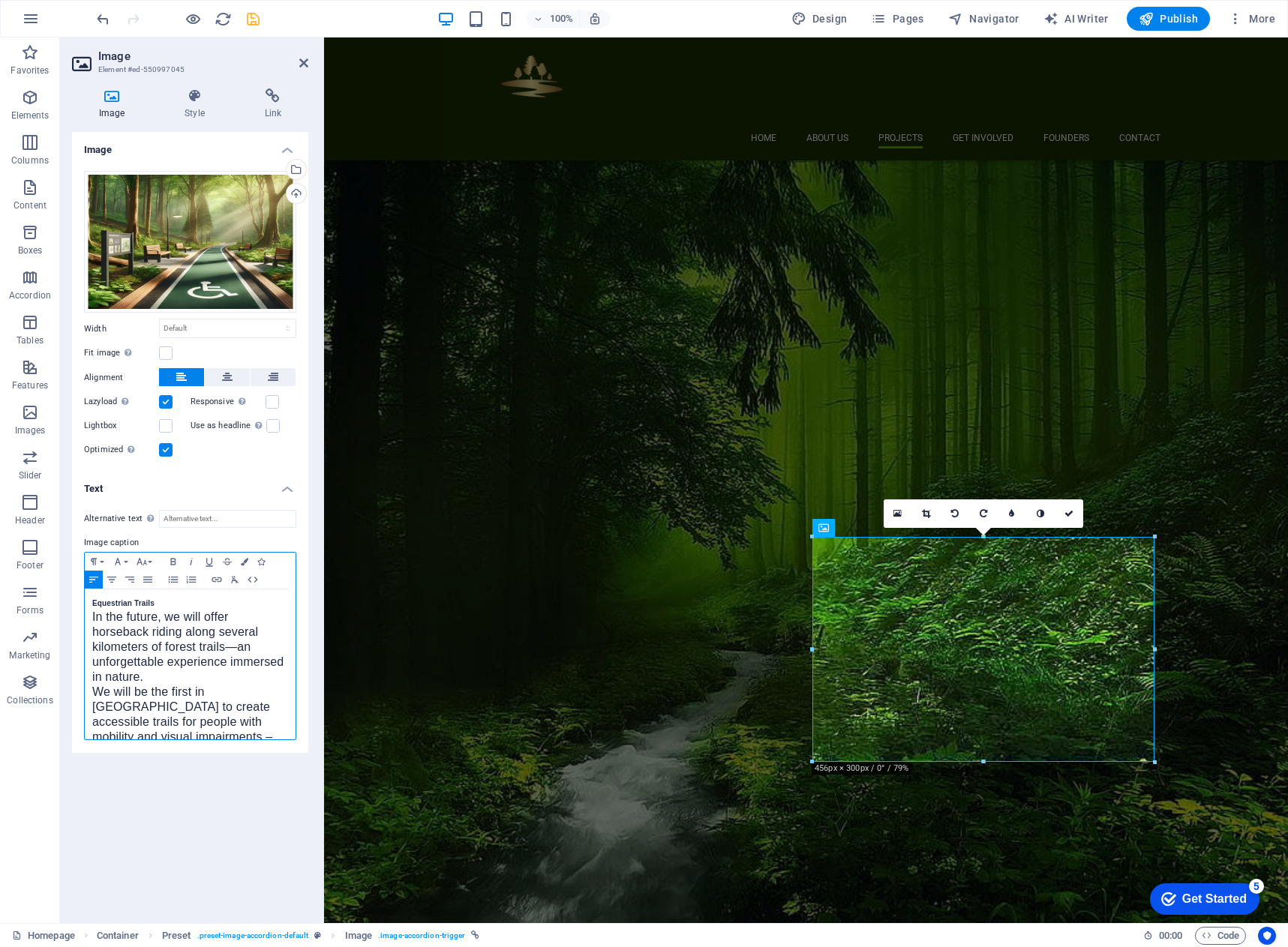
click at [156, 706] on span "We will be the first in [GEOGRAPHIC_DATA] to create accessible trails for peopl…" at bounding box center [182, 722] width 180 height 73
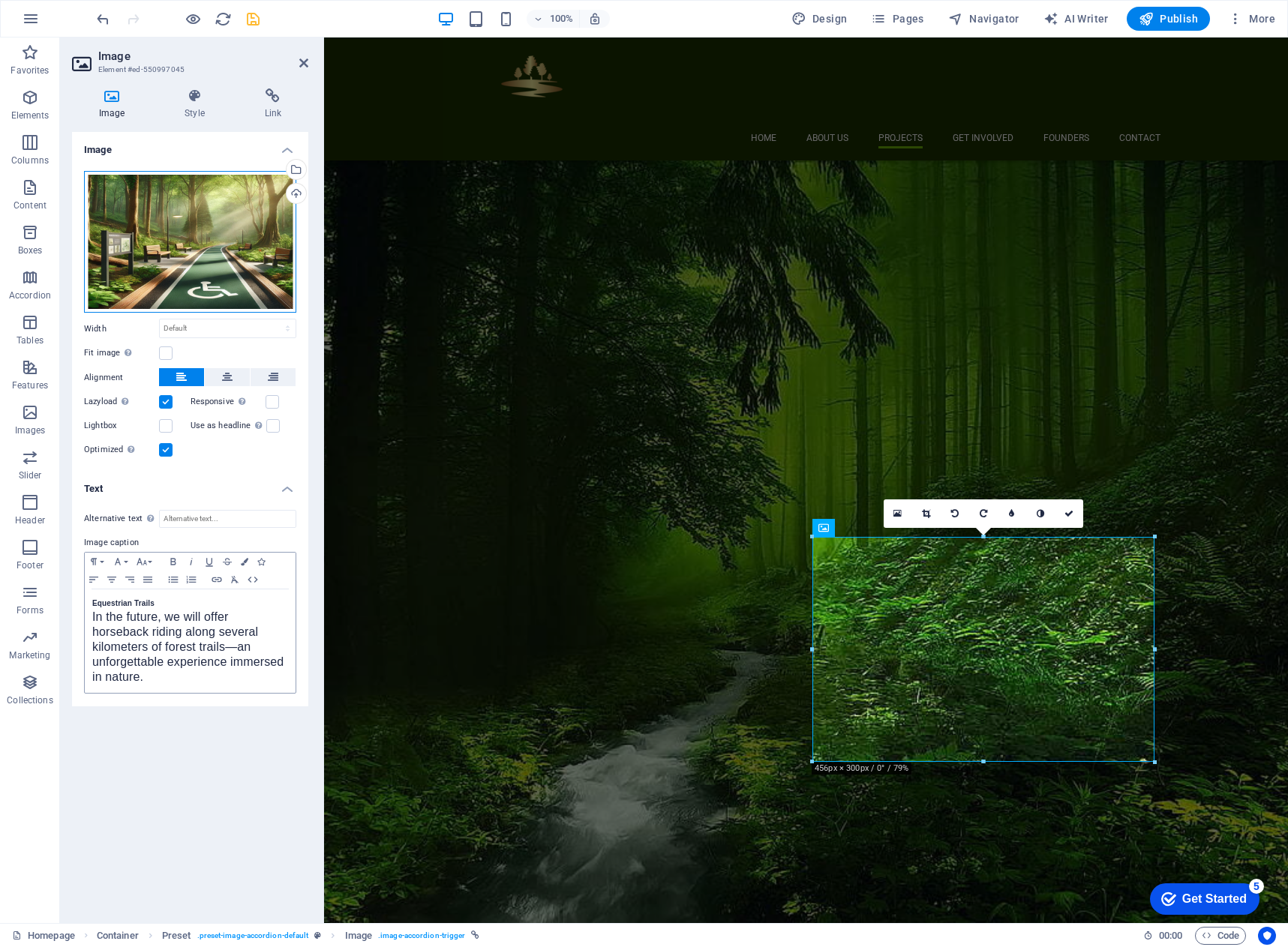
click at [197, 233] on div "Drag files here, click to choose files or select files from Files or our free s…" at bounding box center [190, 242] width 212 height 142
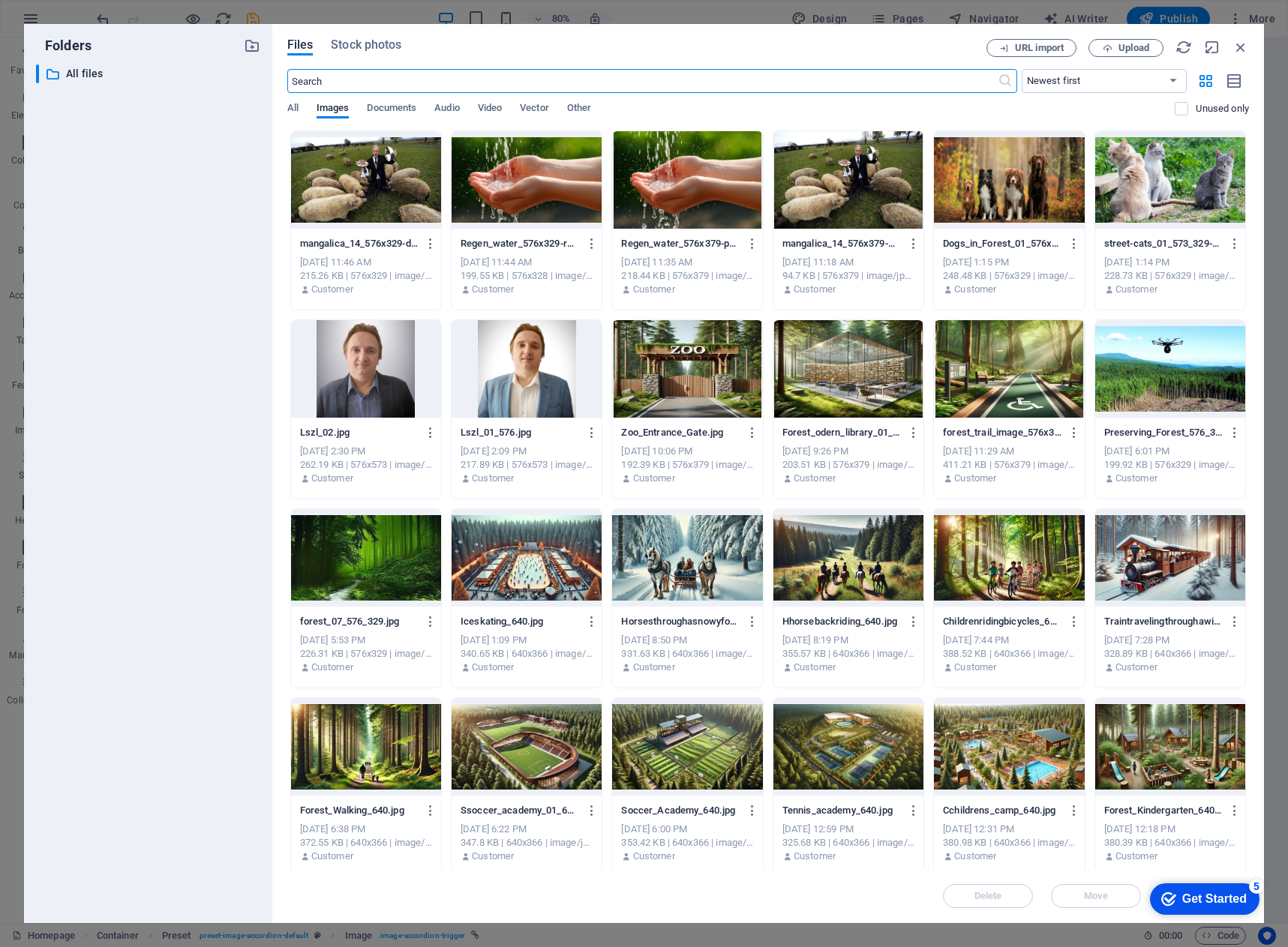
scroll to position [2148, 0]
click at [863, 572] on div at bounding box center [847, 558] width 150 height 97
click at [863, 572] on div "1" at bounding box center [847, 558] width 150 height 97
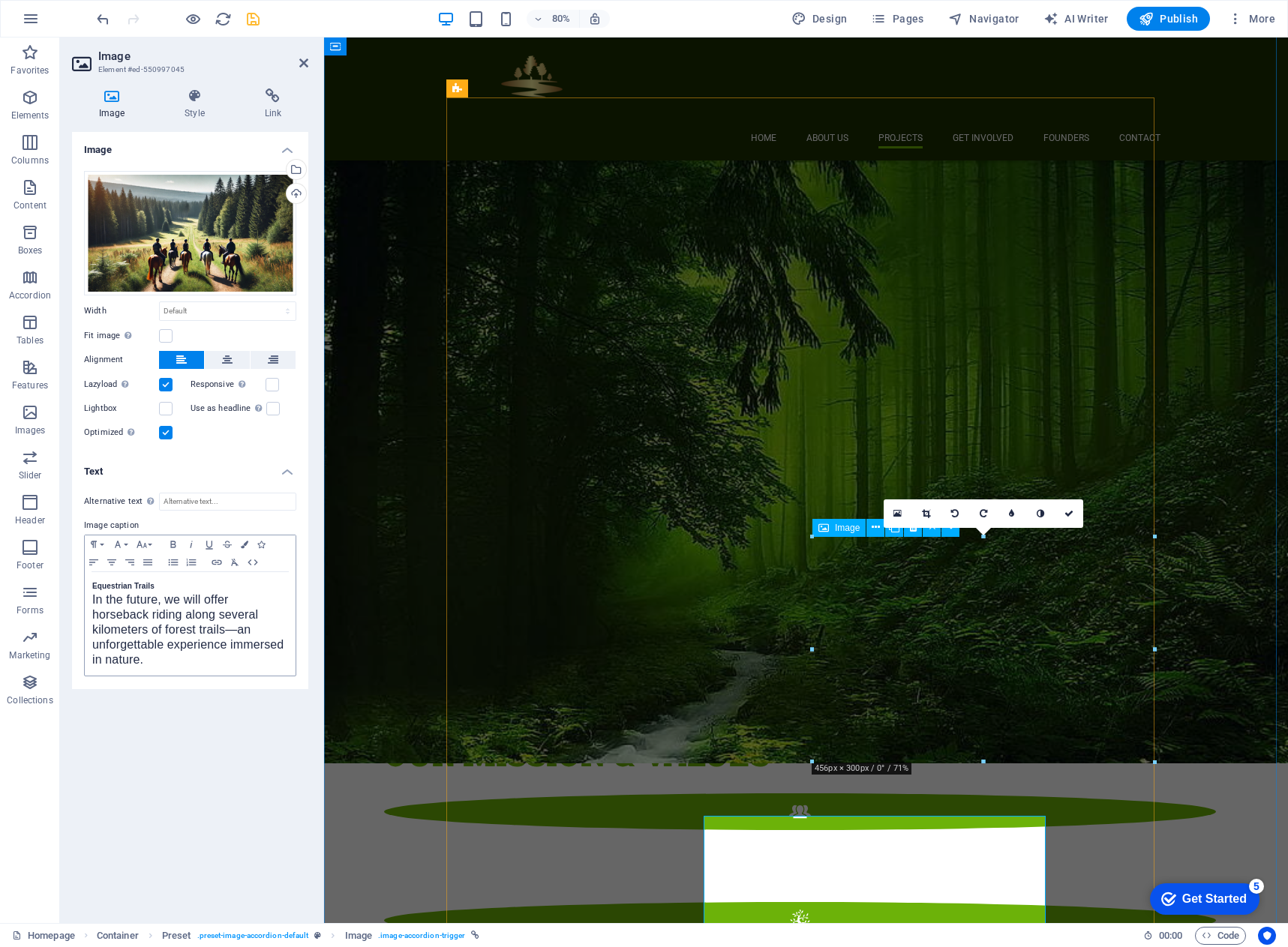
scroll to position [1869, 0]
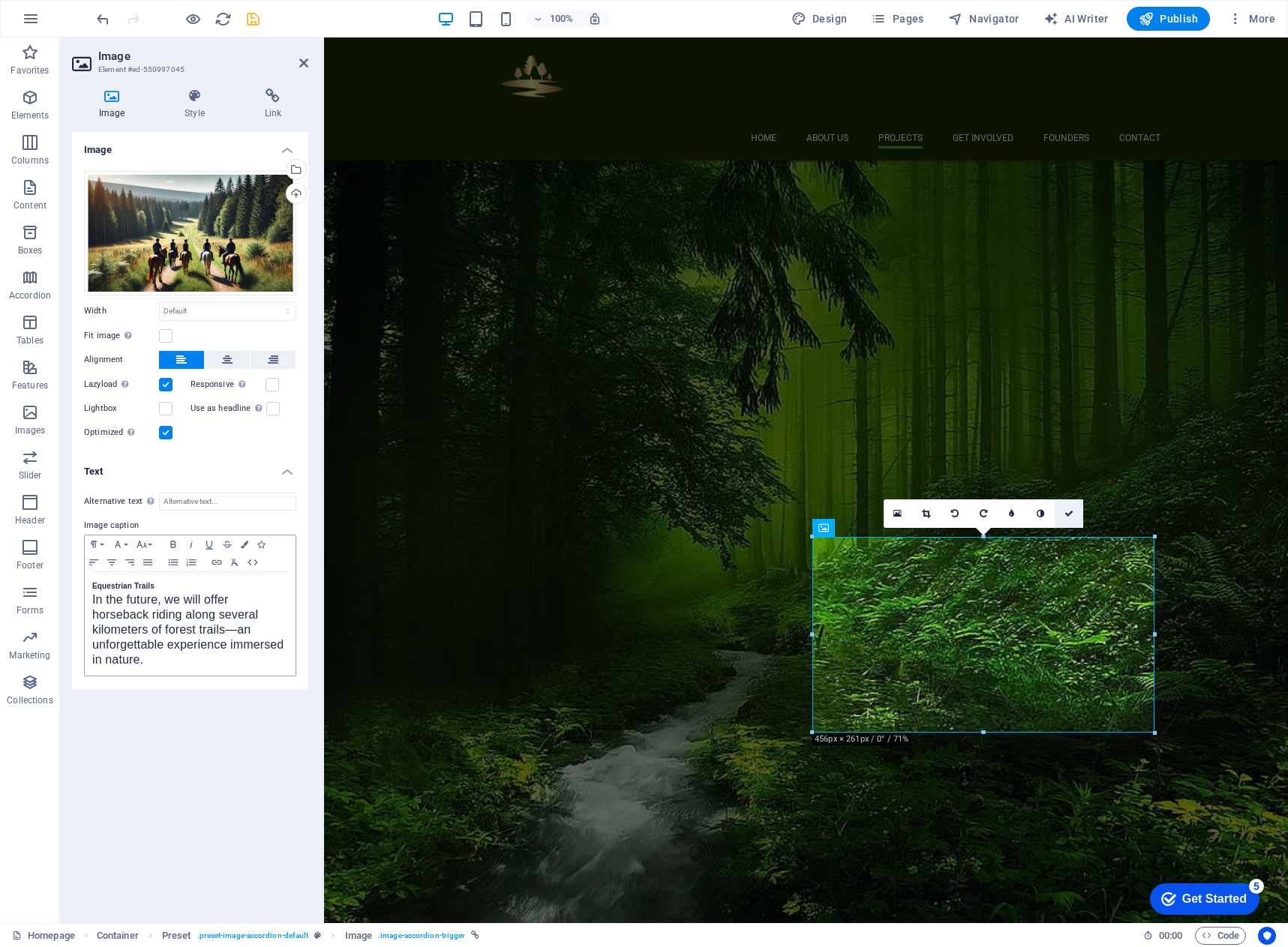
click at [1071, 514] on icon at bounding box center [1068, 514] width 9 height 9
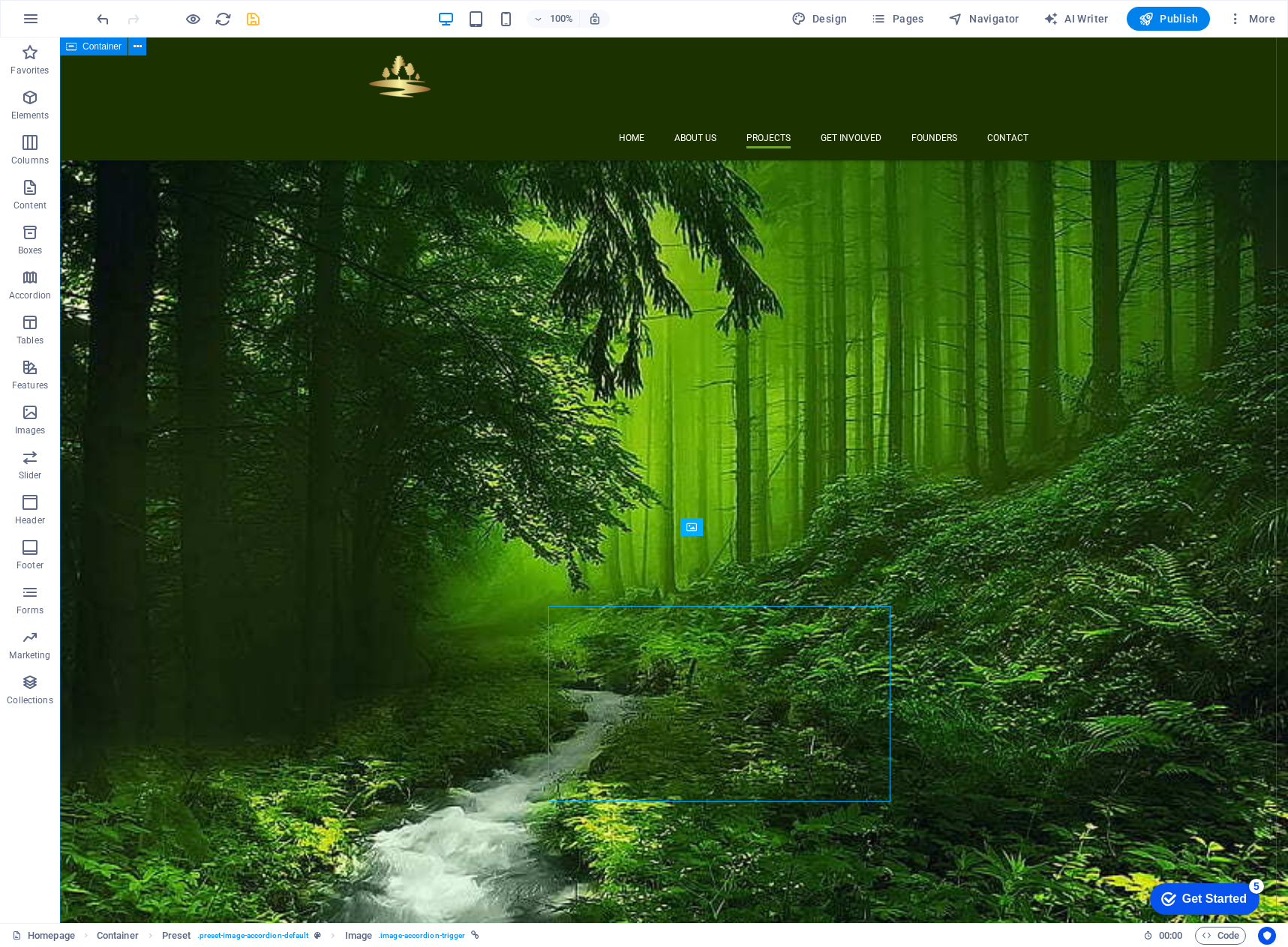
scroll to position [1801, 0]
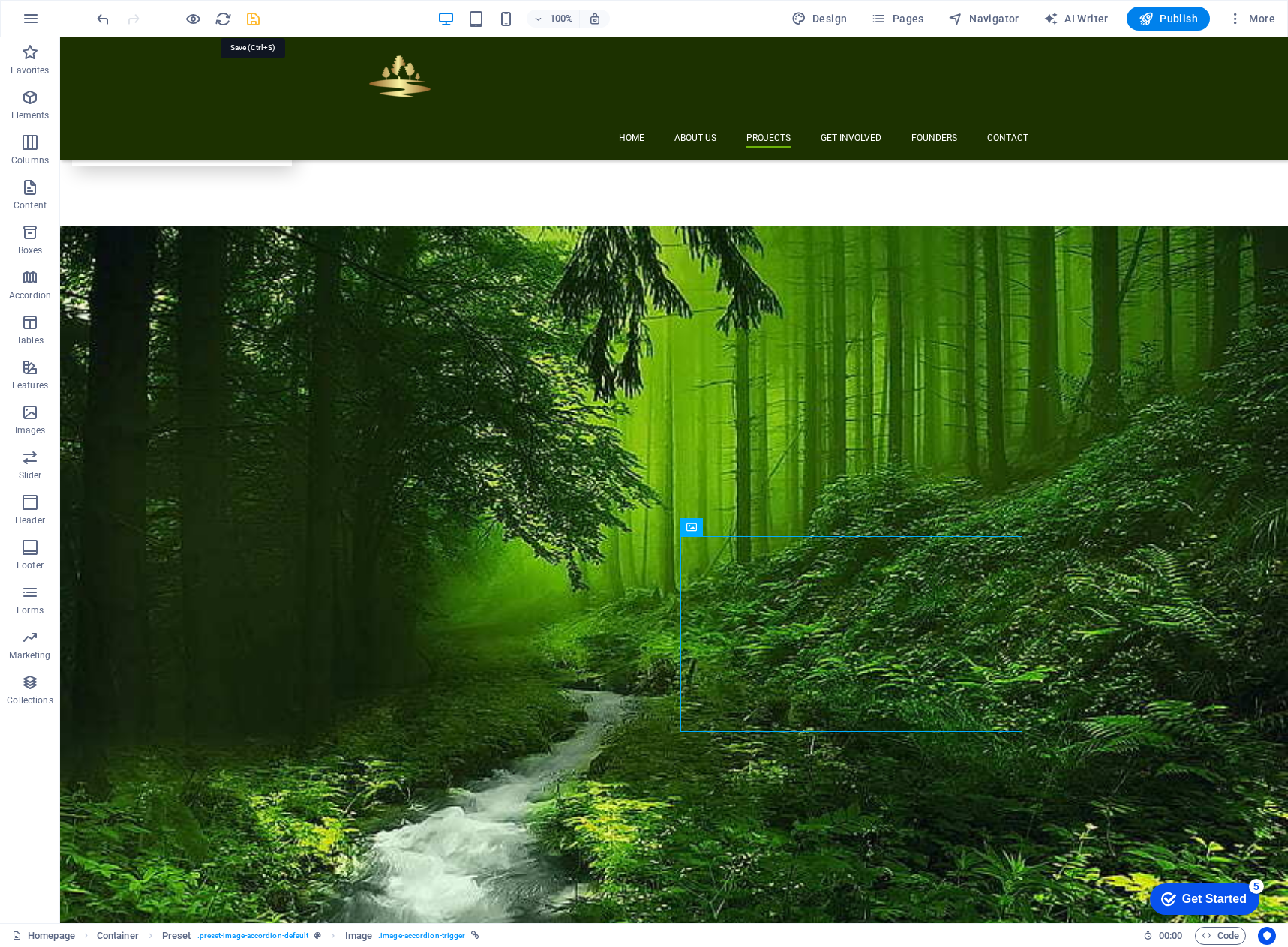
click at [255, 21] on icon "save" at bounding box center [253, 19] width 17 height 17
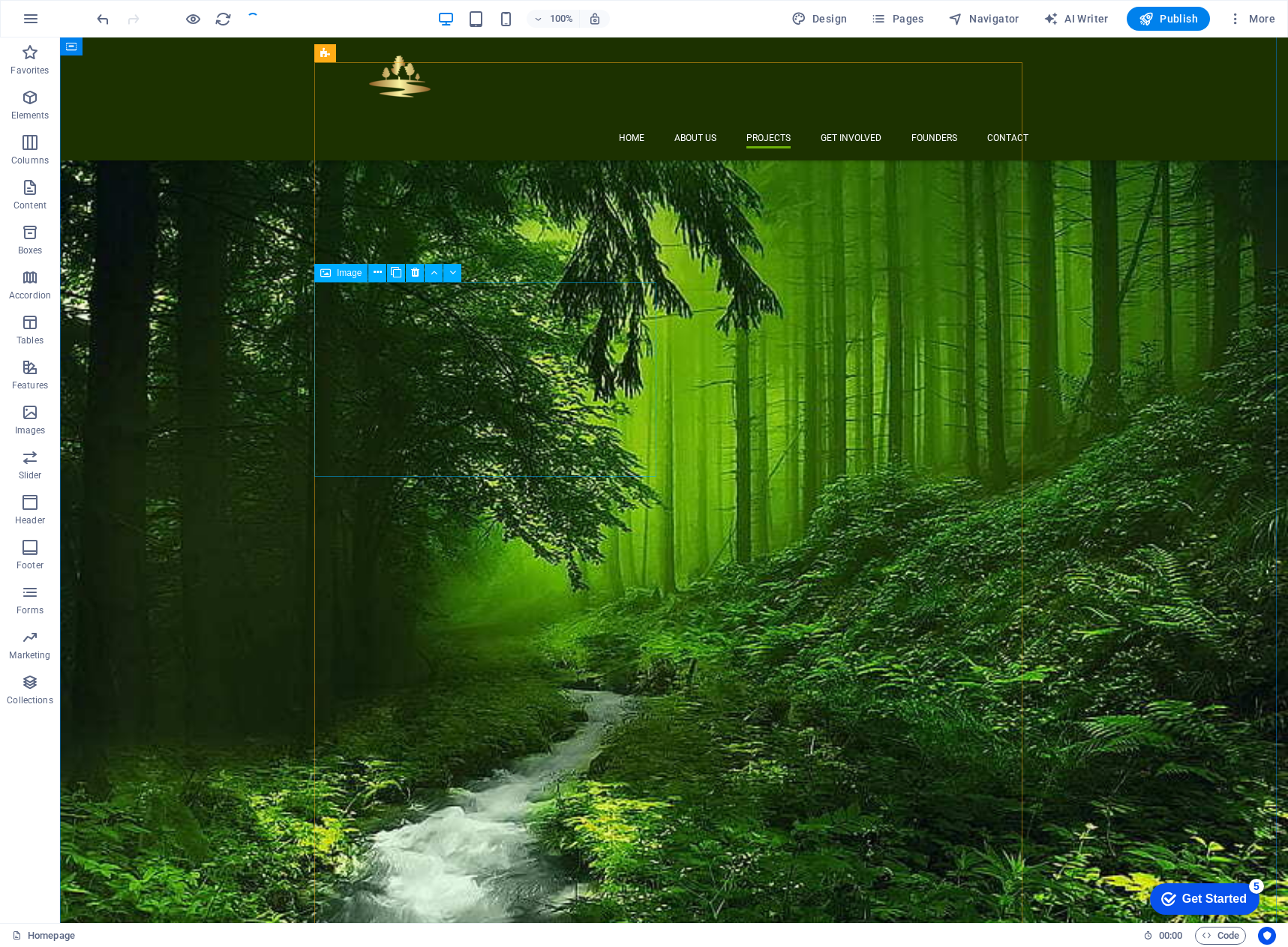
scroll to position [1950, 0]
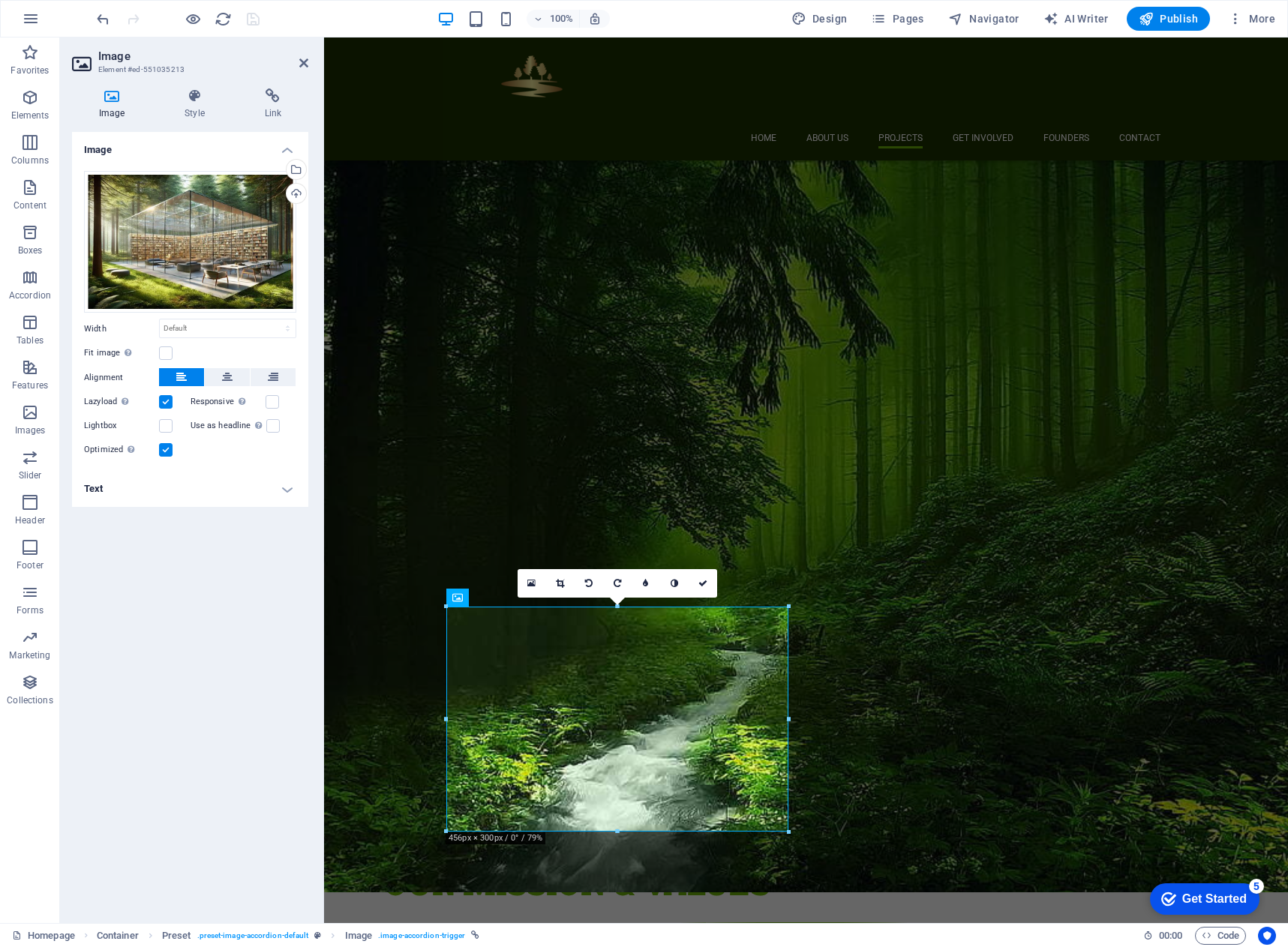
click at [197, 496] on h4 "Text" at bounding box center [190, 489] width 236 height 36
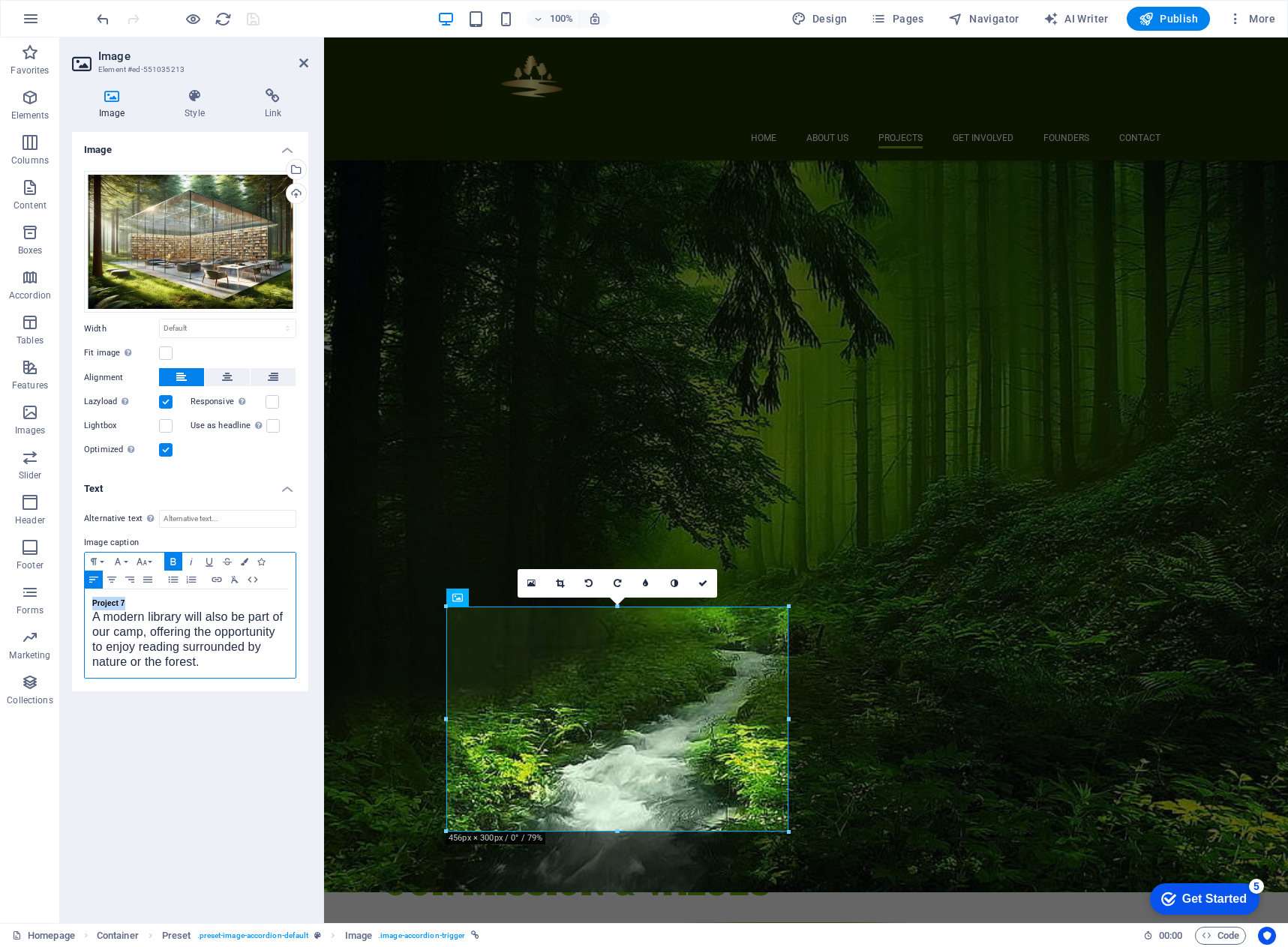
drag, startPoint x: 126, startPoint y: 597, endPoint x: 86, endPoint y: 600, distance: 40.1
click at [86, 600] on div "Project 7 A modern library will also be part of our camp, offering the opportun…" at bounding box center [190, 634] width 210 height 88
click at [91, 616] on div "Accessible Trails A modern library will also be part of our camp, offering the …" at bounding box center [190, 634] width 210 height 88
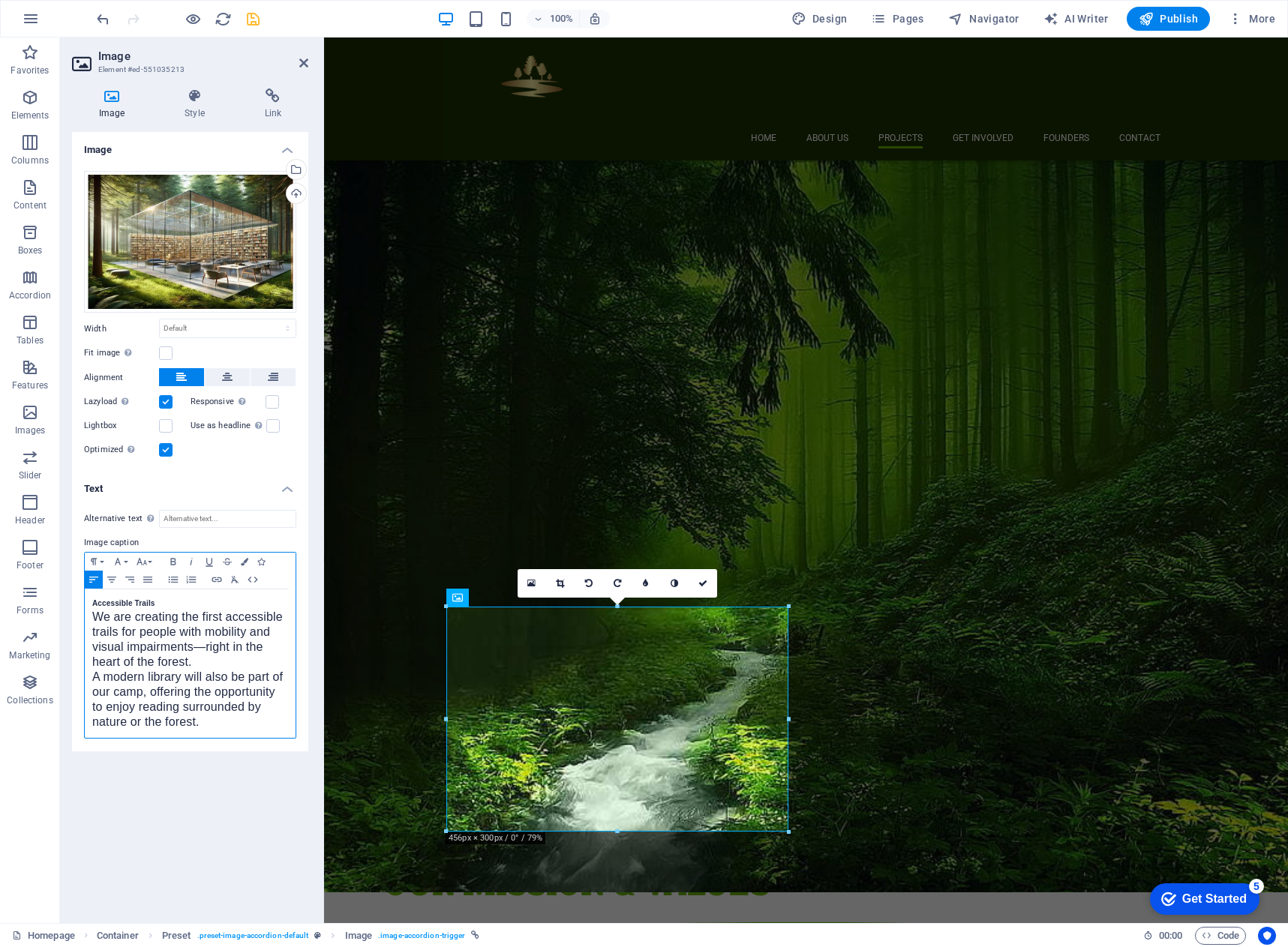
click at [176, 692] on span "A modern library will also be part of our camp, offering the opportunity to enj…" at bounding box center [187, 699] width 191 height 58
click at [93, 617] on span "We are creating the first accessible trails for people with mobility and visual…" at bounding box center [187, 639] width 191 height 58
click at [157, 684] on p "We are creating the first accessible trails for people with mobility and visual…" at bounding box center [190, 700] width 196 height 60
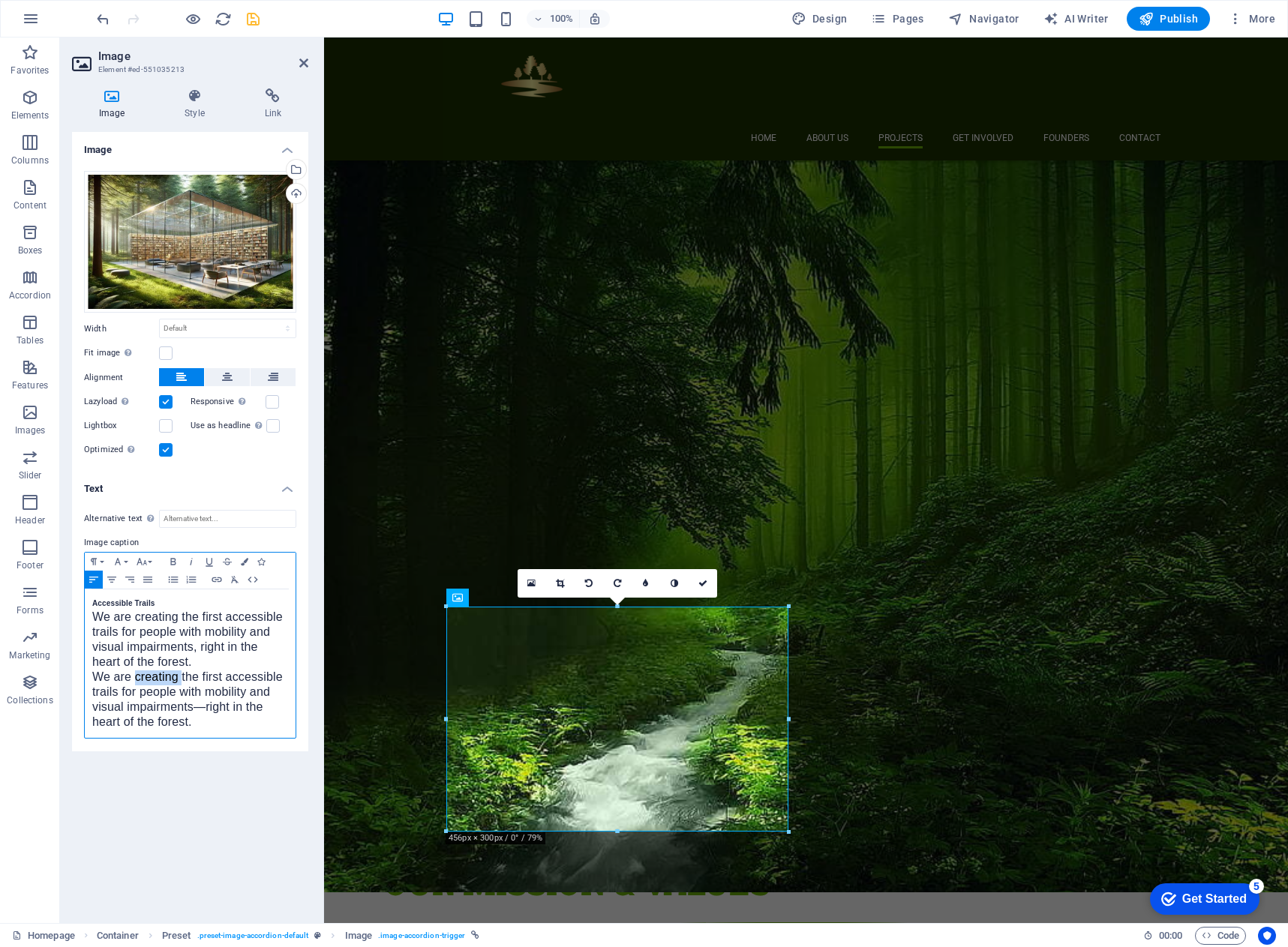
click at [157, 684] on p "We are creating the first accessible trails for people with mobility and visual…" at bounding box center [190, 700] width 196 height 60
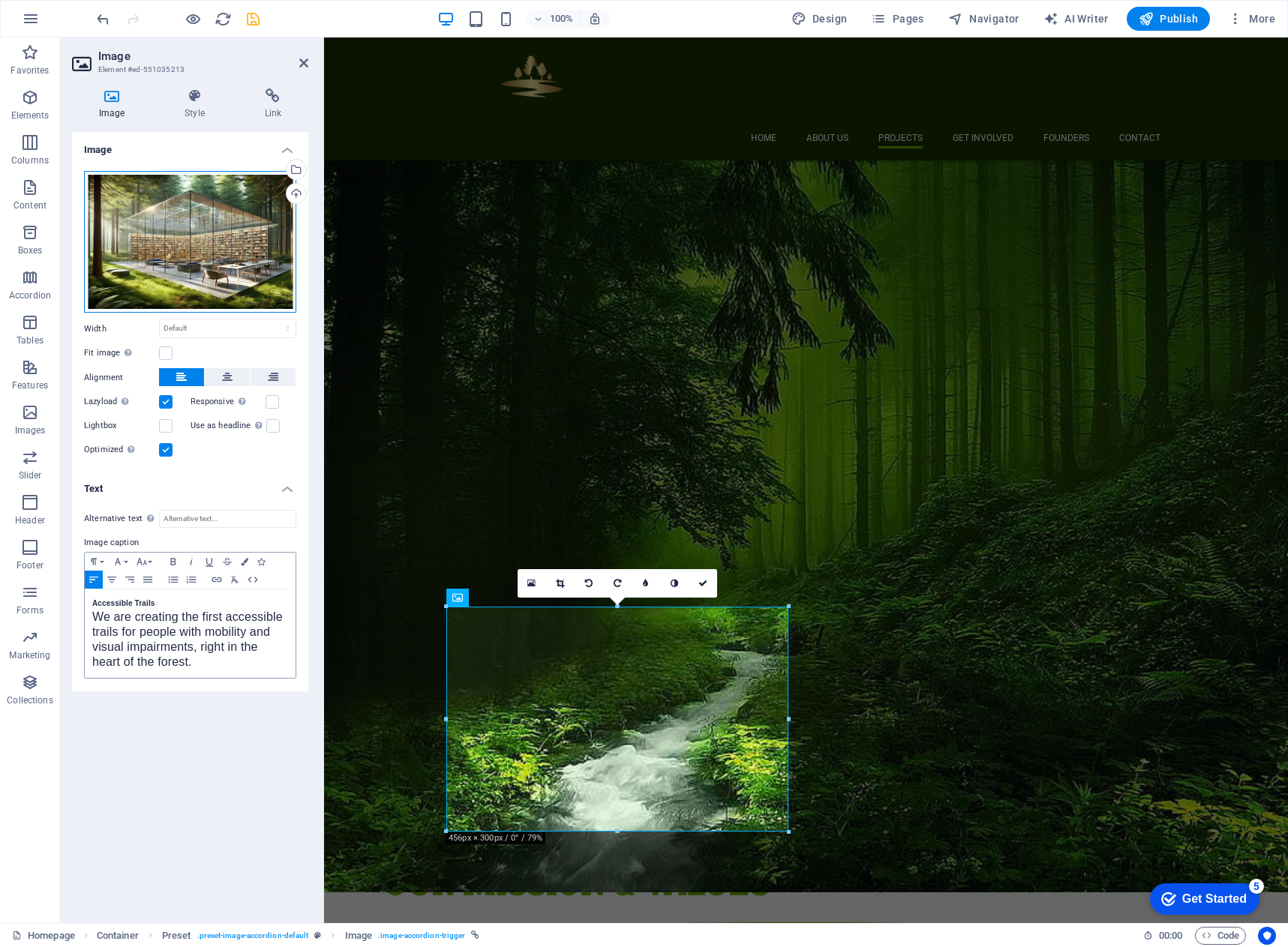
click at [199, 246] on div "Drag files here, click to choose files or select files from Files or our free s…" at bounding box center [190, 242] width 212 height 142
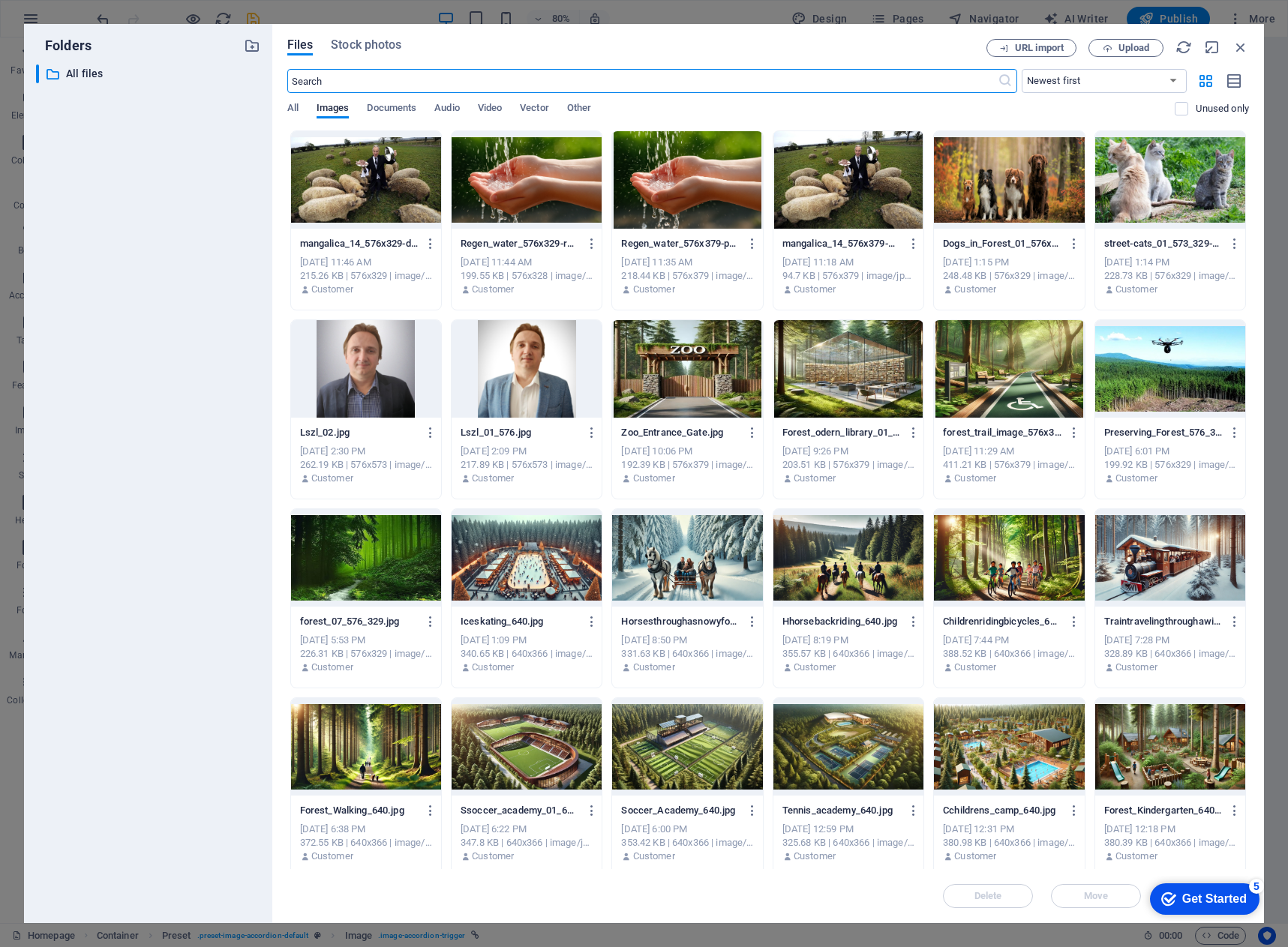
scroll to position [2298, 0]
click at [1037, 371] on div at bounding box center [1008, 369] width 150 height 97
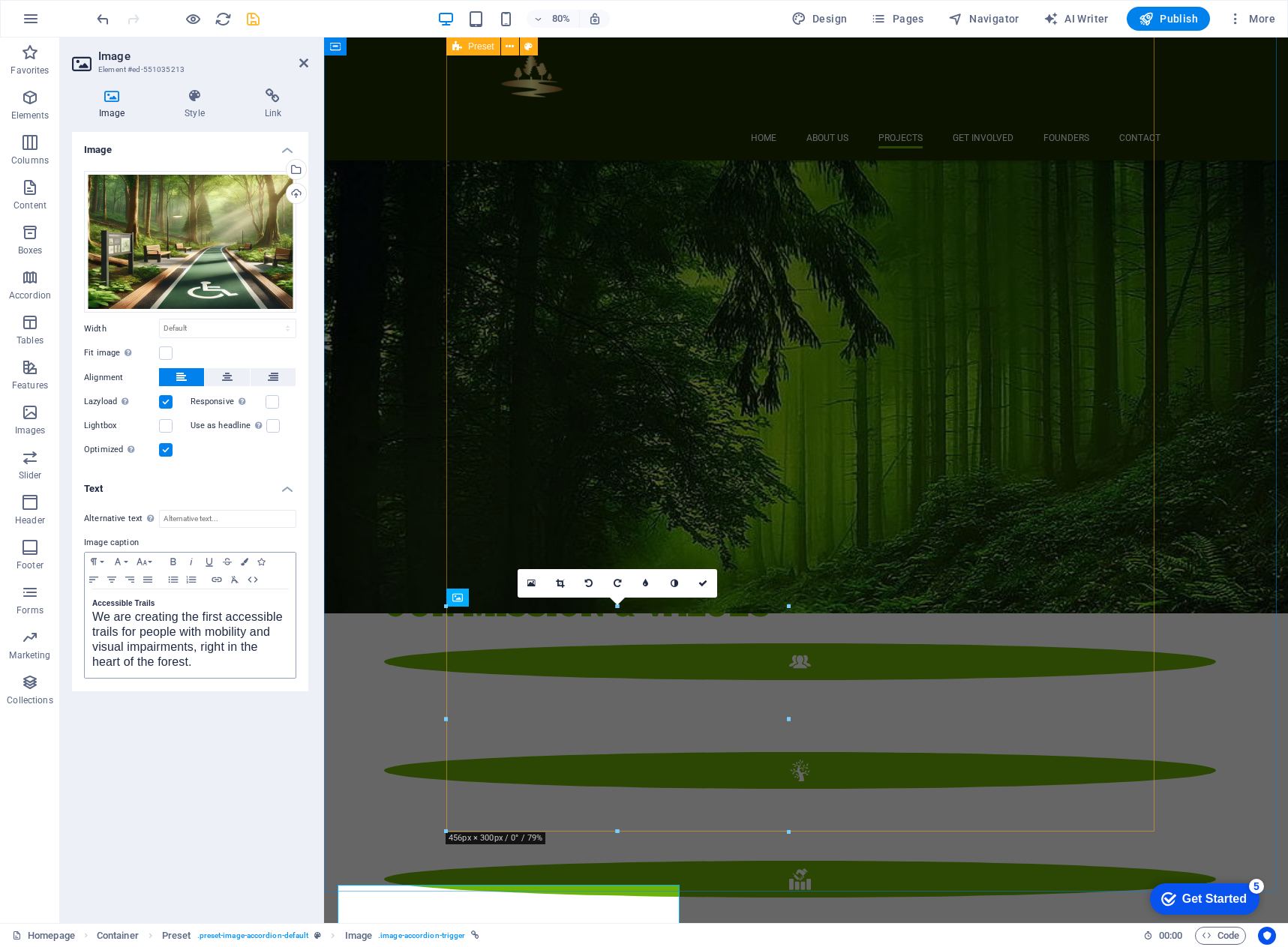
scroll to position [2019, 0]
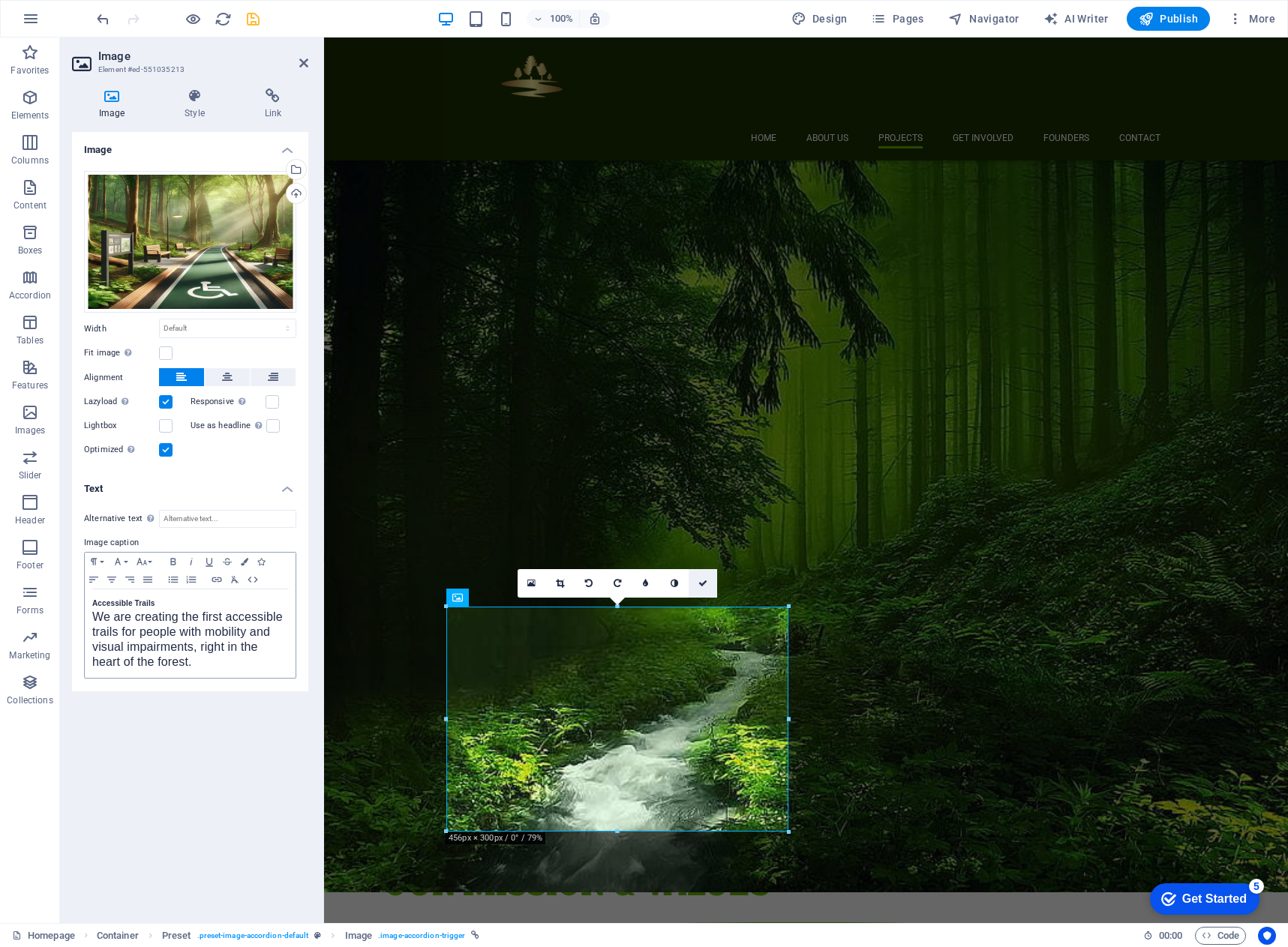
drag, startPoint x: 704, startPoint y: 583, endPoint x: 641, endPoint y: 545, distance: 73.6
click at [704, 583] on icon at bounding box center [703, 584] width 9 height 9
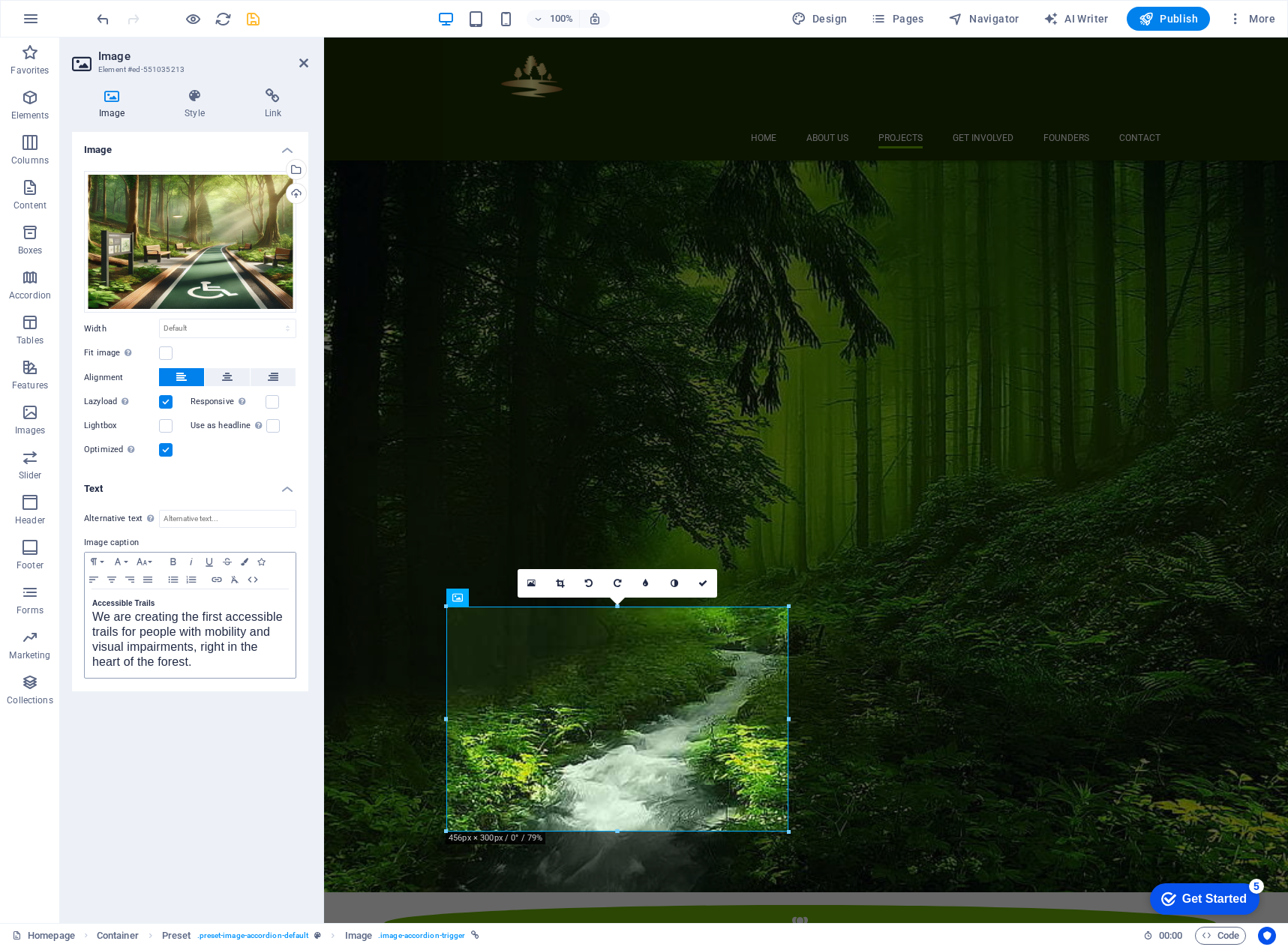
scroll to position [1950, 0]
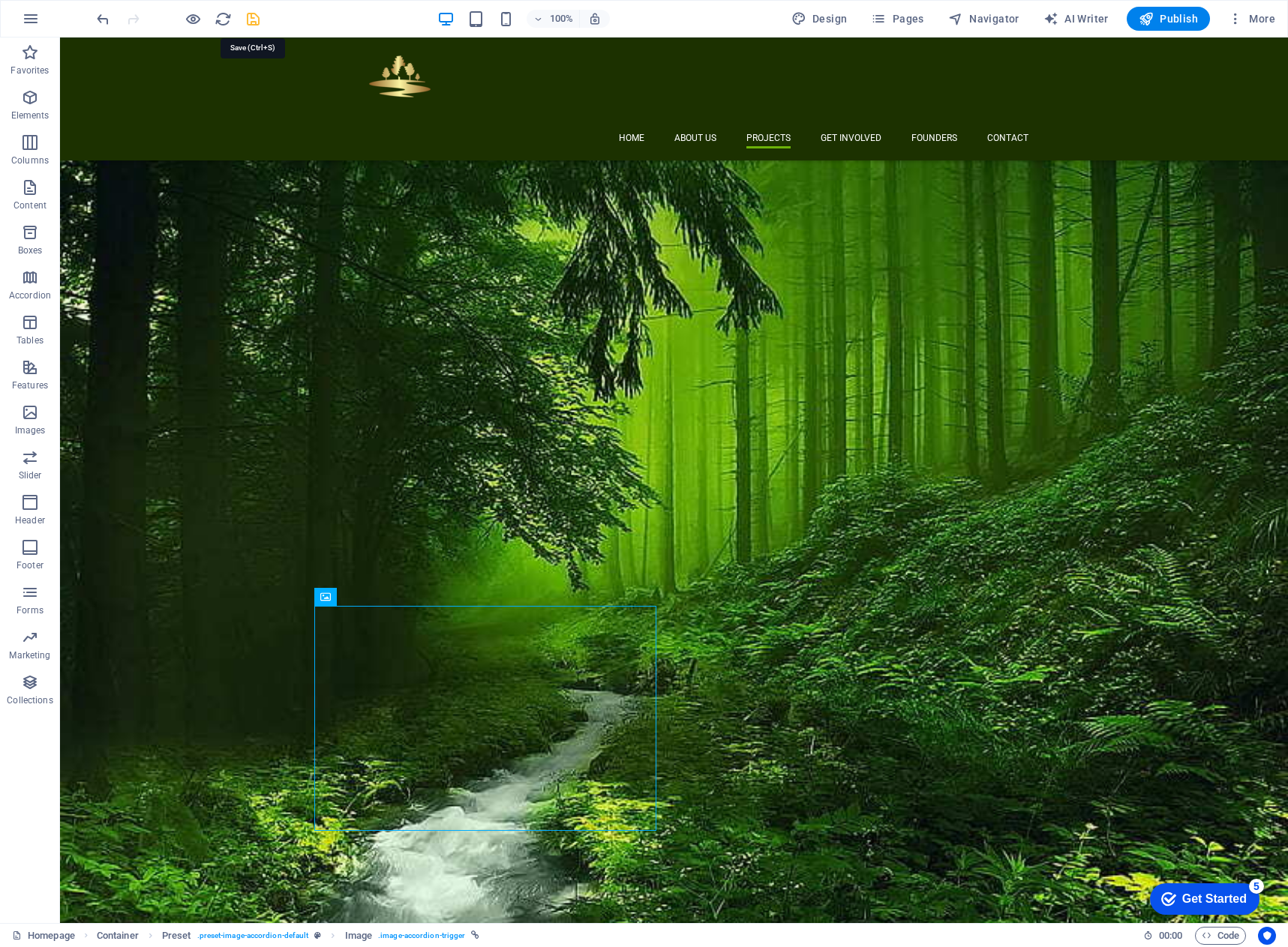
click at [250, 19] on icon "save" at bounding box center [253, 19] width 17 height 17
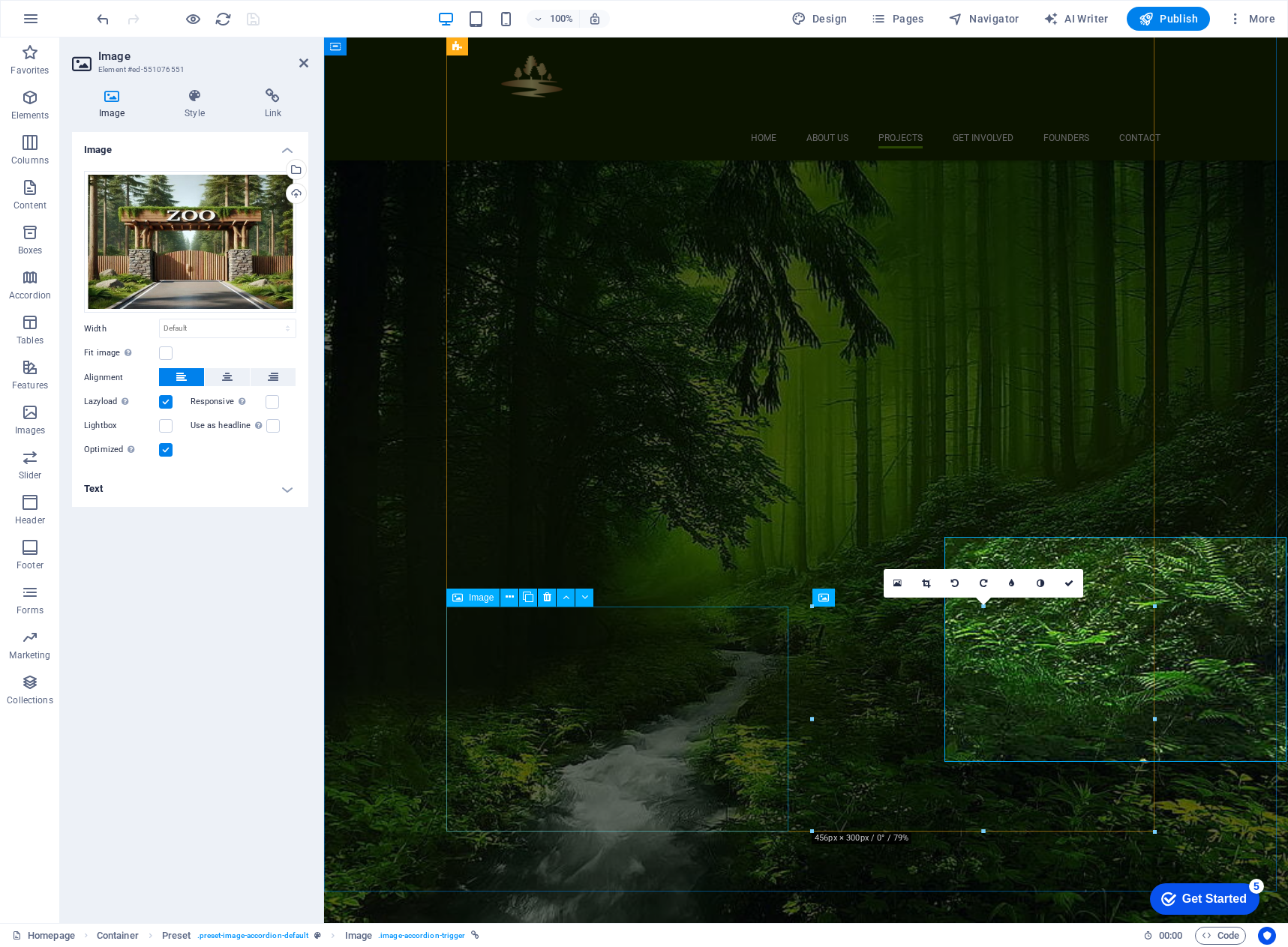
scroll to position [2019, 0]
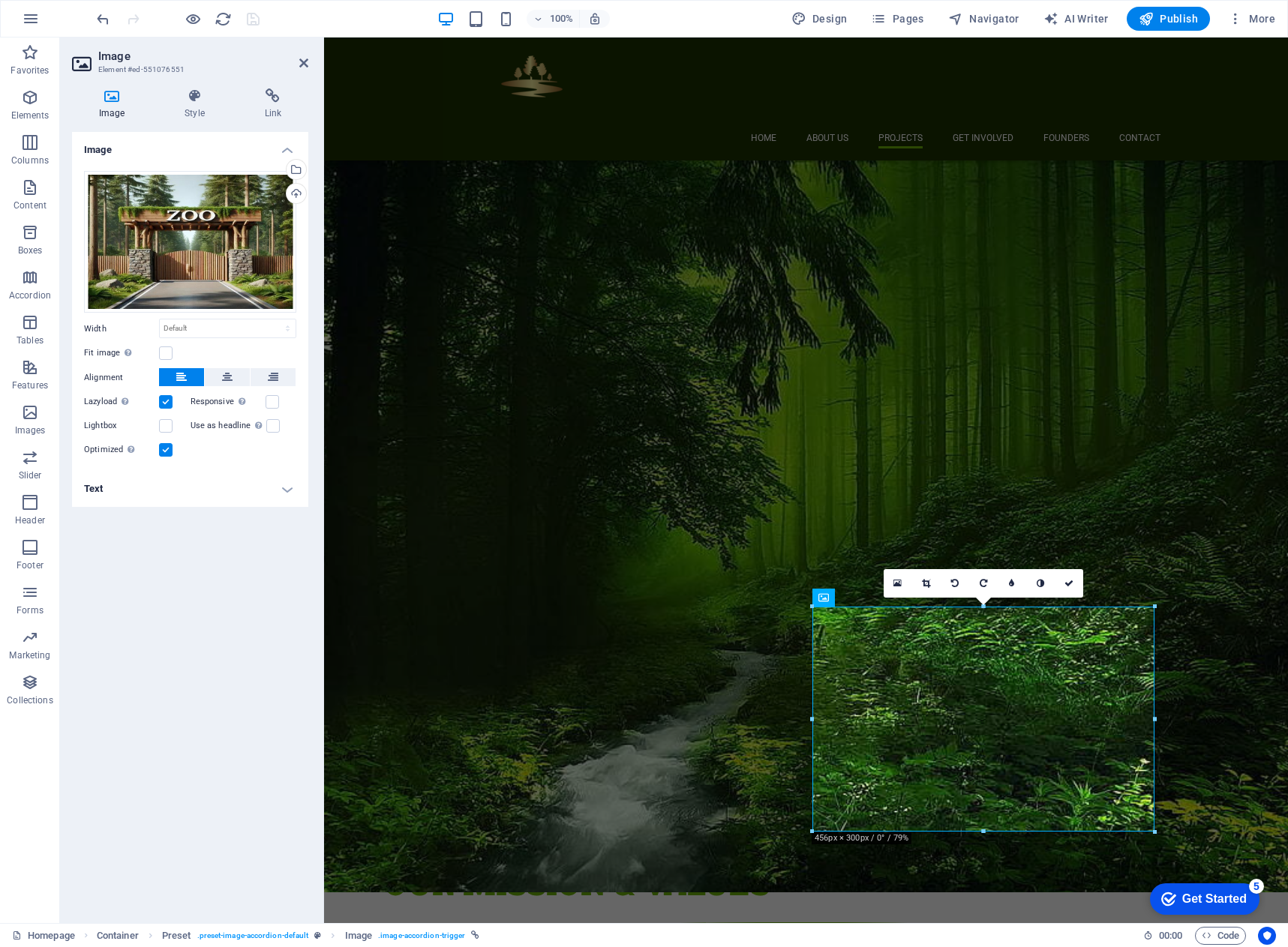
click at [233, 486] on h4 "Text" at bounding box center [190, 489] width 236 height 36
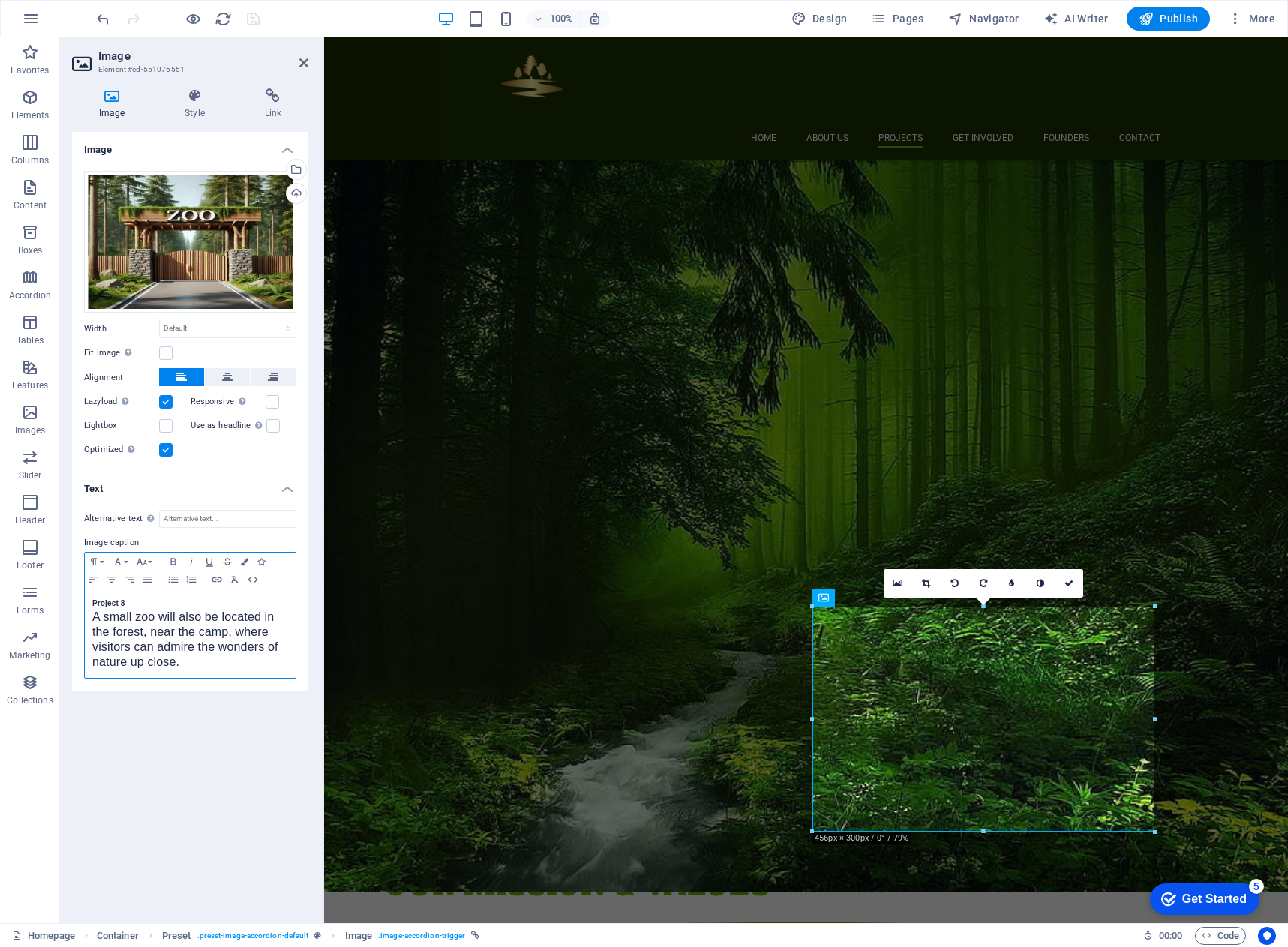
click at [89, 597] on div "Project 8 A small zoo will also be located in the forest, near the camp, where …" at bounding box center [190, 634] width 210 height 88
drag, startPoint x: 200, startPoint y: 657, endPoint x: 89, endPoint y: 621, distance: 116.7
click at [89, 621] on div "[GEOGRAPHIC_DATA] A small zoo will also be located in the forest, near the camp…" at bounding box center [190, 634] width 210 height 88
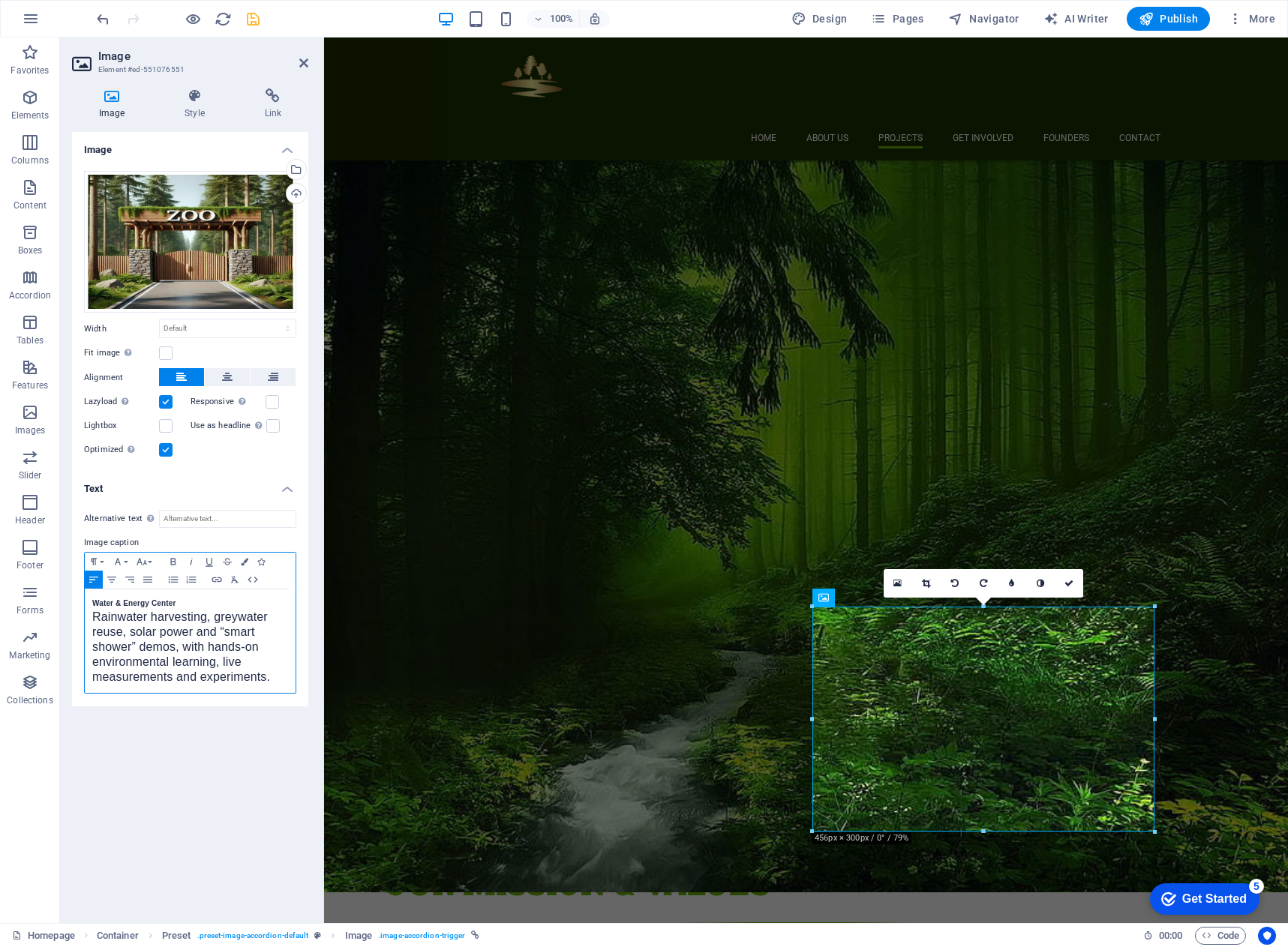
click at [217, 631] on span "Rainwater harvesting, greywater reuse, solar power and “smart shower” demos, wi…" at bounding box center [181, 647] width 178 height 73
click at [136, 648] on span "Rainwater harvesting, greywater reuse, solar power and smart shower” demos, wit…" at bounding box center [181, 647] width 178 height 73
click at [253, 17] on icon "save" at bounding box center [253, 19] width 17 height 17
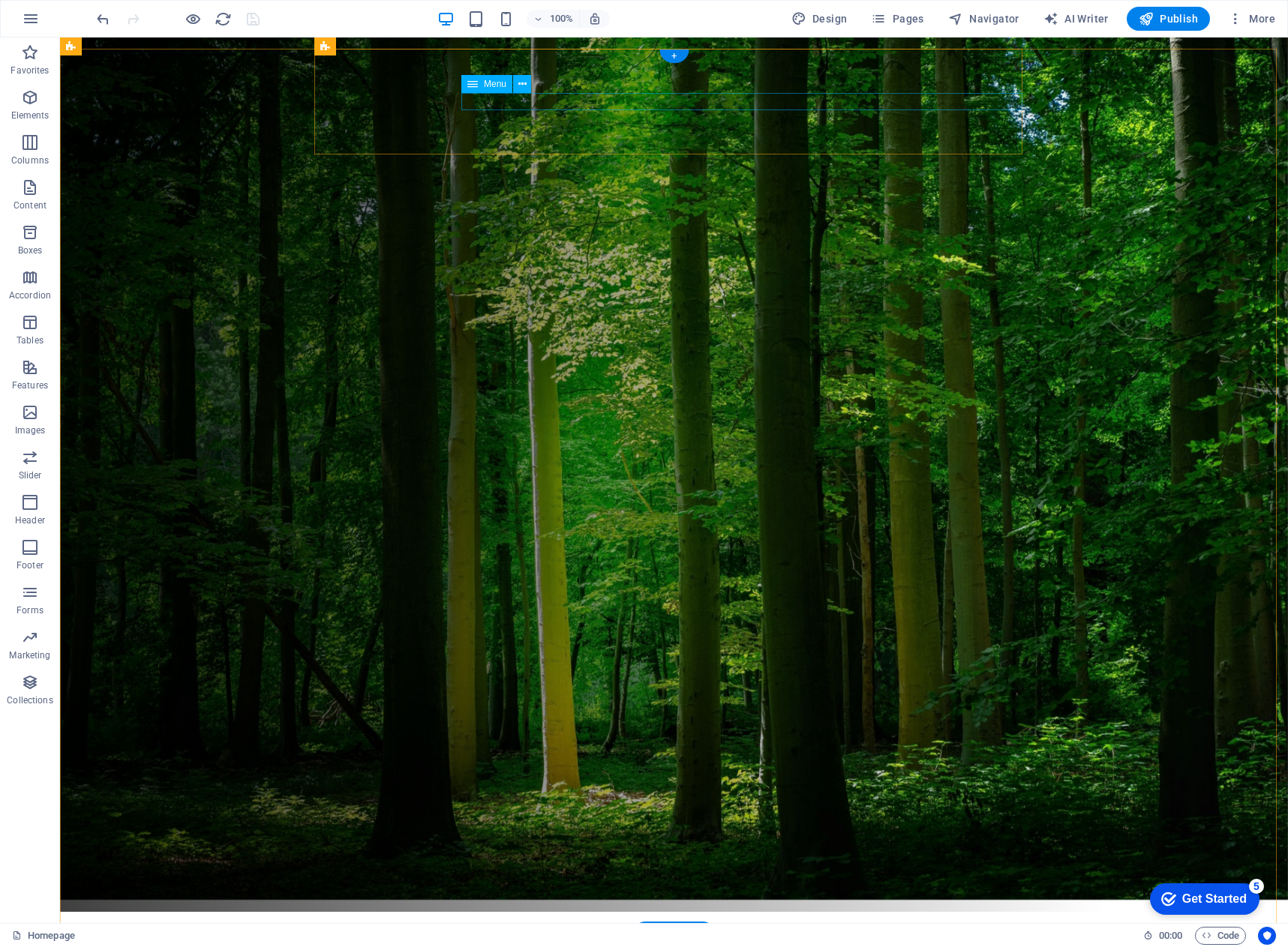
scroll to position [0, 0]
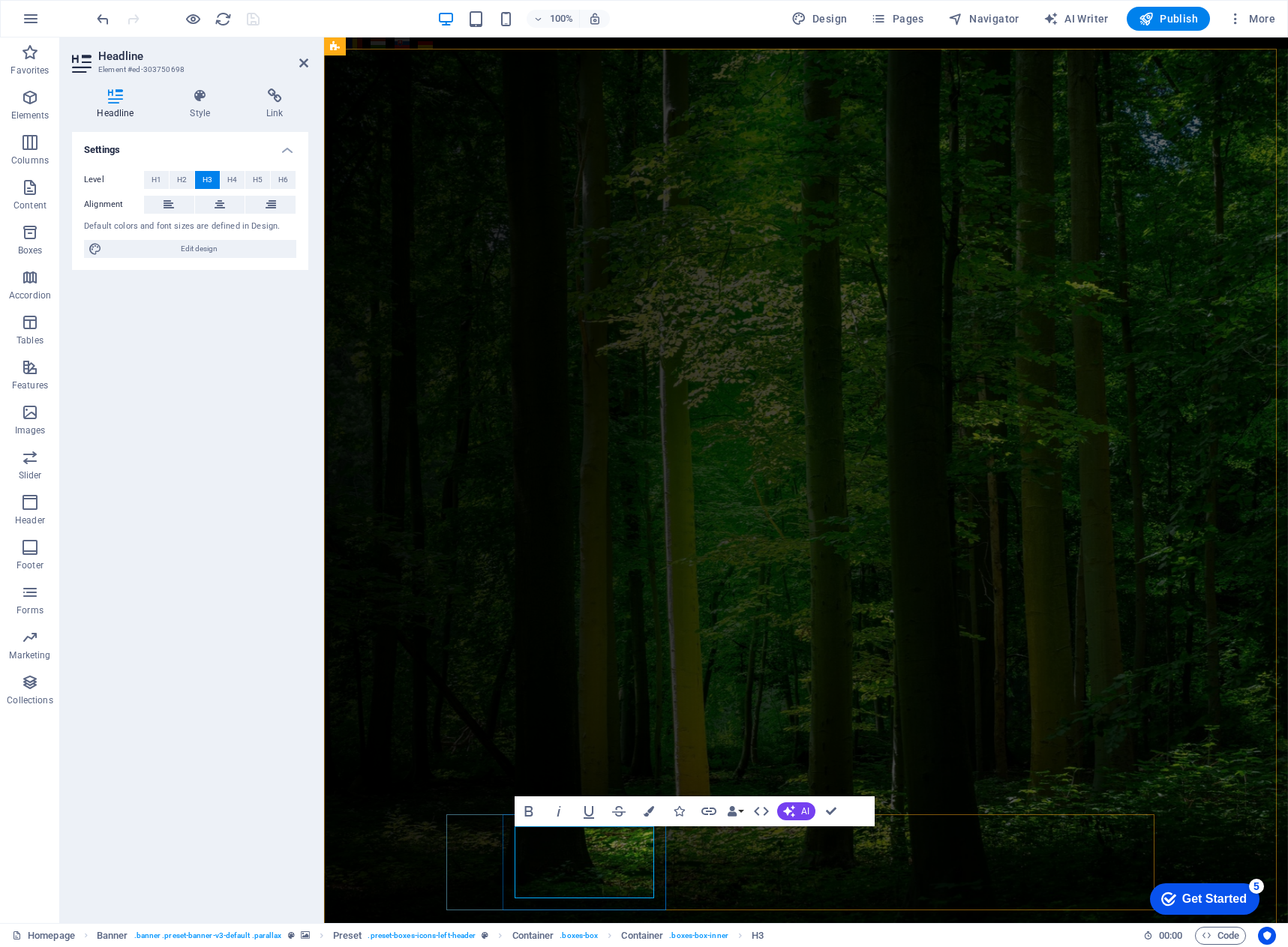
drag, startPoint x: 523, startPoint y: 874, endPoint x: 624, endPoint y: 890, distance: 102.3
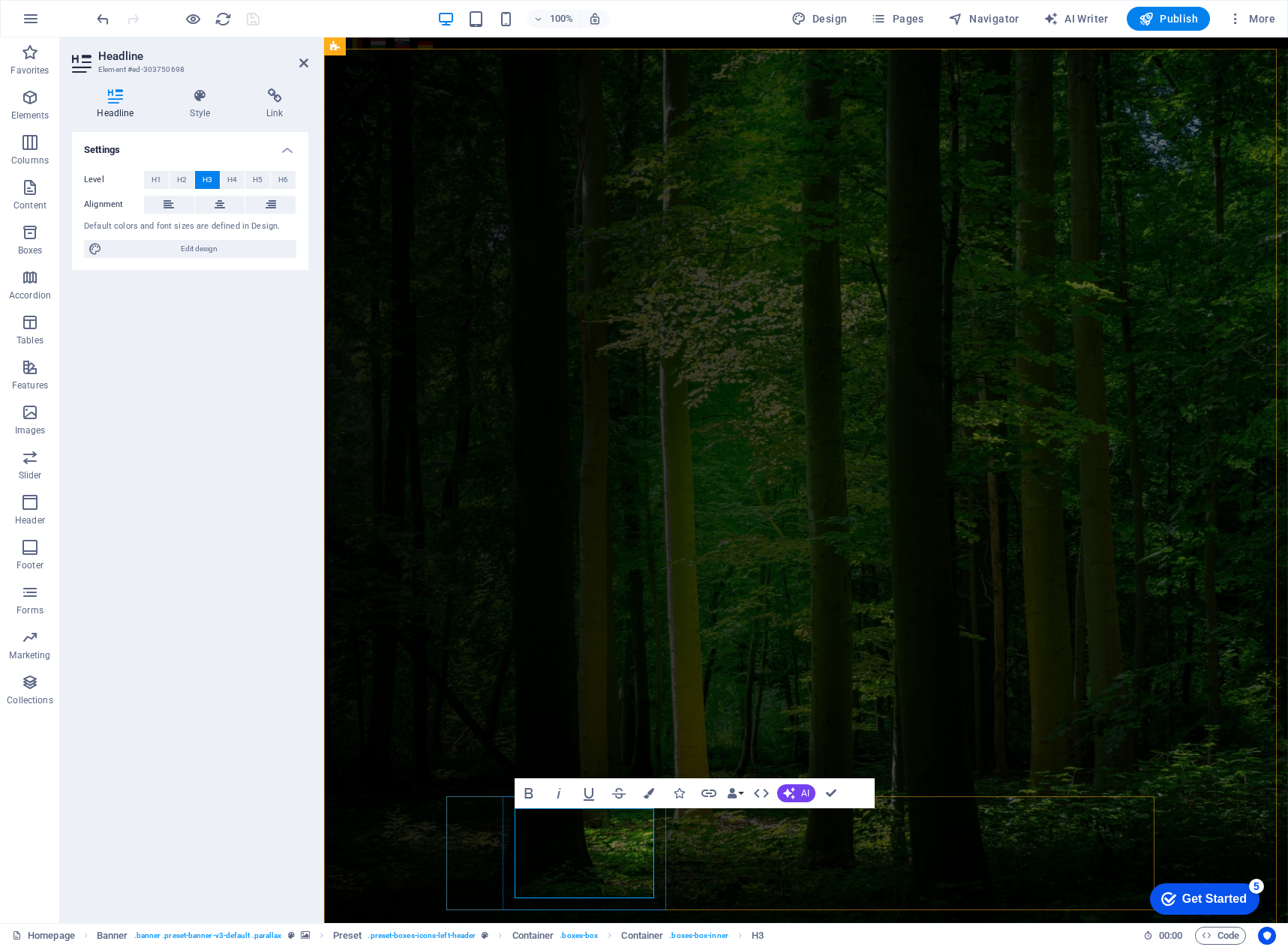
scroll to position [0, 2]
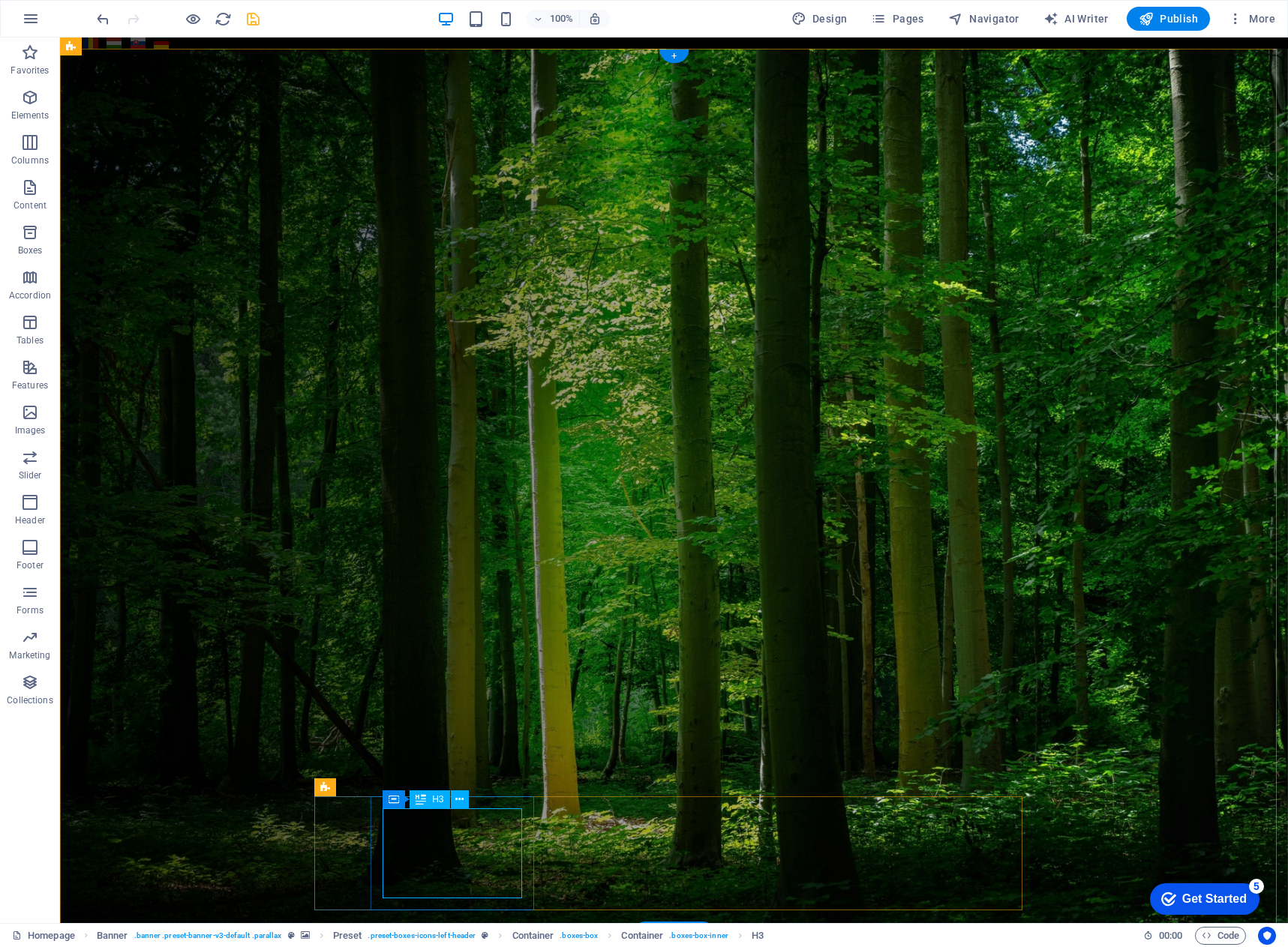
click at [922, 19] on span "Pages" at bounding box center [897, 19] width 52 height 15
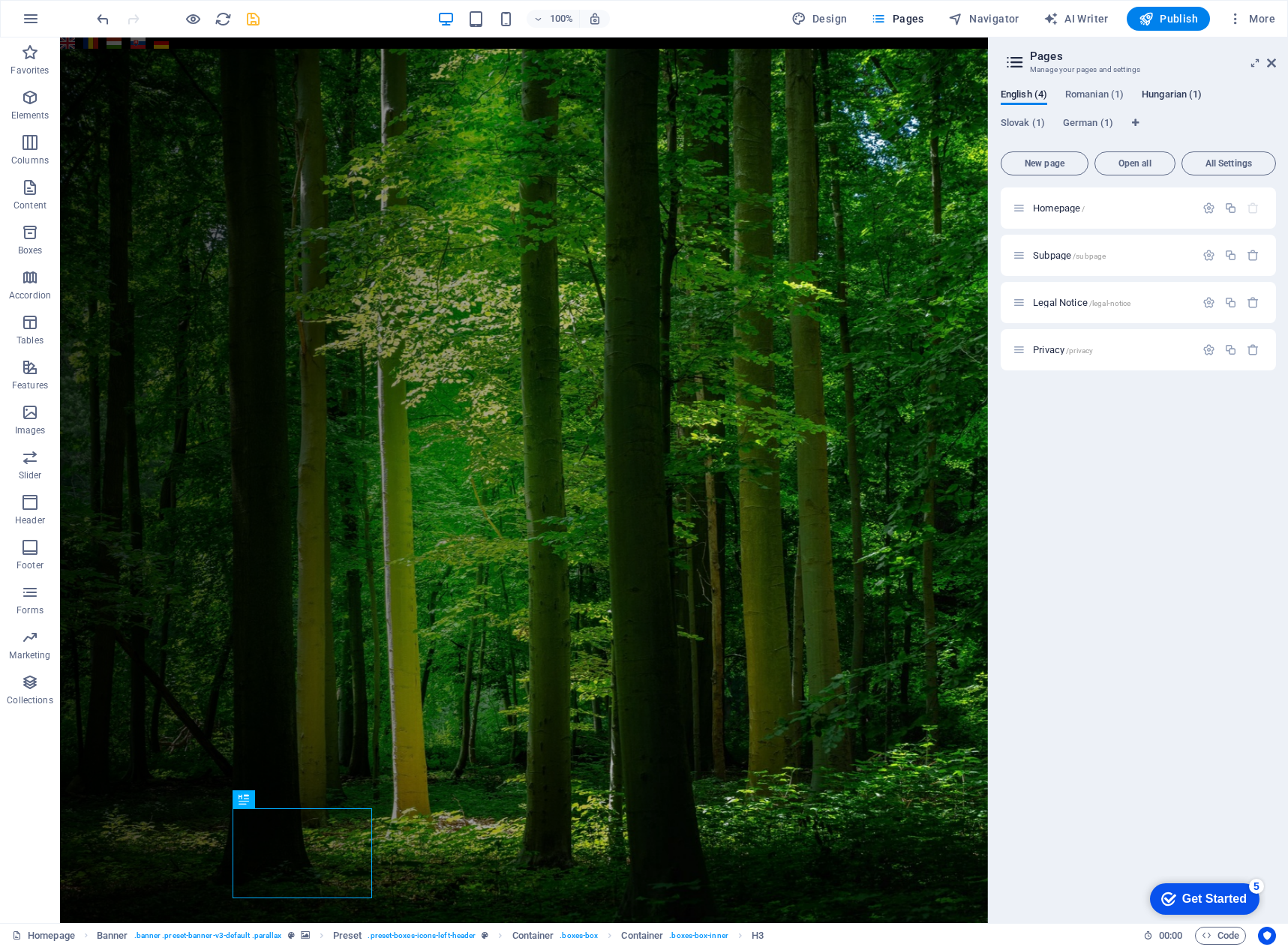
click at [1160, 96] on span "Hungarian (1)" at bounding box center [1171, 97] width 60 height 21
click at [1050, 207] on span "Kezdőlap /" at bounding box center [1055, 207] width 44 height 11
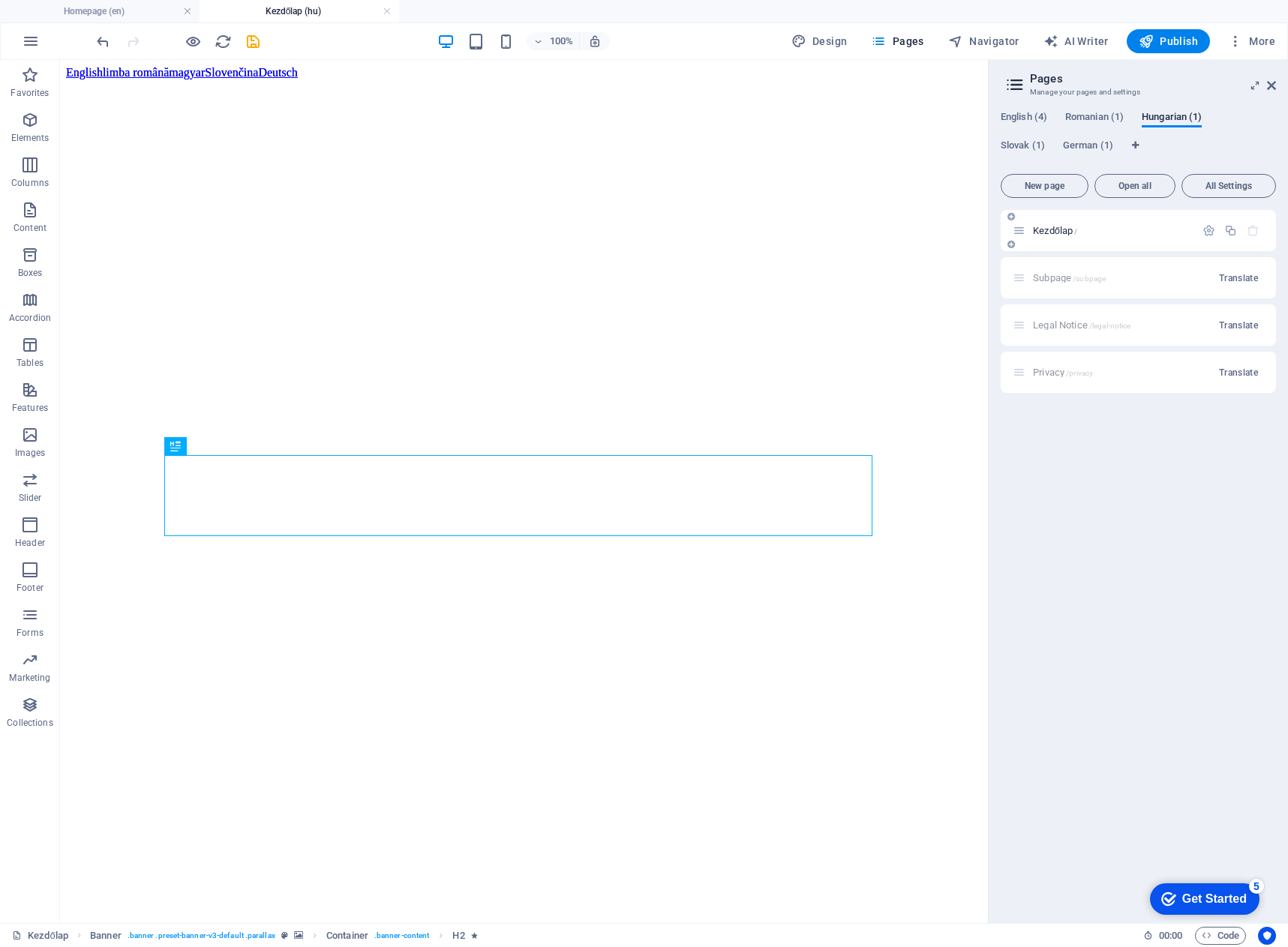
scroll to position [0, 0]
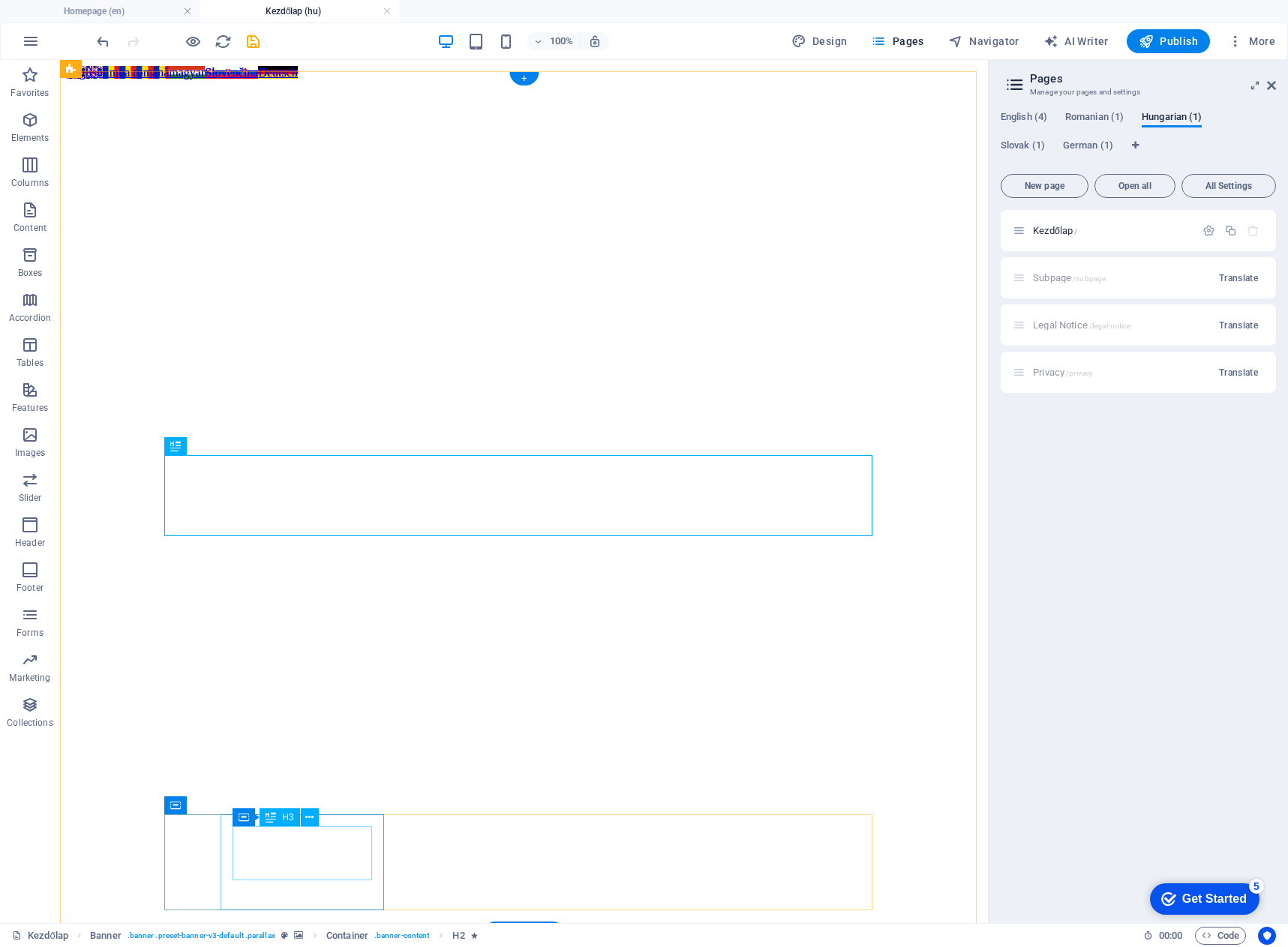
click at [293, 842] on div "Drag here to replace the existing content. Press “Ctrl” if you want to create a…" at bounding box center [524, 492] width 928 height 863
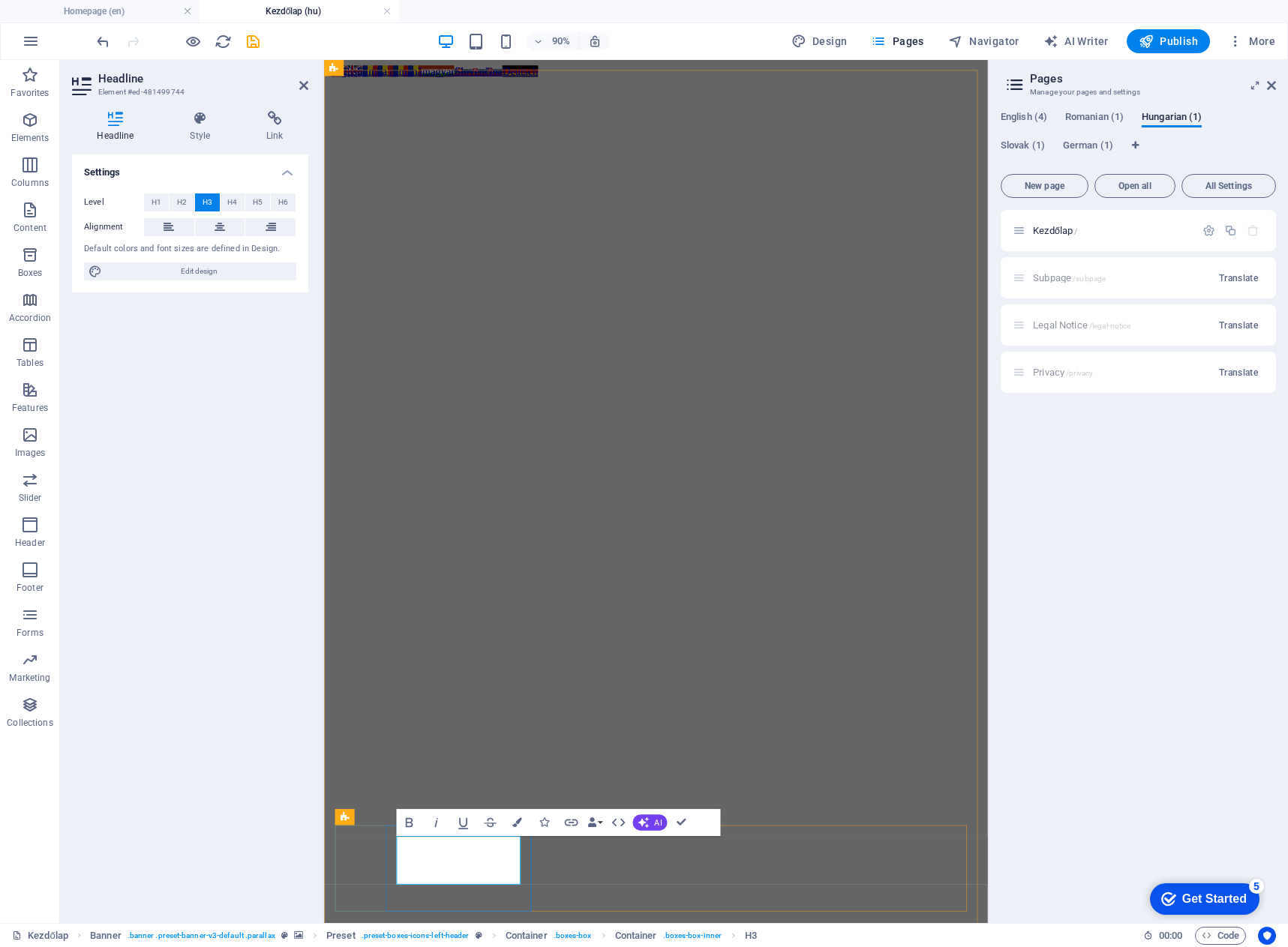
drag, startPoint x: 484, startPoint y: 965, endPoint x: 417, endPoint y: 933, distance: 74.2
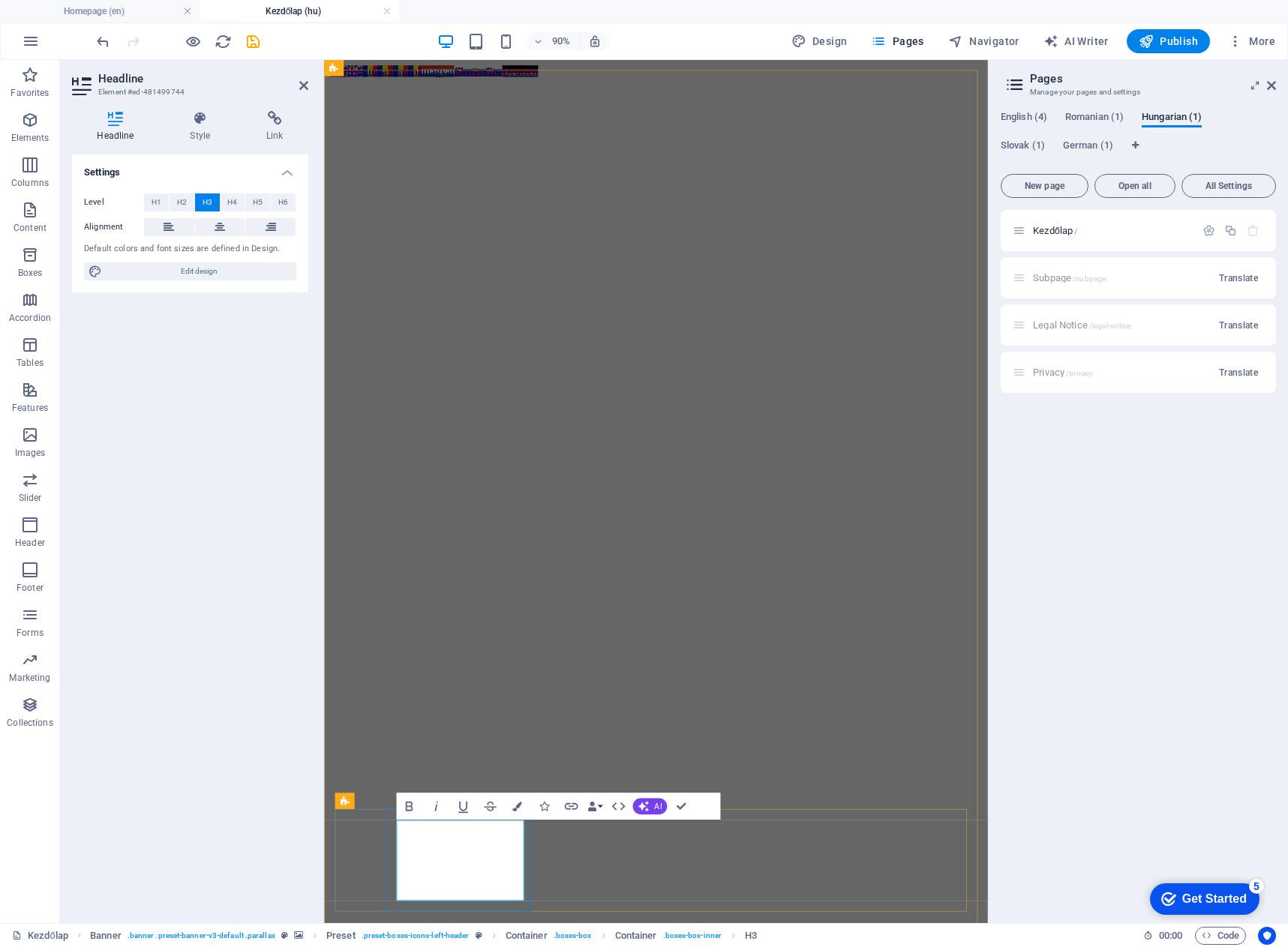
scroll to position [0, 4]
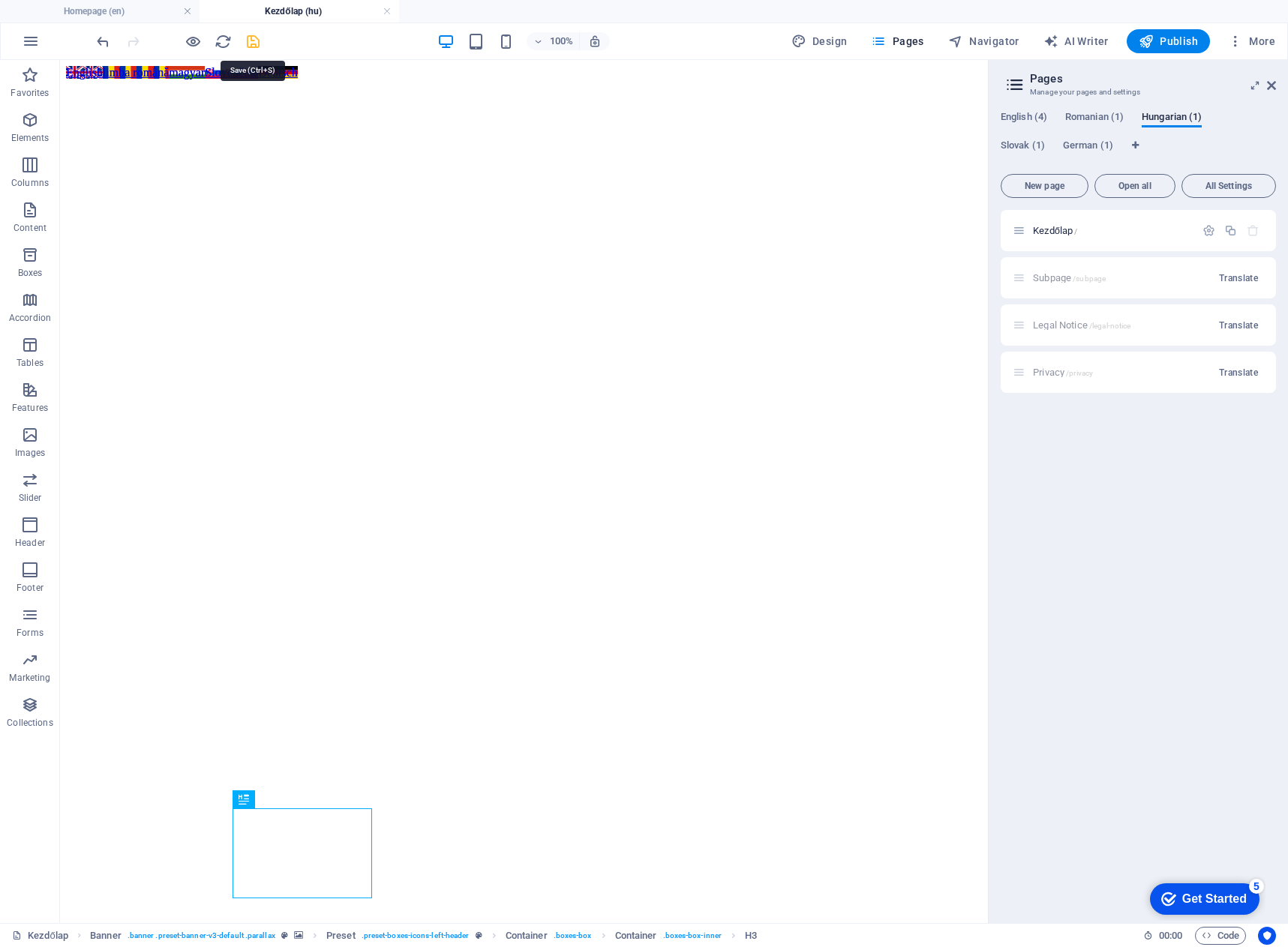
click at [258, 34] on icon "save" at bounding box center [253, 41] width 17 height 17
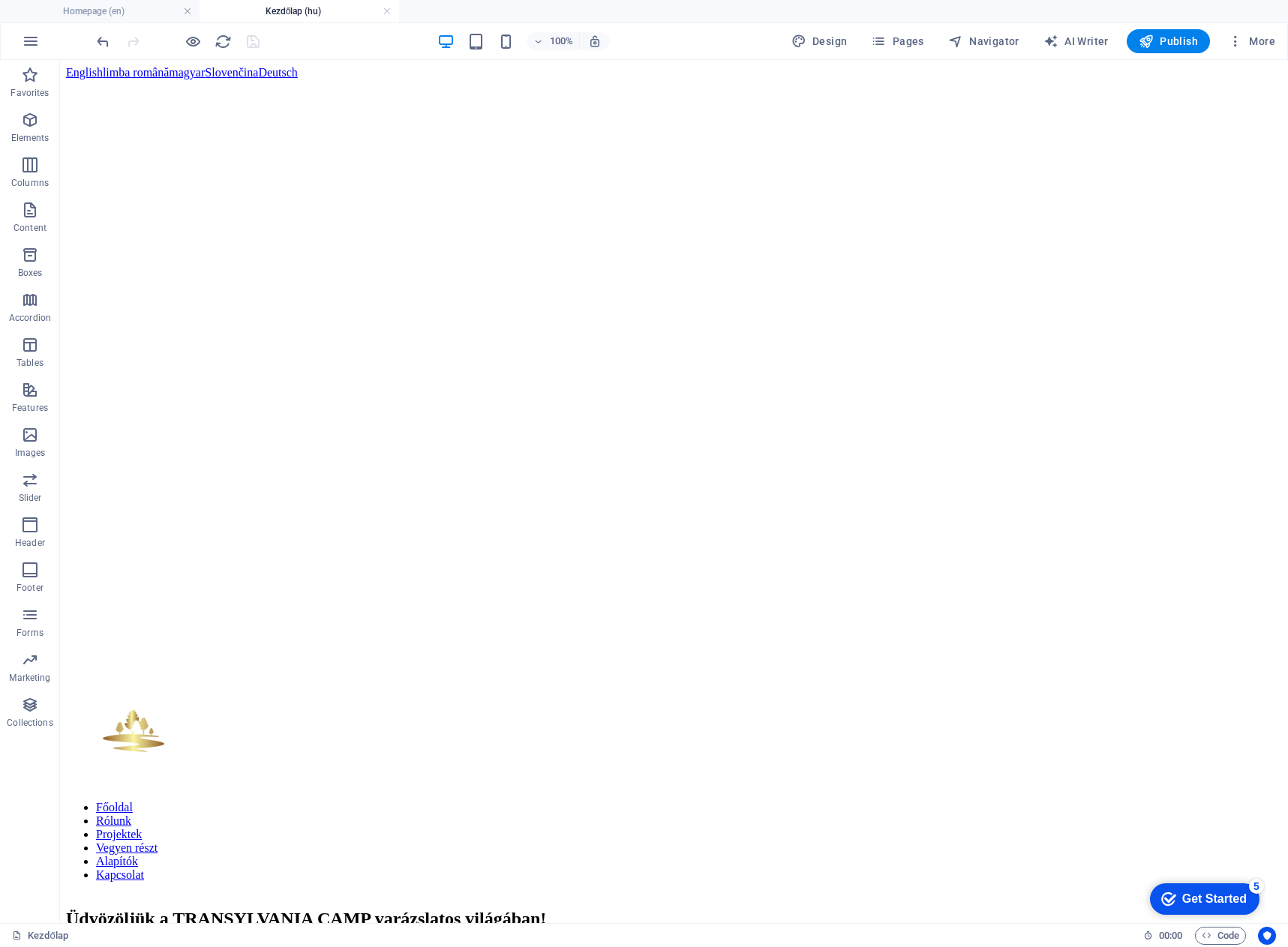
scroll to position [0, 0]
